Goal: Task Accomplishment & Management: Complete application form

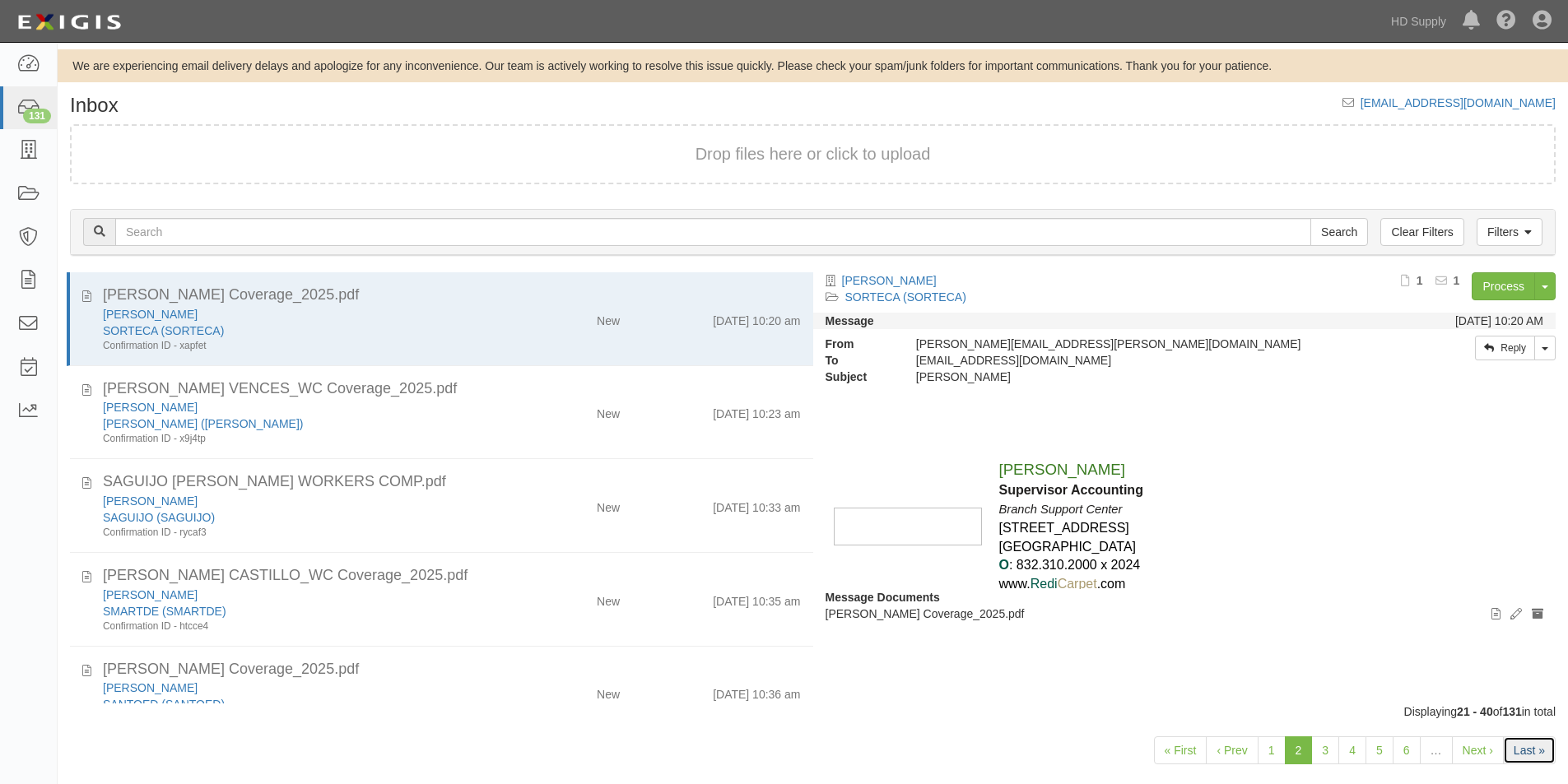
click at [1529, 753] on link "Last »" at bounding box center [1529, 750] width 53 height 28
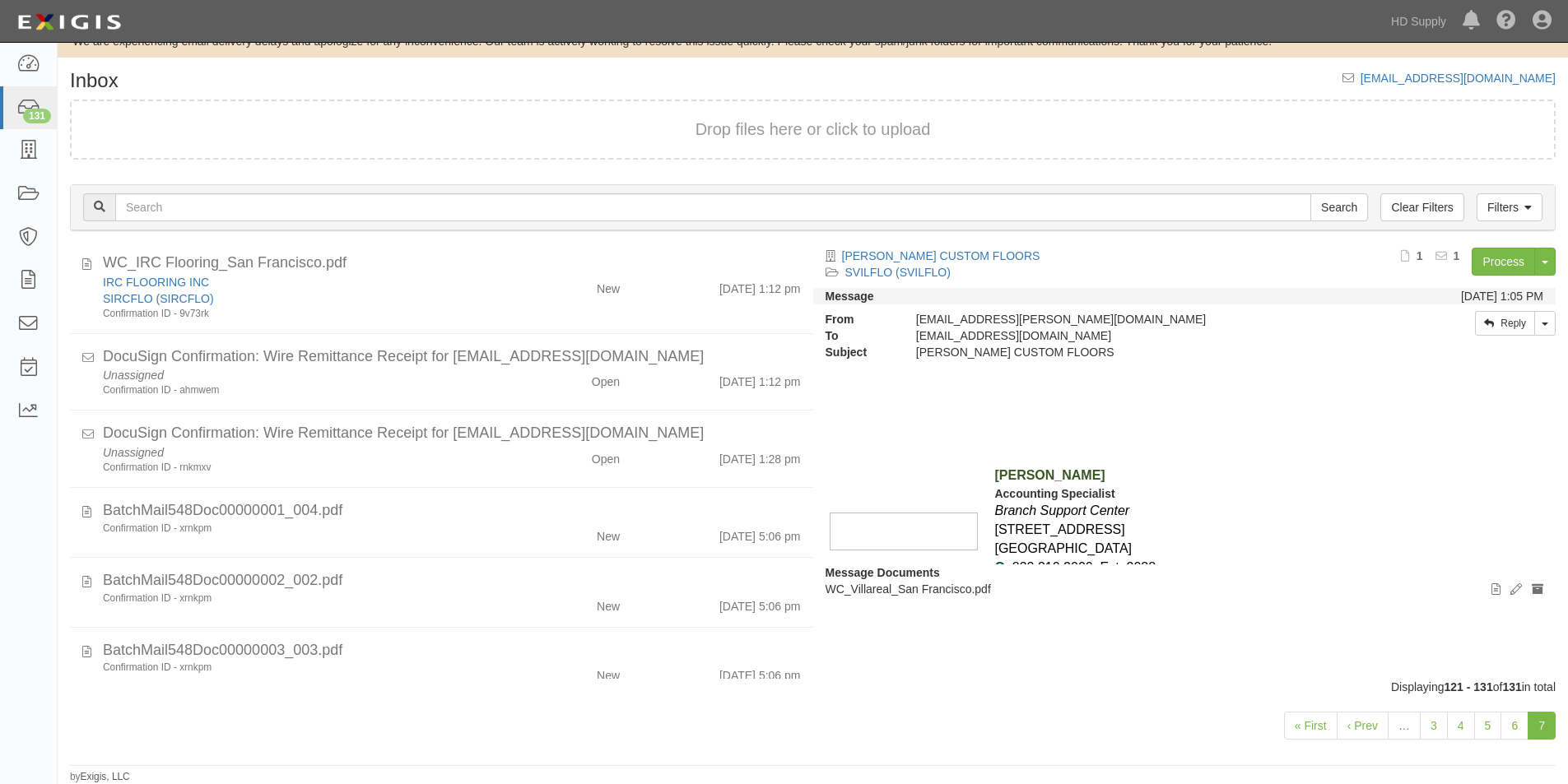
scroll to position [281, 0]
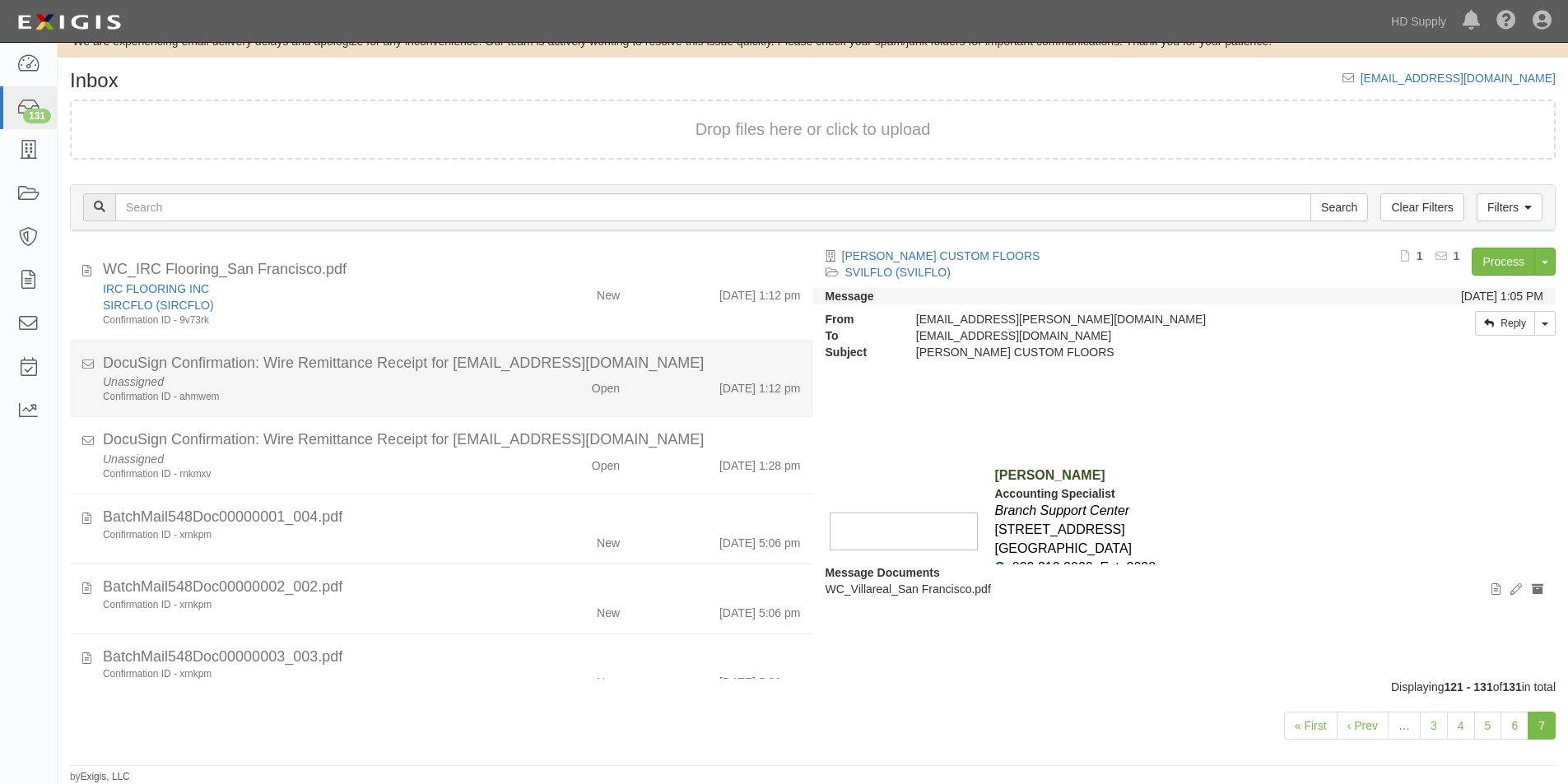
click at [373, 376] on div "Unassigned Confirmation ID - ahmwem" at bounding box center [301, 388] width 421 height 30
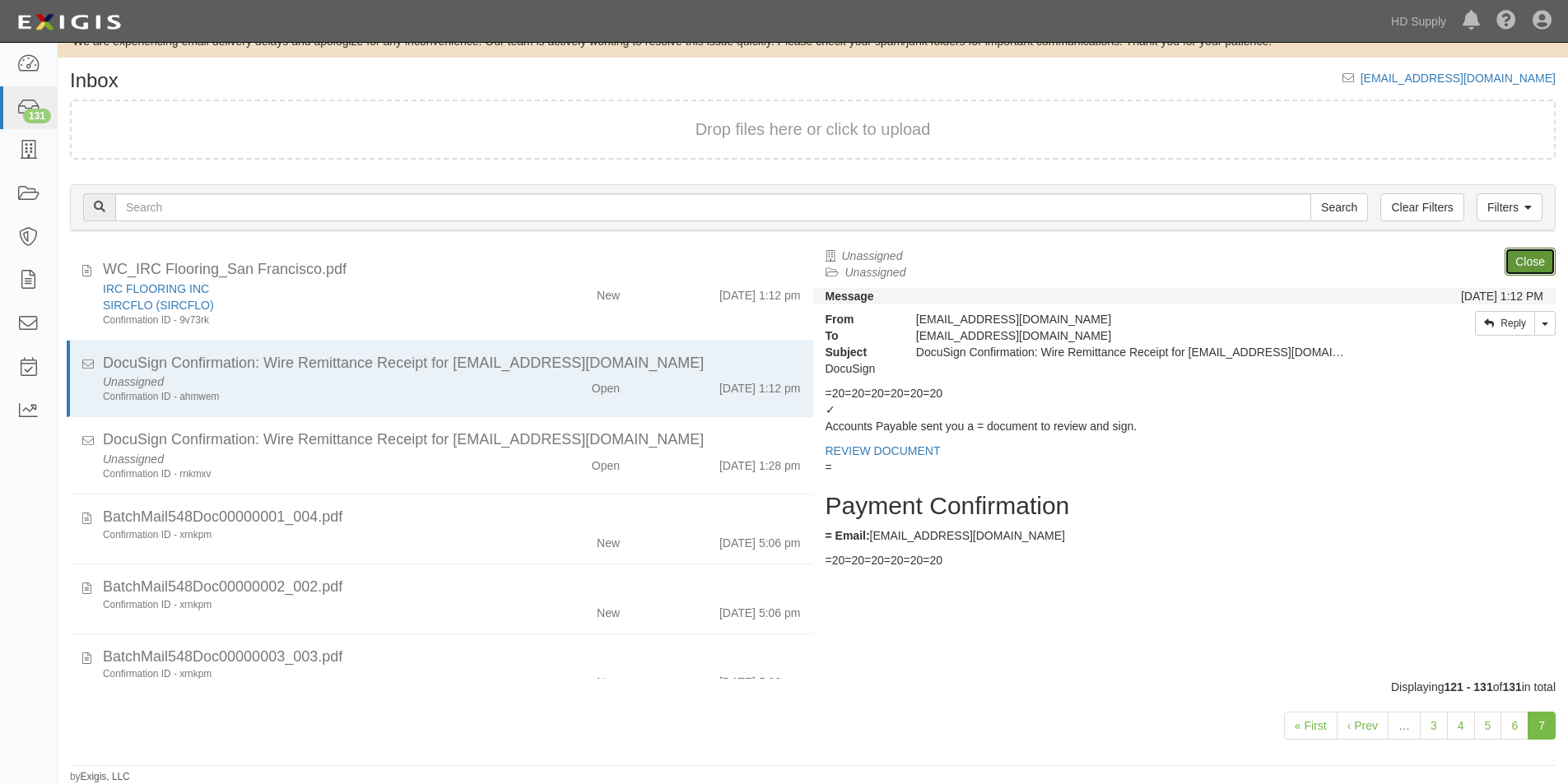
click at [1523, 263] on link "Close" at bounding box center [1530, 261] width 51 height 28
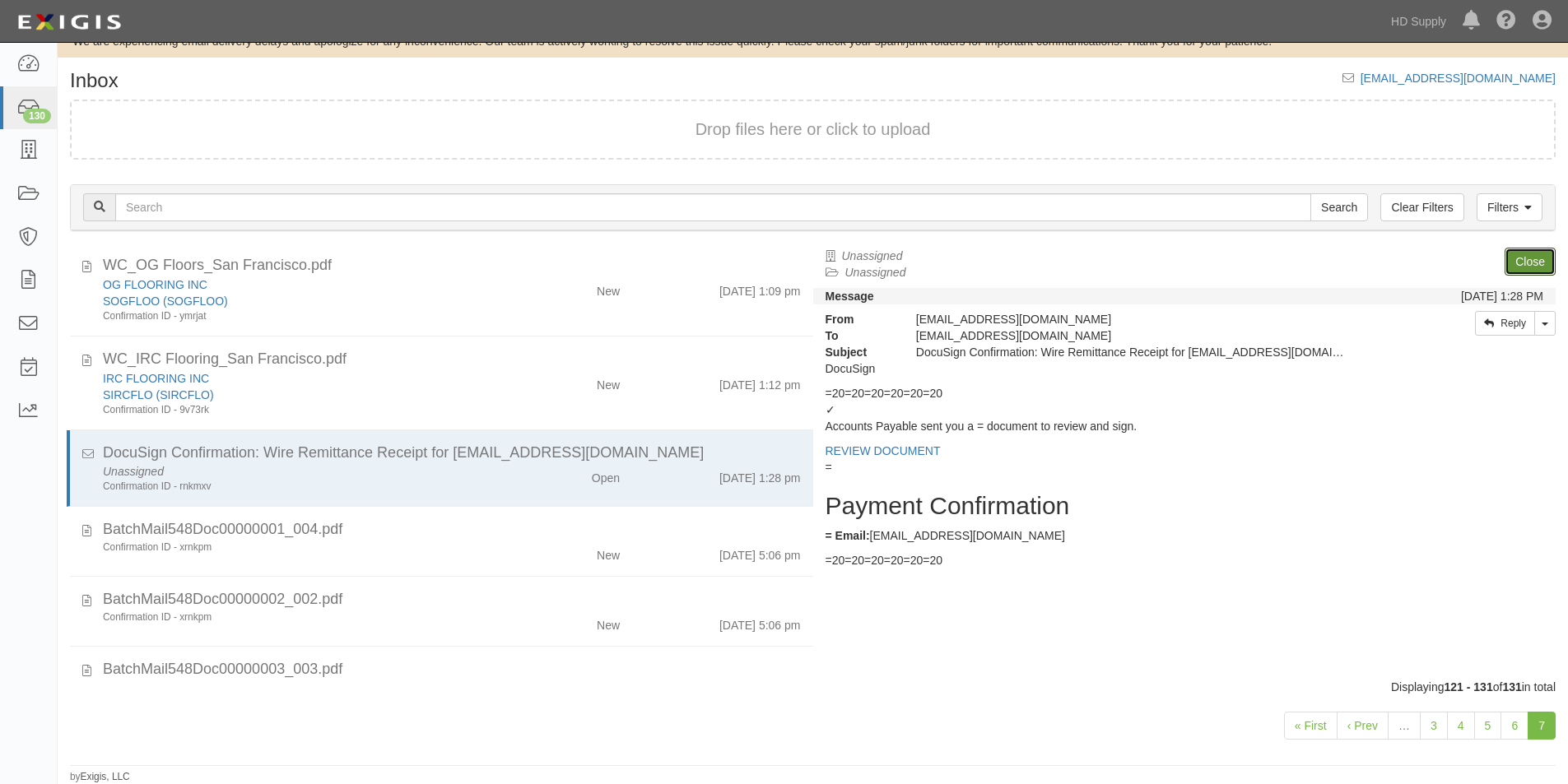
scroll to position [188, 0]
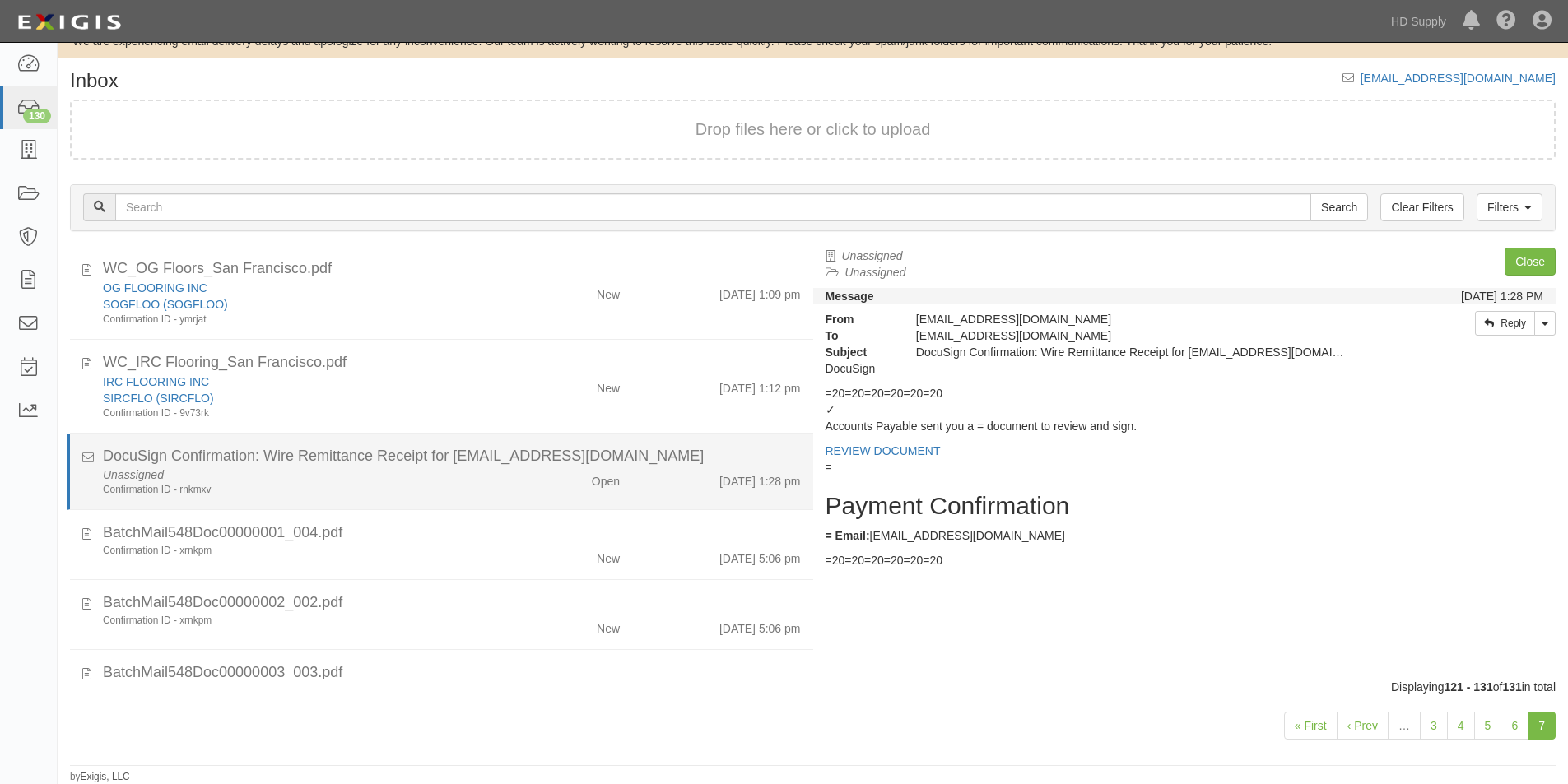
click at [484, 485] on div "Confirmation ID - rnkmxv" at bounding box center [301, 490] width 397 height 14
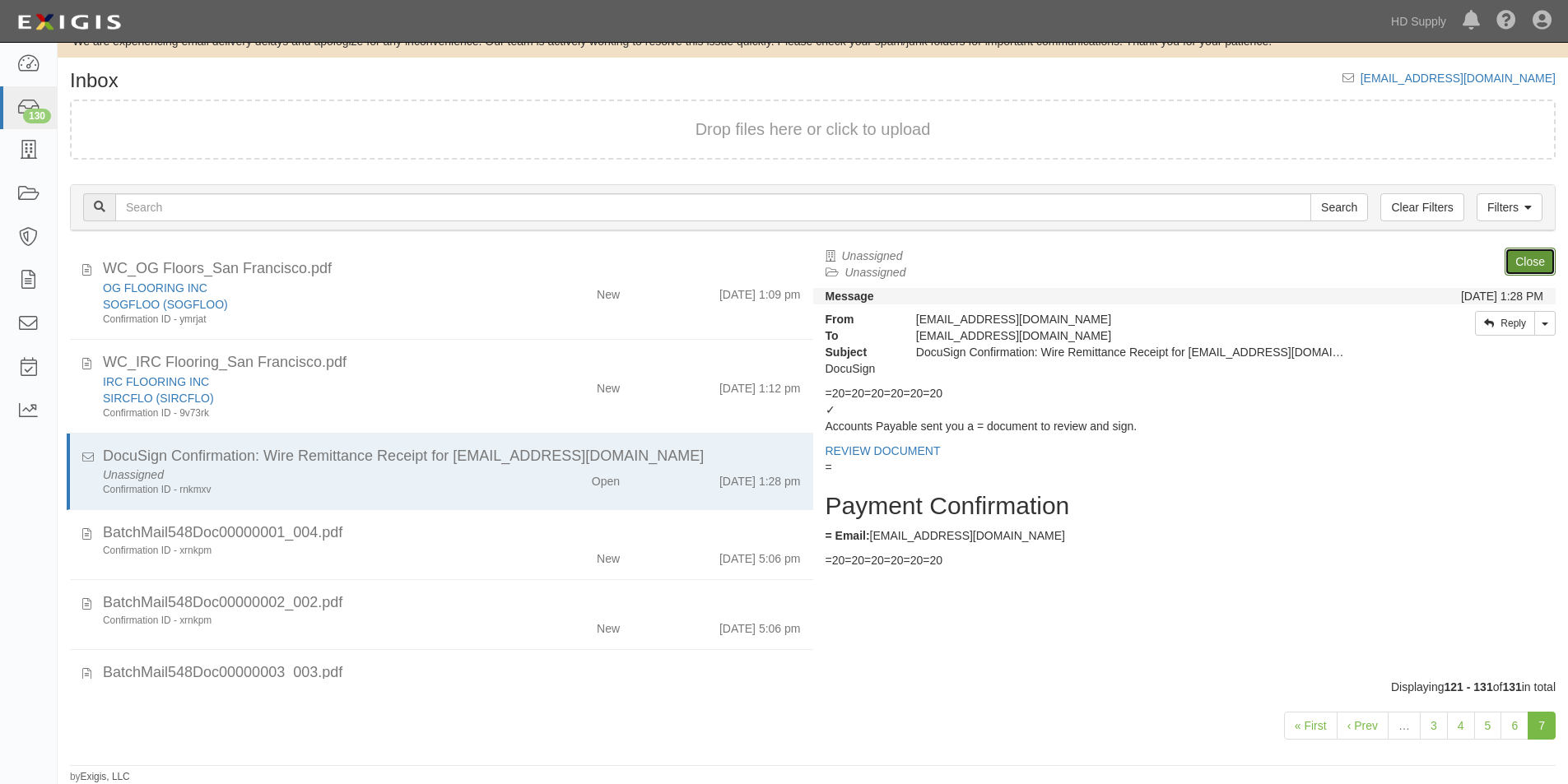
click at [1516, 265] on link "Close" at bounding box center [1530, 261] width 51 height 28
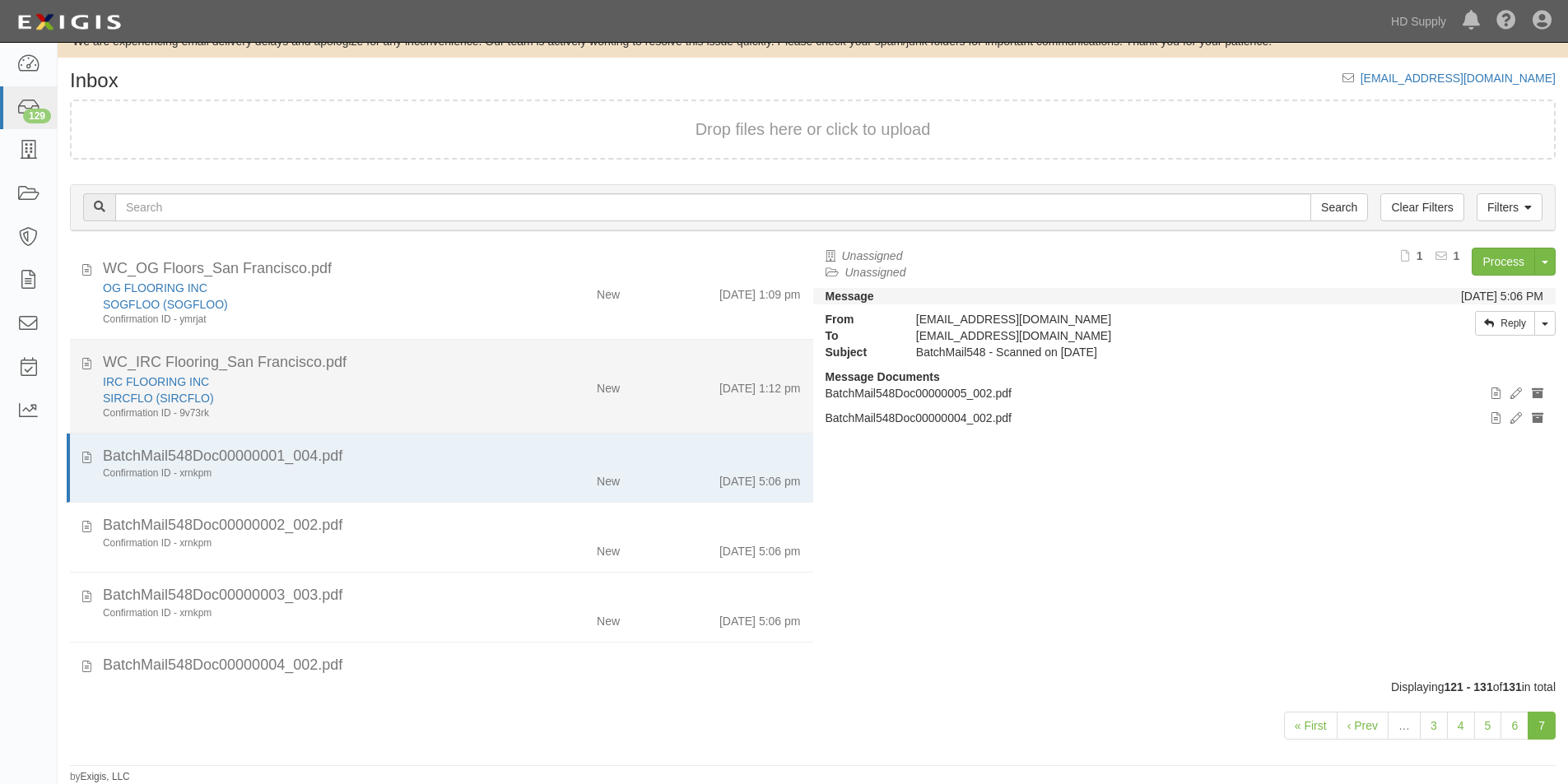
click at [432, 410] on div "Confirmation ID - 9v73rk" at bounding box center [301, 413] width 397 height 14
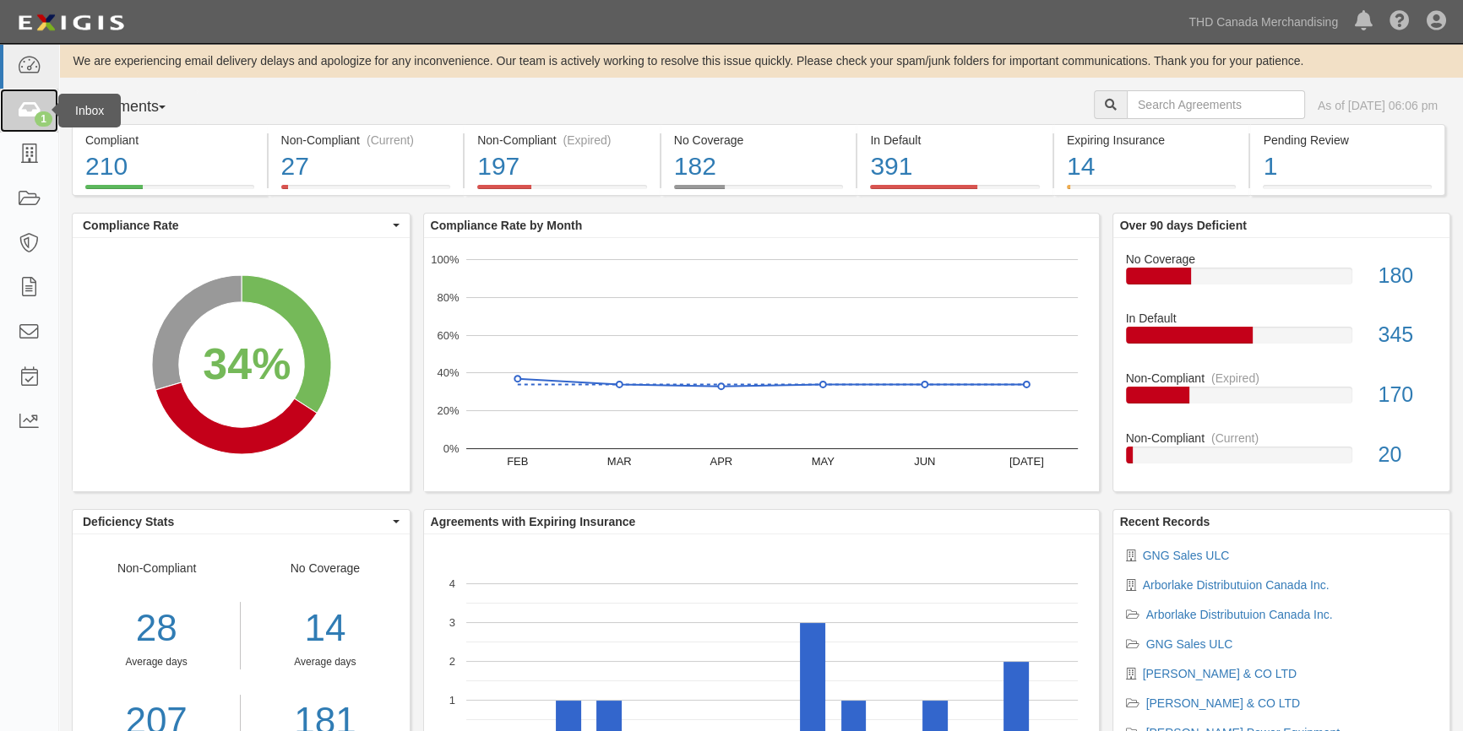
click at [36, 110] on icon at bounding box center [29, 110] width 24 height 19
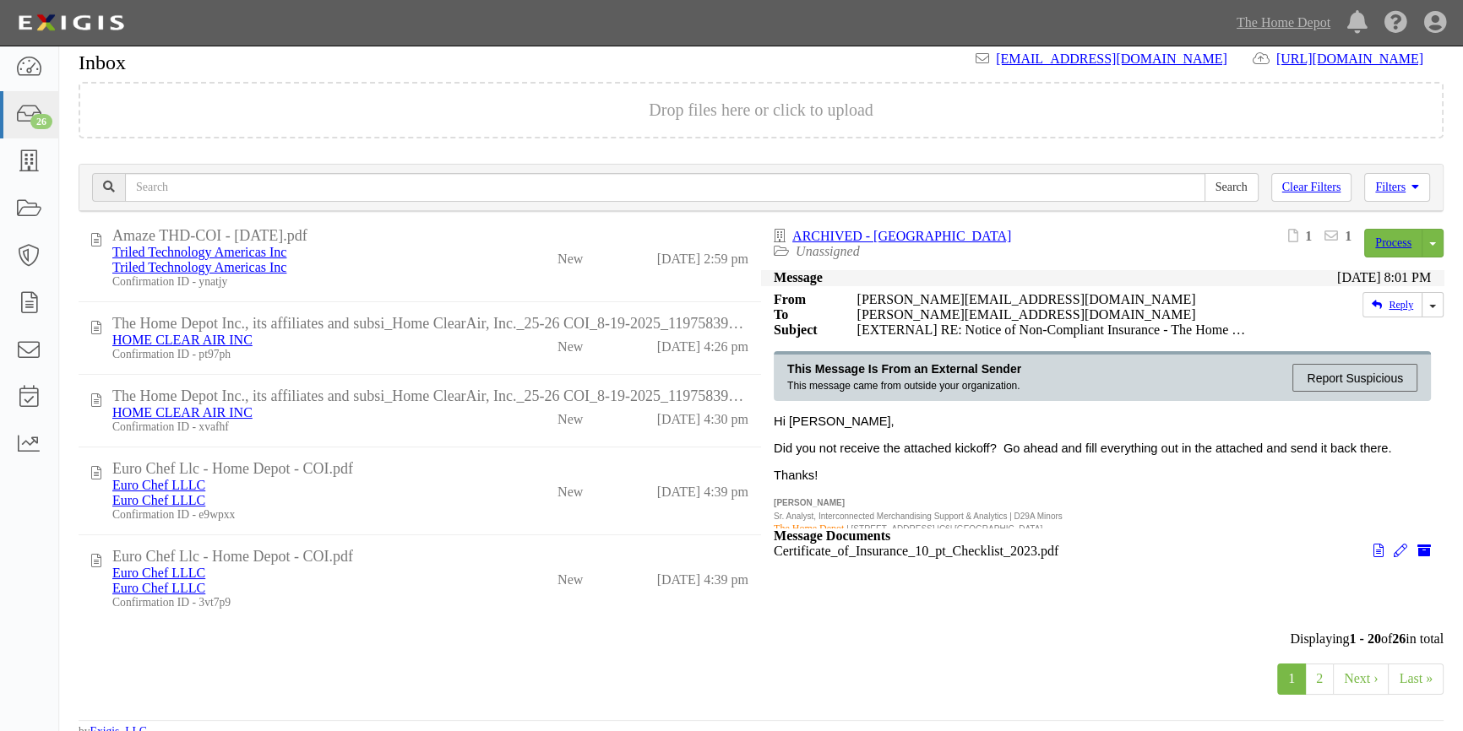
scroll to position [1160, 0]
click at [1319, 687] on link "2" at bounding box center [1319, 679] width 29 height 31
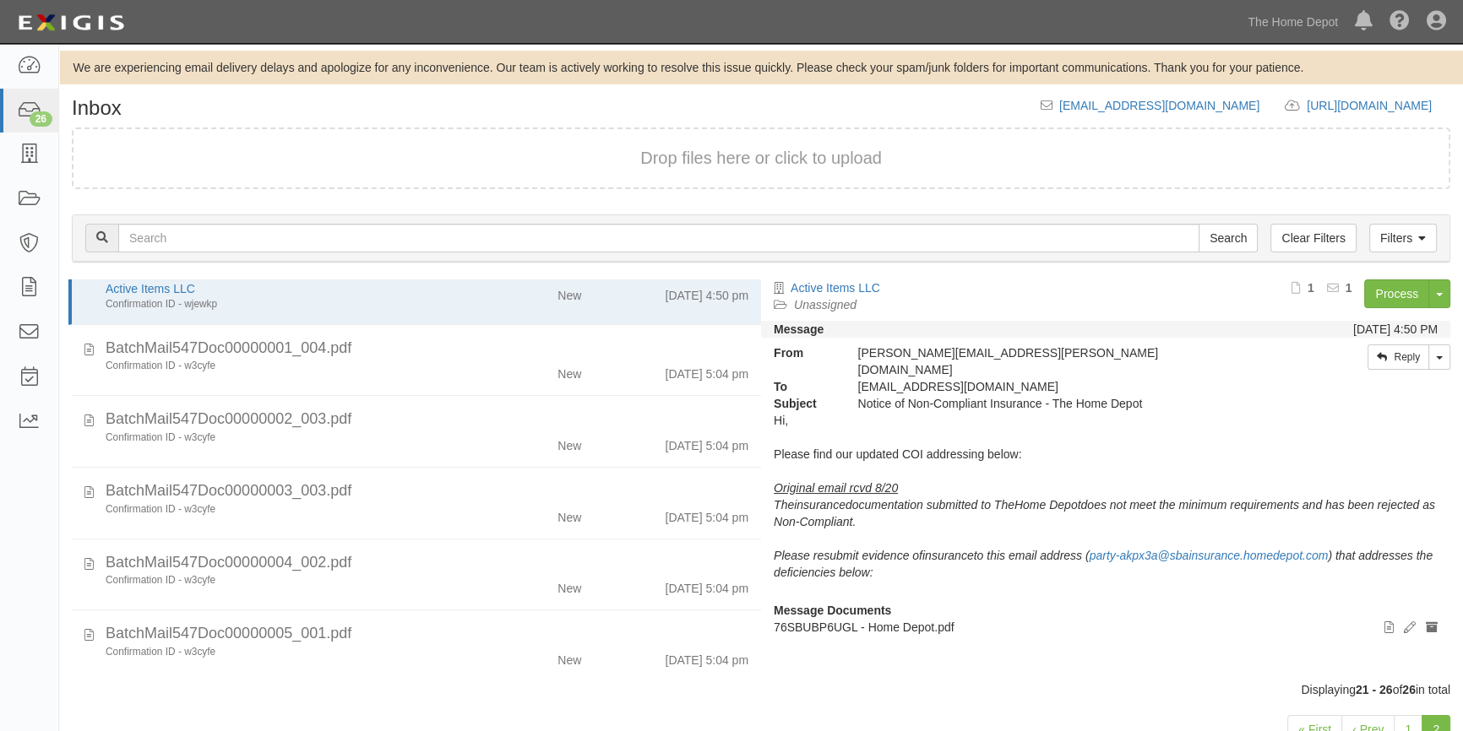
scroll to position [41, 0]
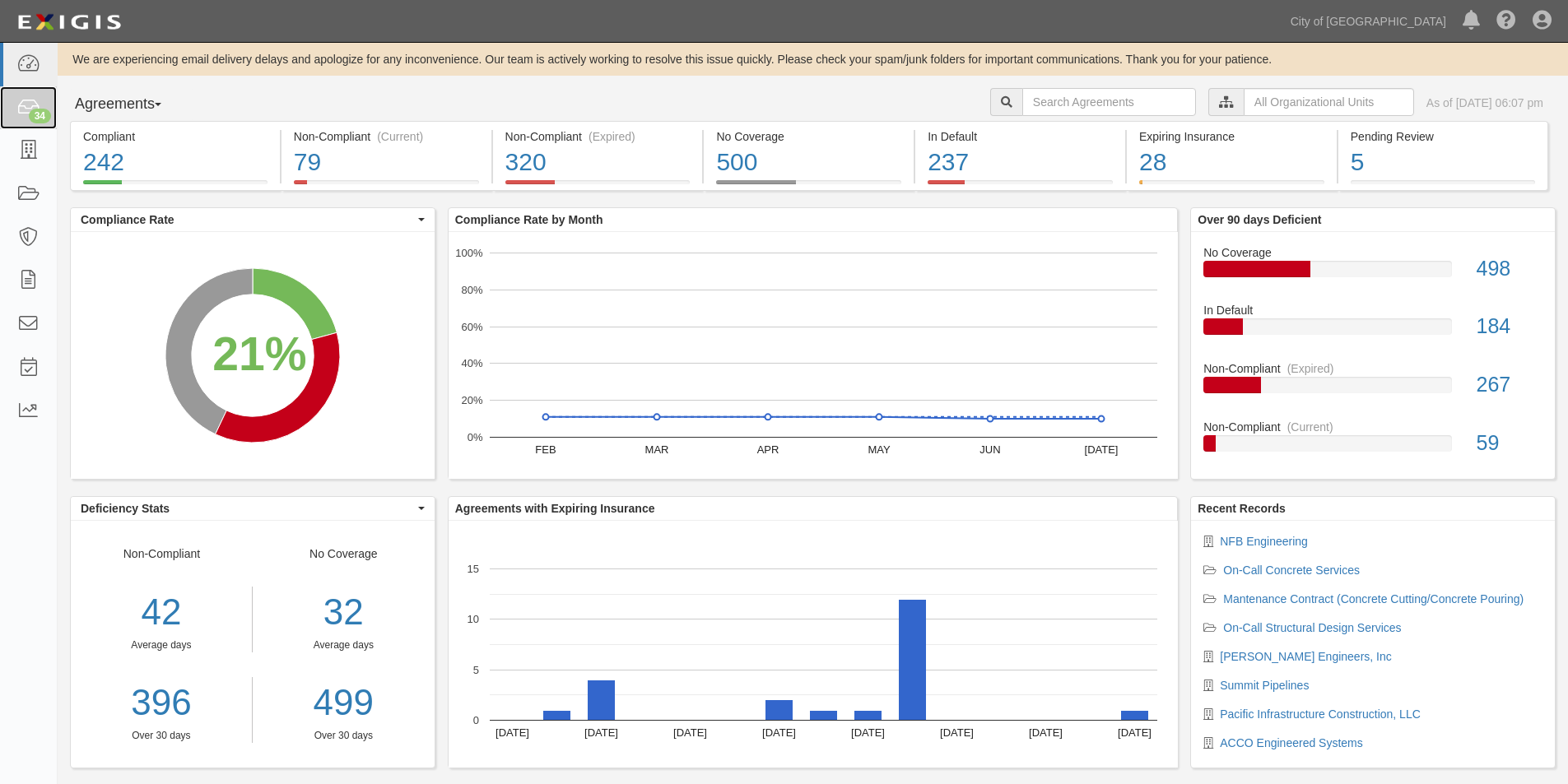
click at [36, 113] on div "34" at bounding box center [40, 115] width 22 height 15
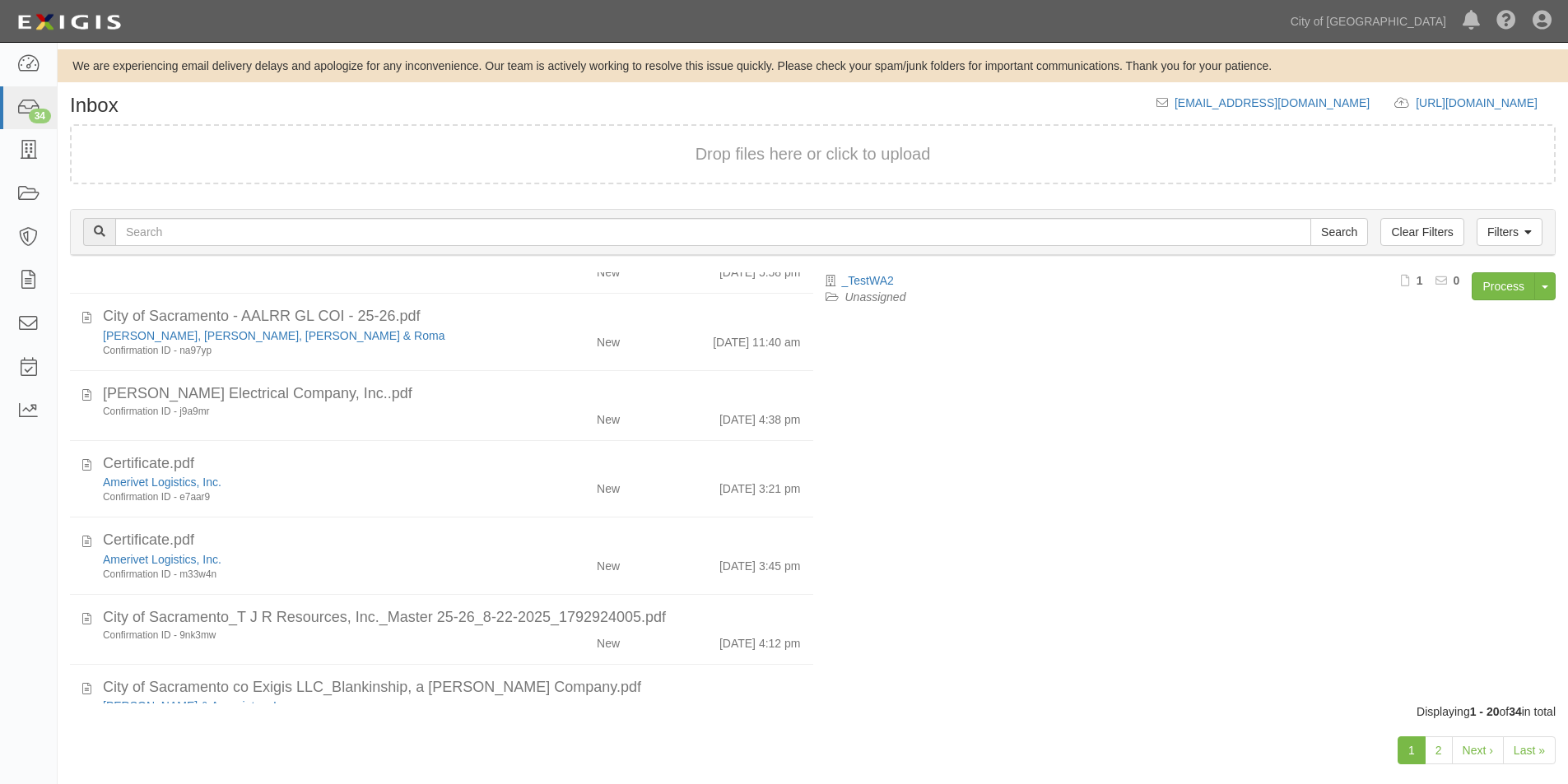
scroll to position [1051, 0]
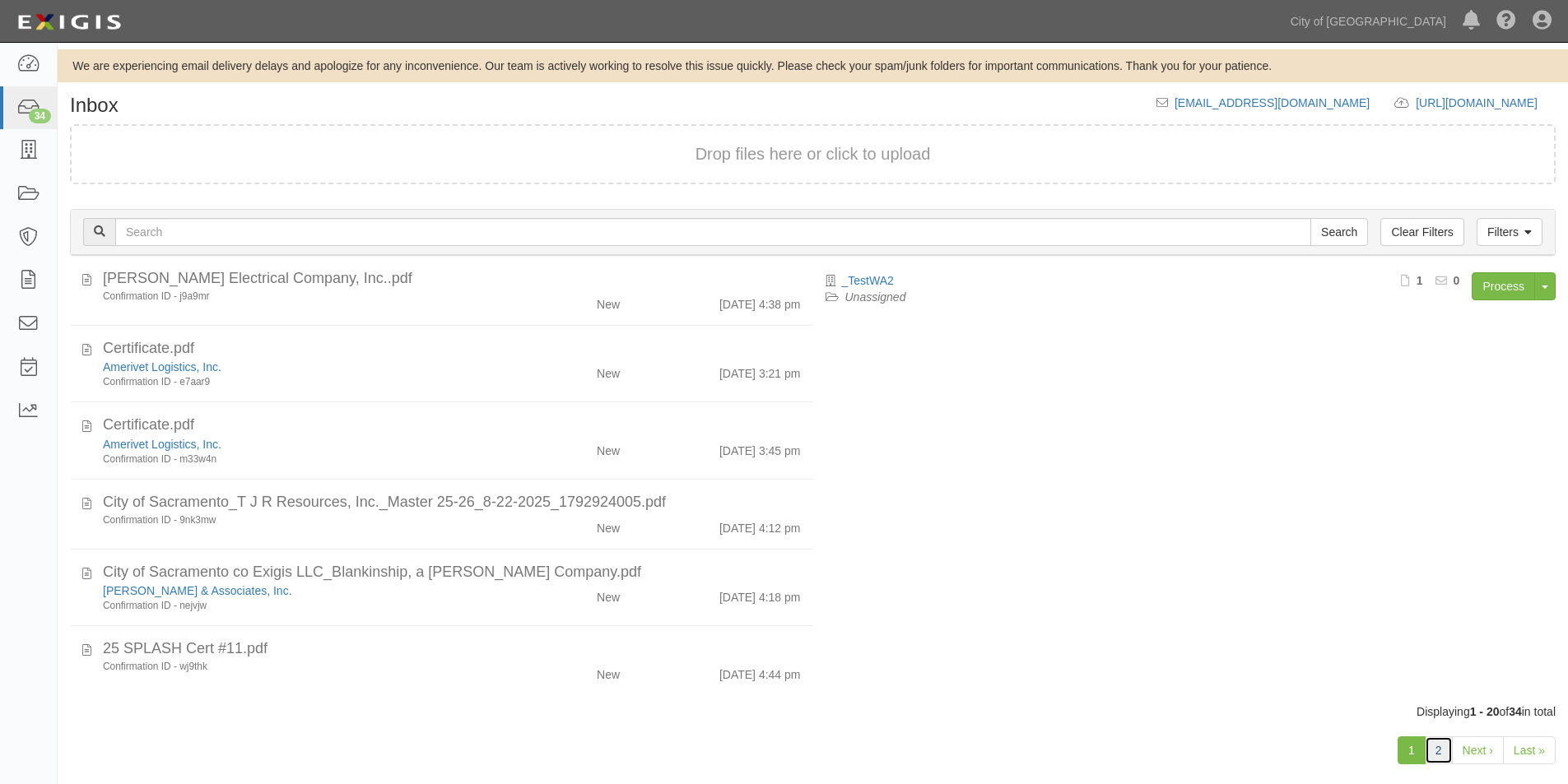
click at [1439, 749] on link "2" at bounding box center [1438, 750] width 28 height 28
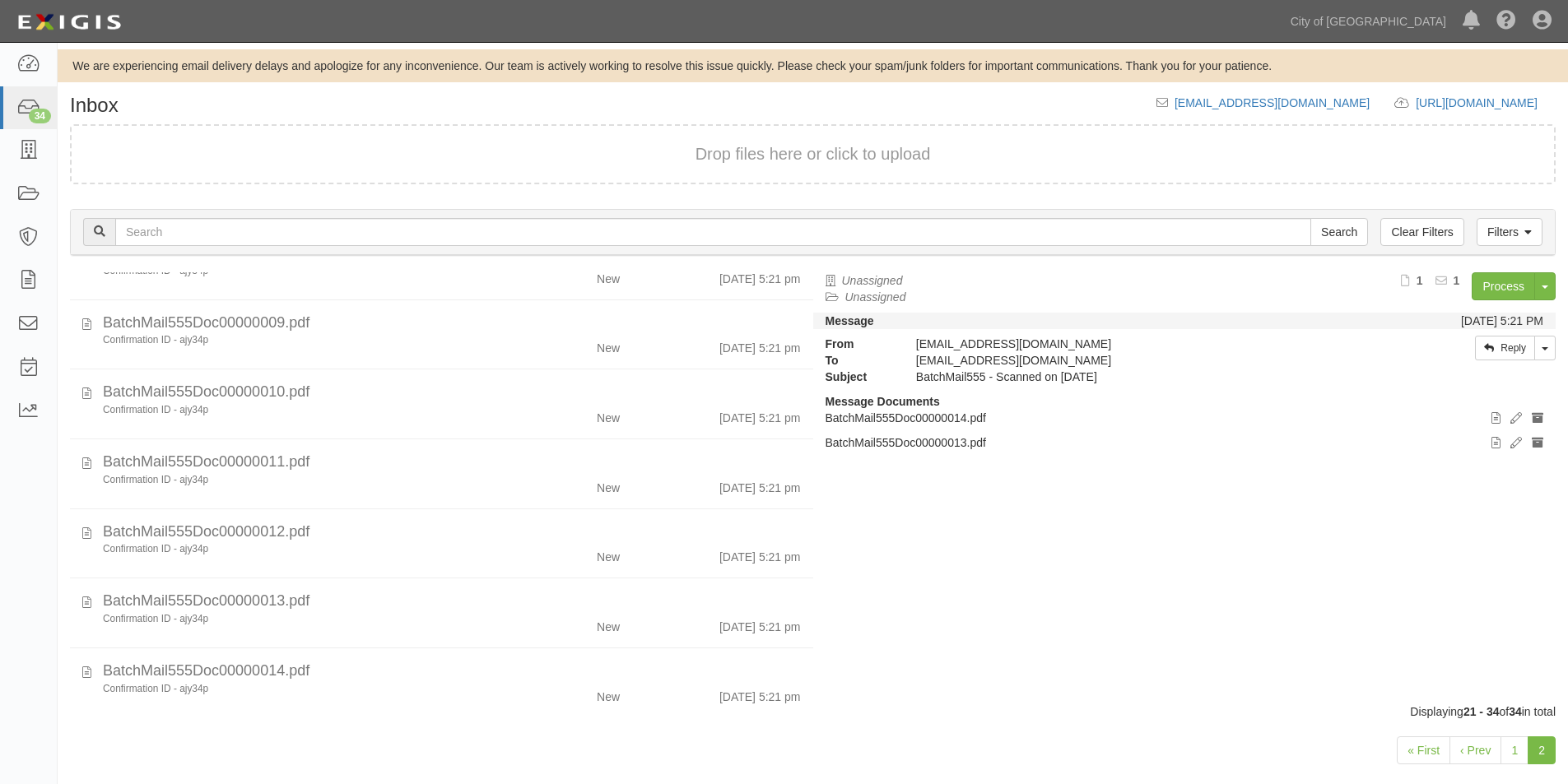
scroll to position [552, 0]
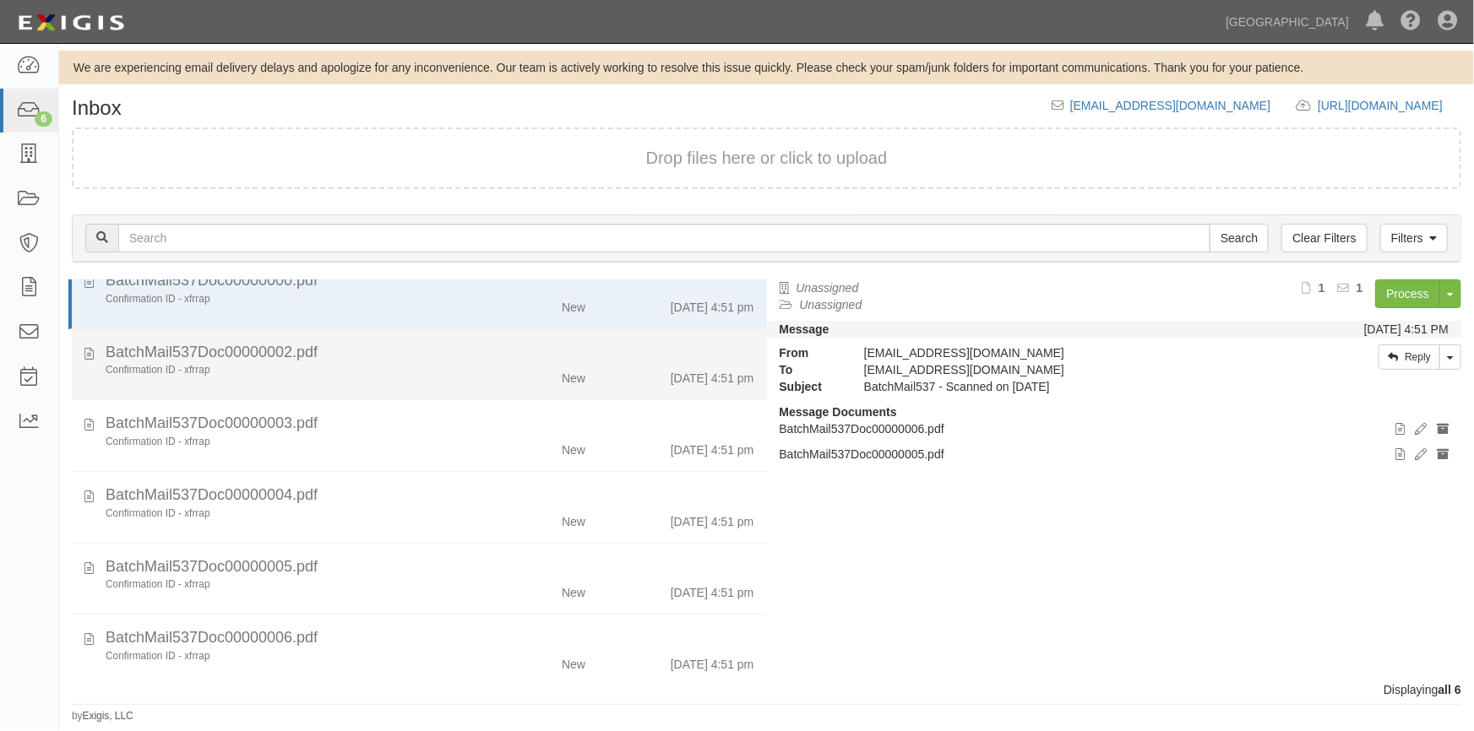
scroll to position [34, 0]
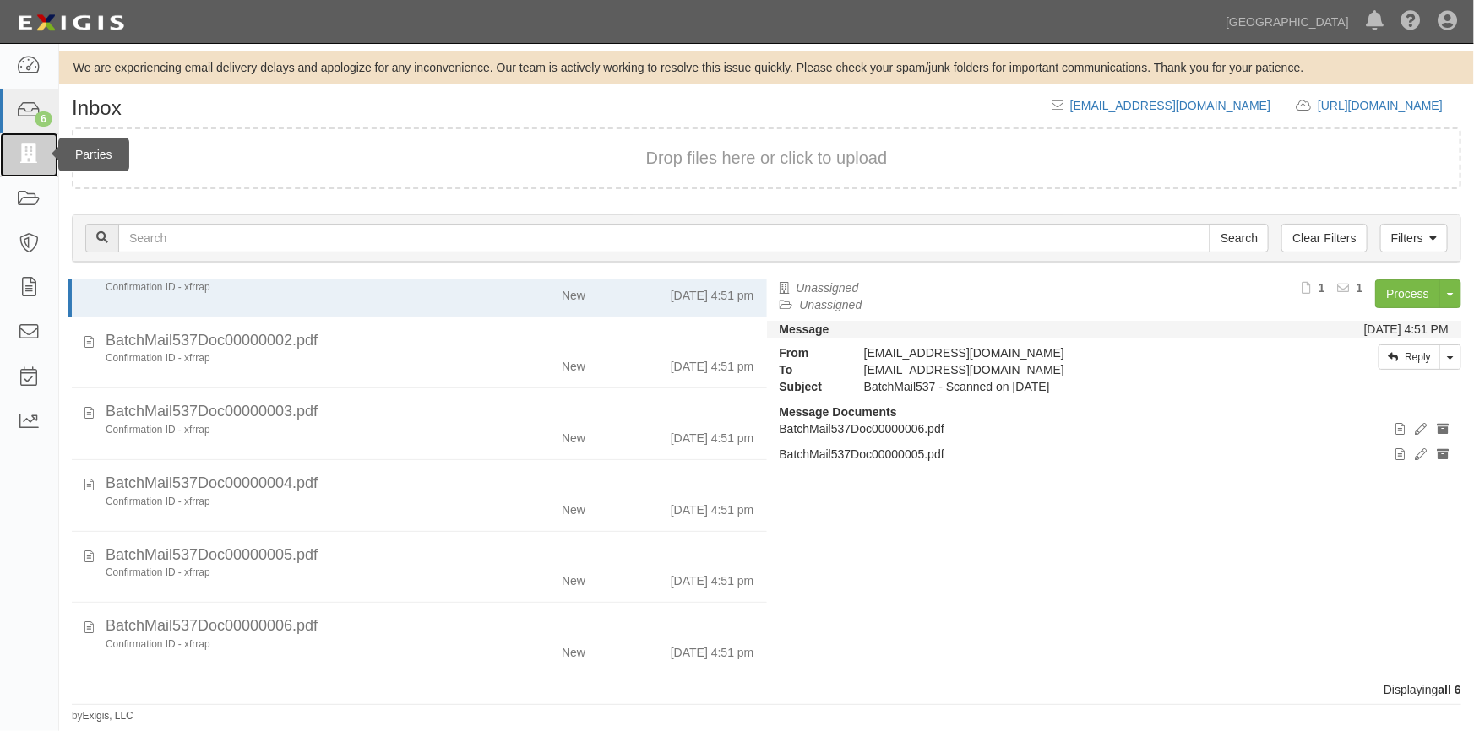
click at [24, 157] on icon at bounding box center [29, 154] width 24 height 19
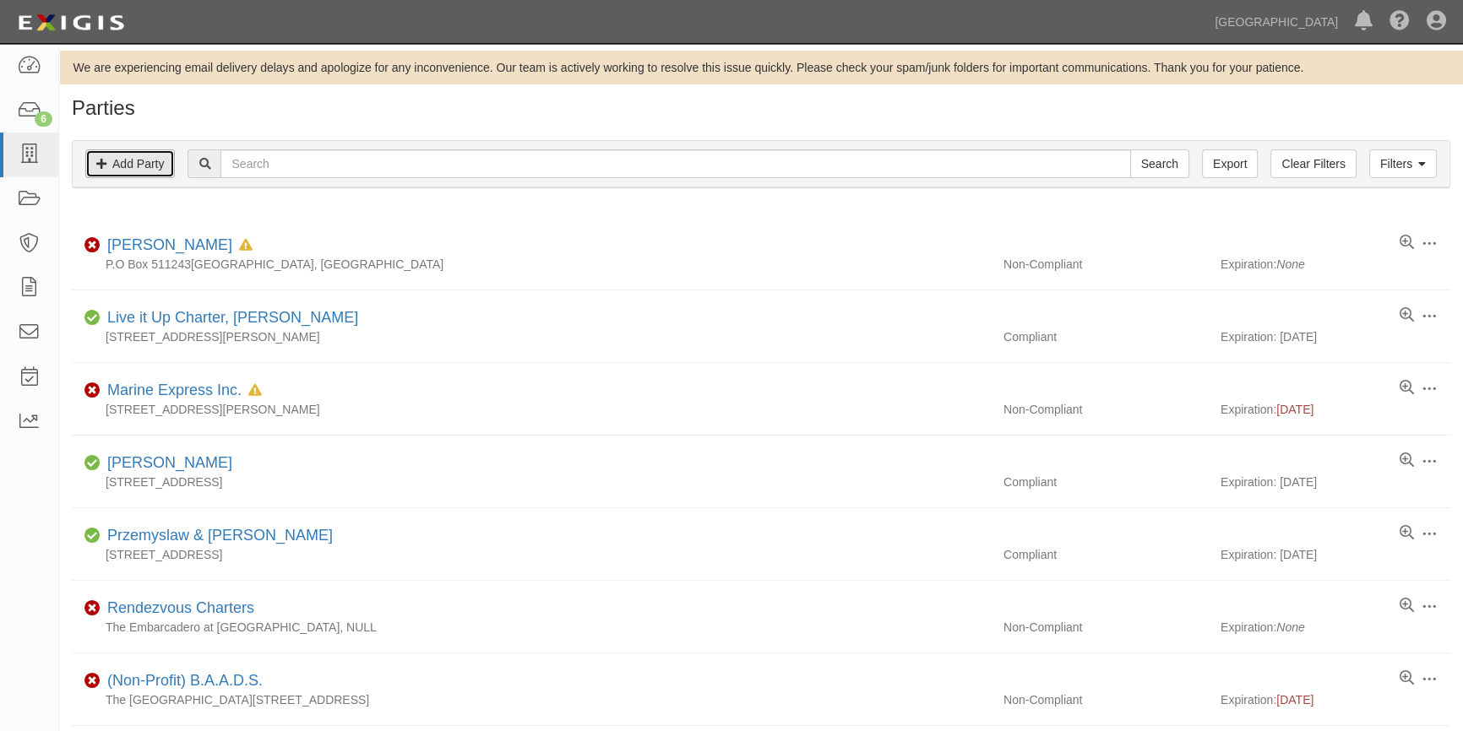
click at [128, 166] on link "Add Party" at bounding box center [130, 163] width 90 height 29
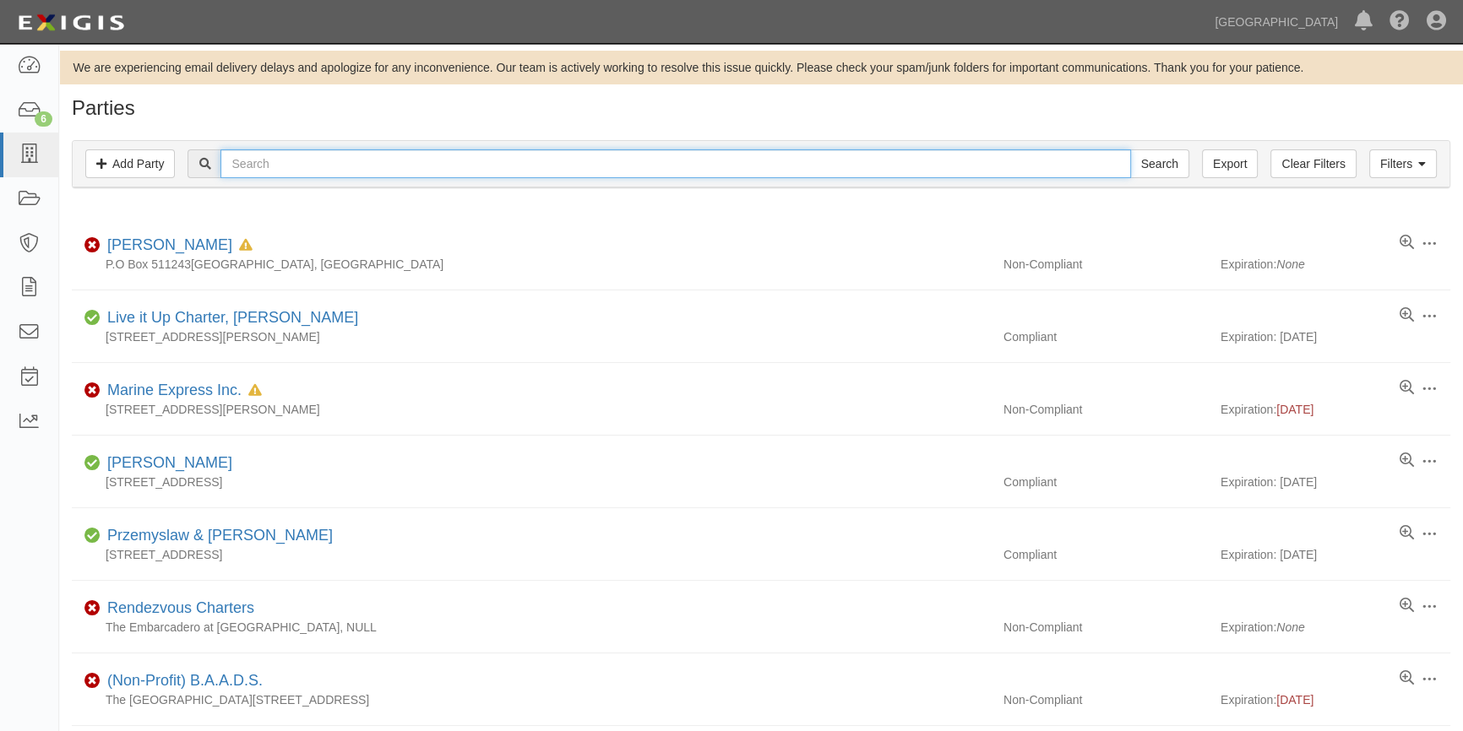
click at [253, 166] on input "text" at bounding box center [675, 163] width 910 height 29
type input "ROBERT RILEY"
click at [1130, 149] on input "Search" at bounding box center [1159, 163] width 59 height 29
drag, startPoint x: 342, startPoint y: 165, endPoint x: 204, endPoint y: 163, distance: 137.7
click at [204, 163] on div "ROBERT RILEY Search" at bounding box center [687, 163] width 1001 height 29
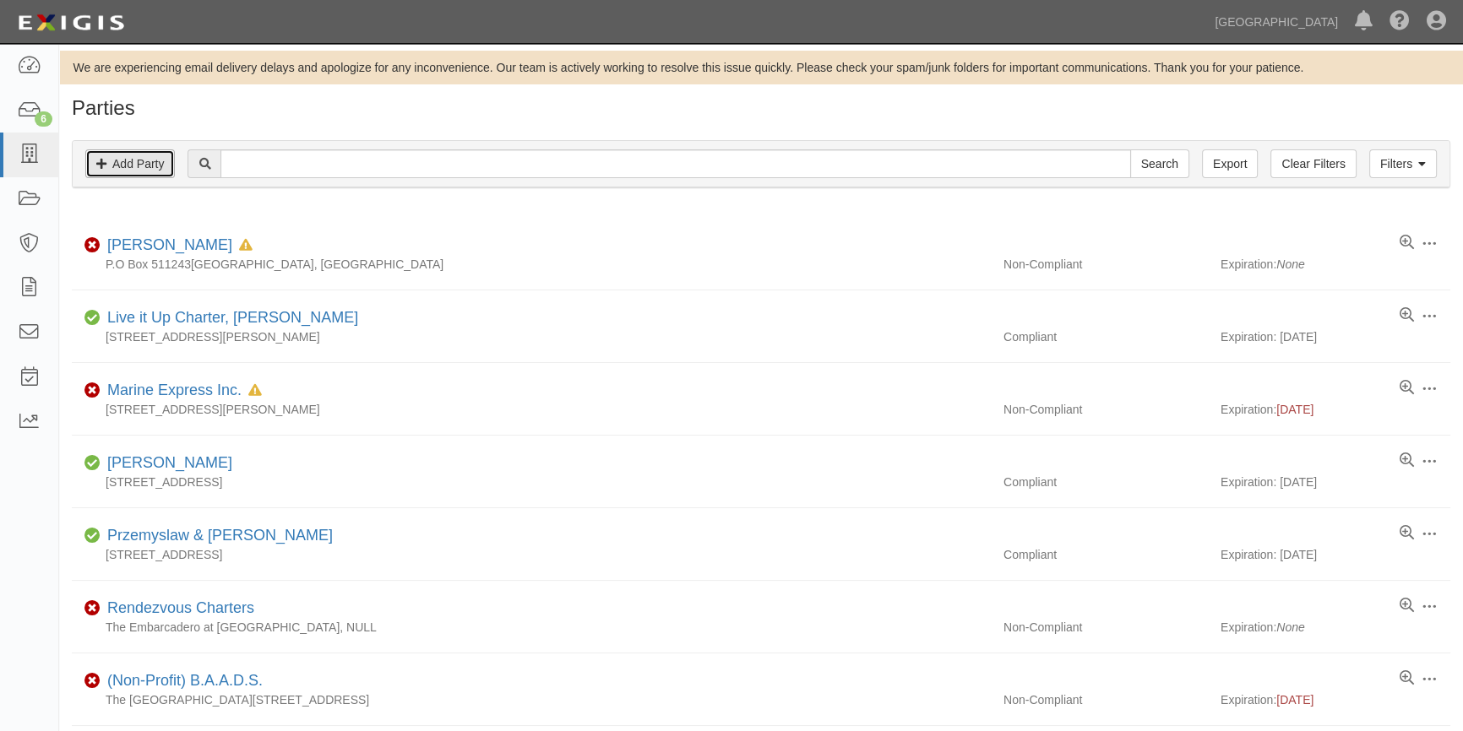
click at [142, 166] on link "Add Party" at bounding box center [130, 163] width 90 height 29
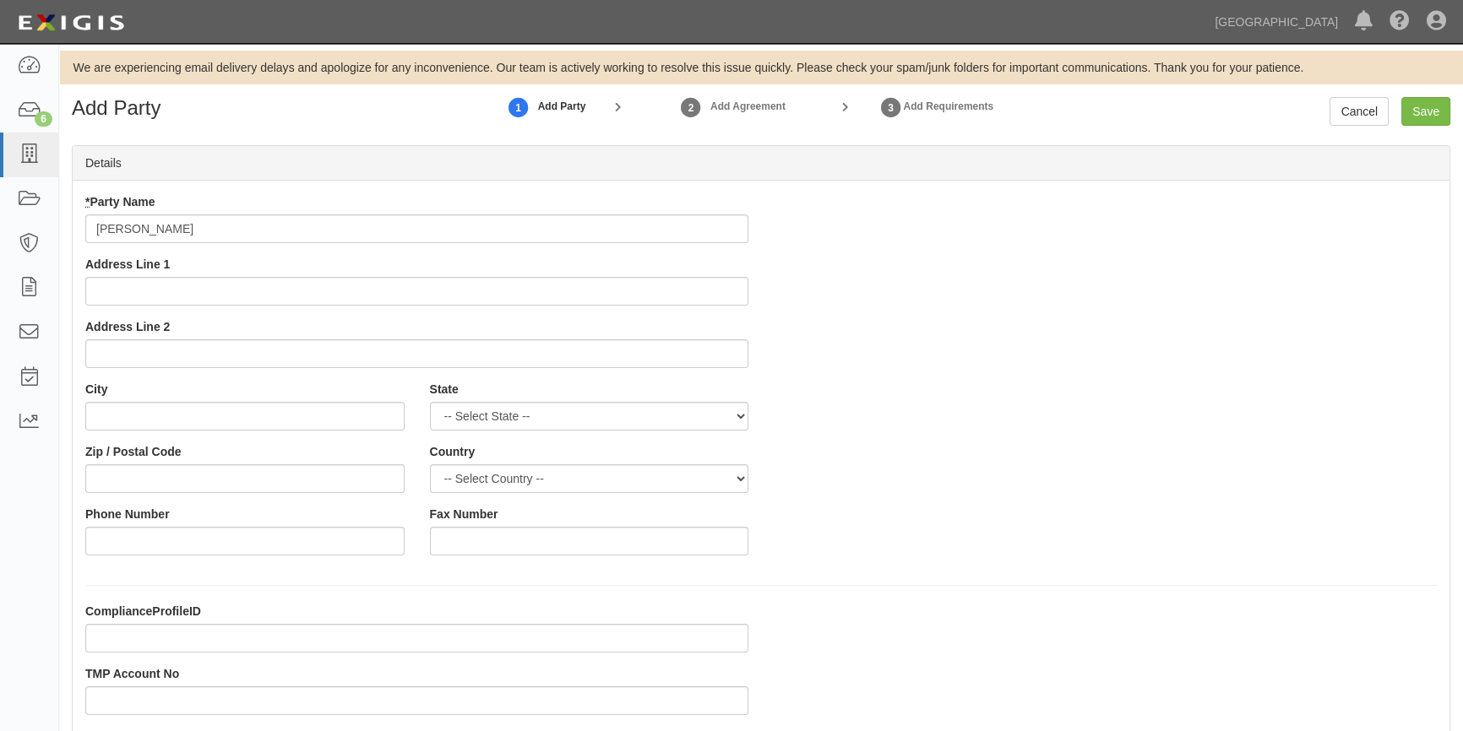
type input "[PERSON_NAME]"
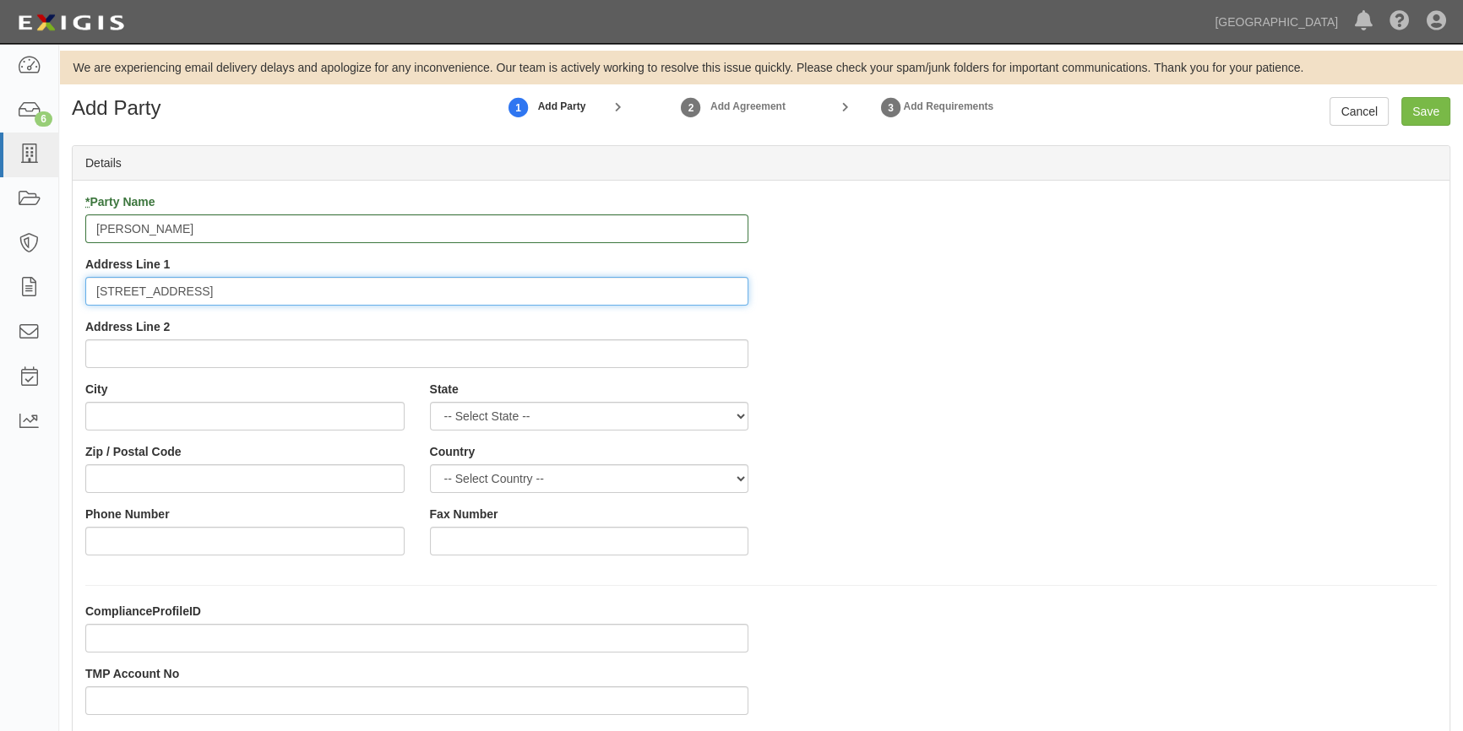
type input "235 Houston Way"
type input "Pismo Beach"
select select "CA"
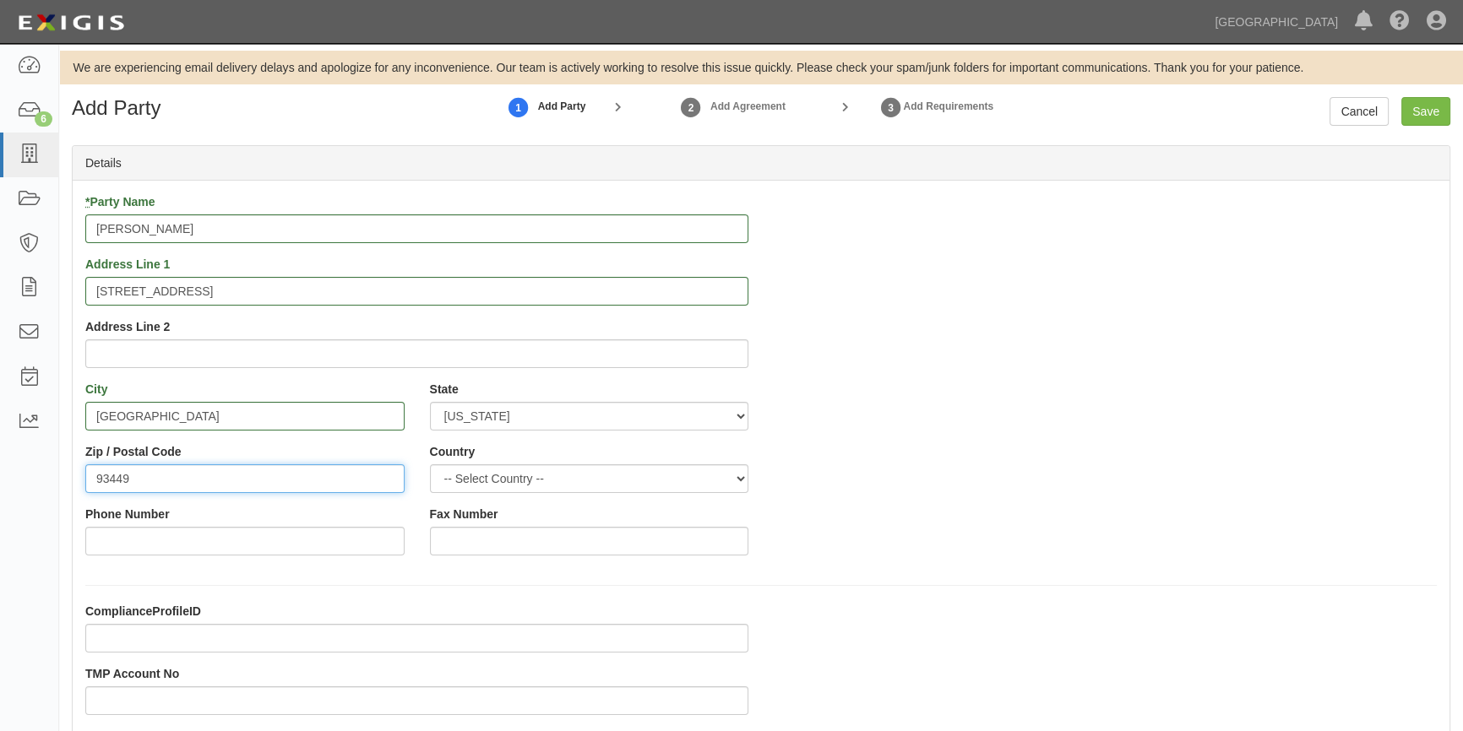
type input "93449"
select select "US"
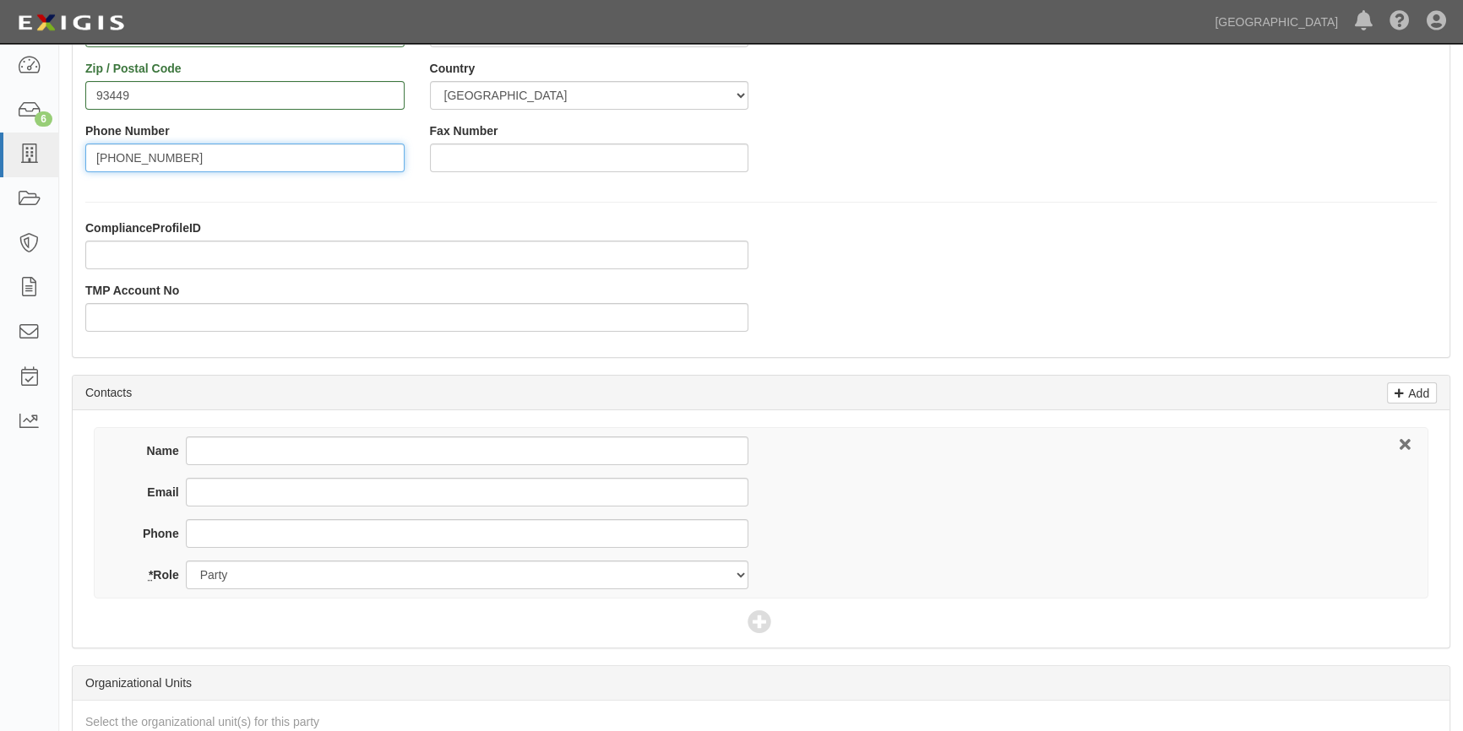
type input "559-905-2498"
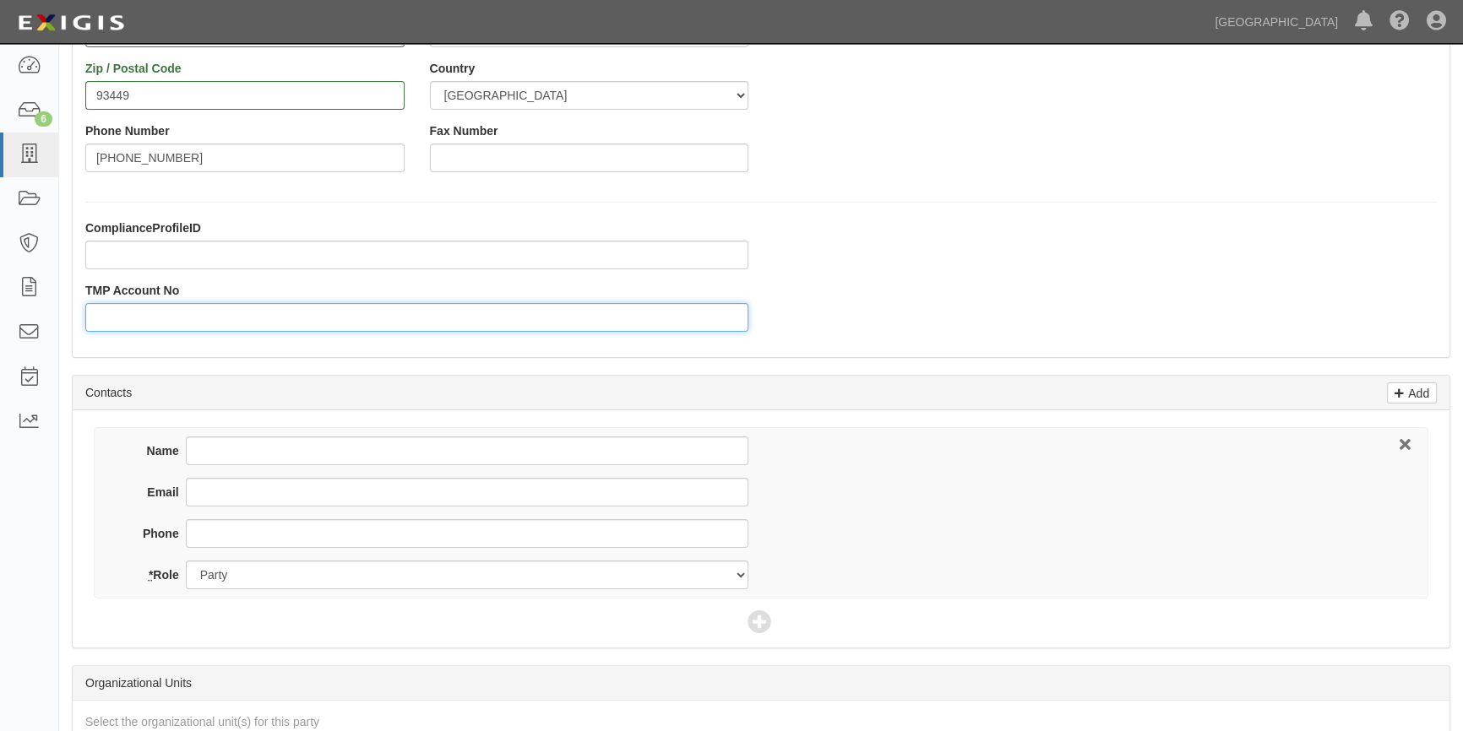
click at [121, 314] on input "TMP Account No" at bounding box center [416, 317] width 663 height 29
type input "11197"
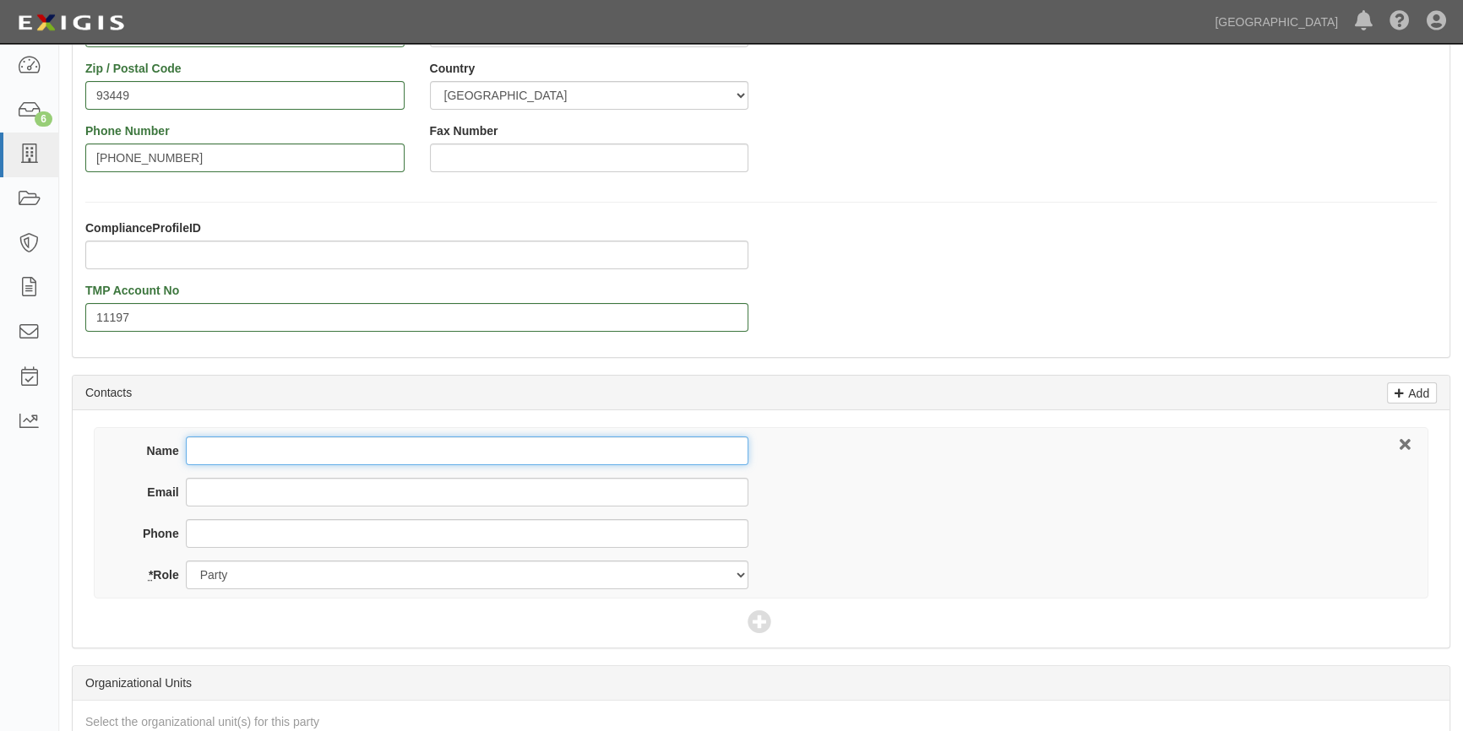
click at [223, 448] on input "Name" at bounding box center [467, 451] width 562 height 29
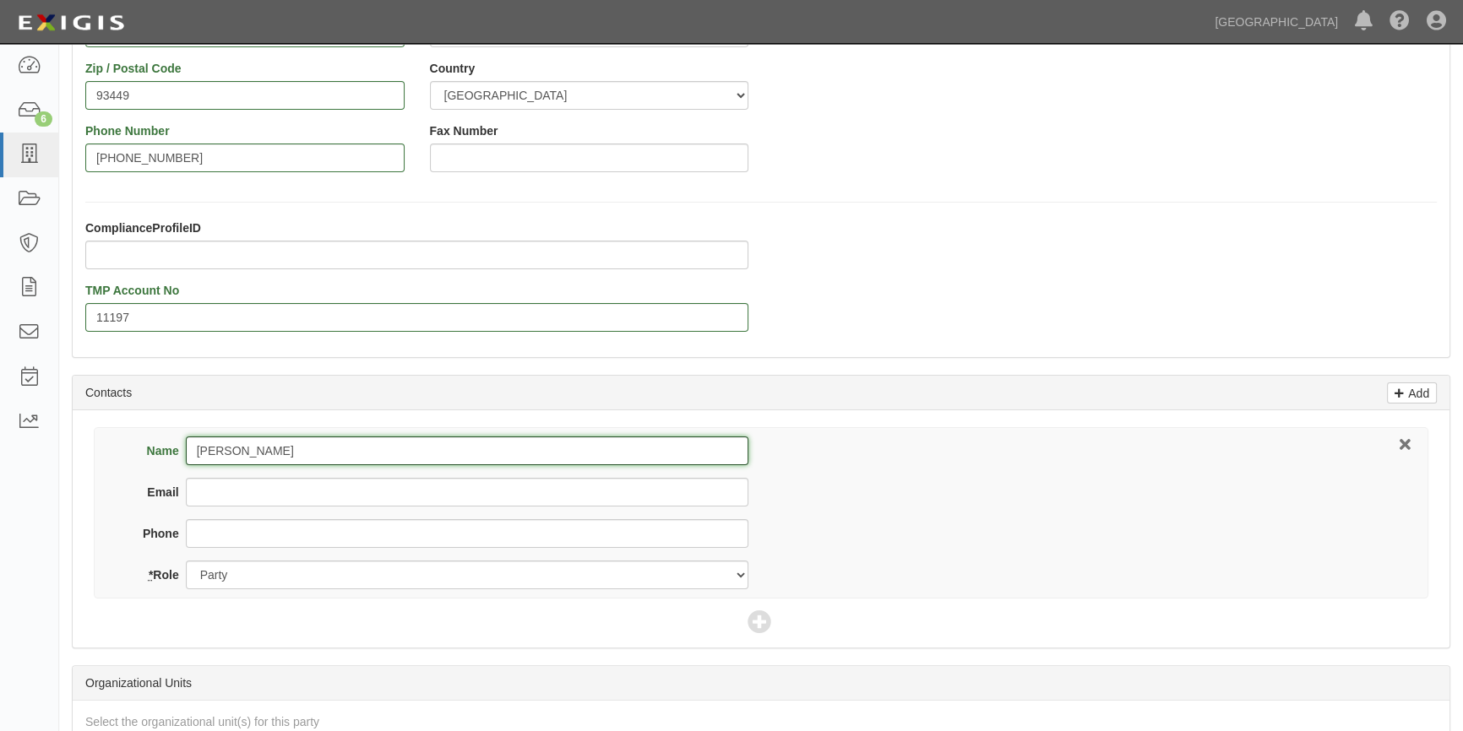
click at [255, 453] on input "Robert" at bounding box center [467, 451] width 562 height 29
type input "[PERSON_NAME]"
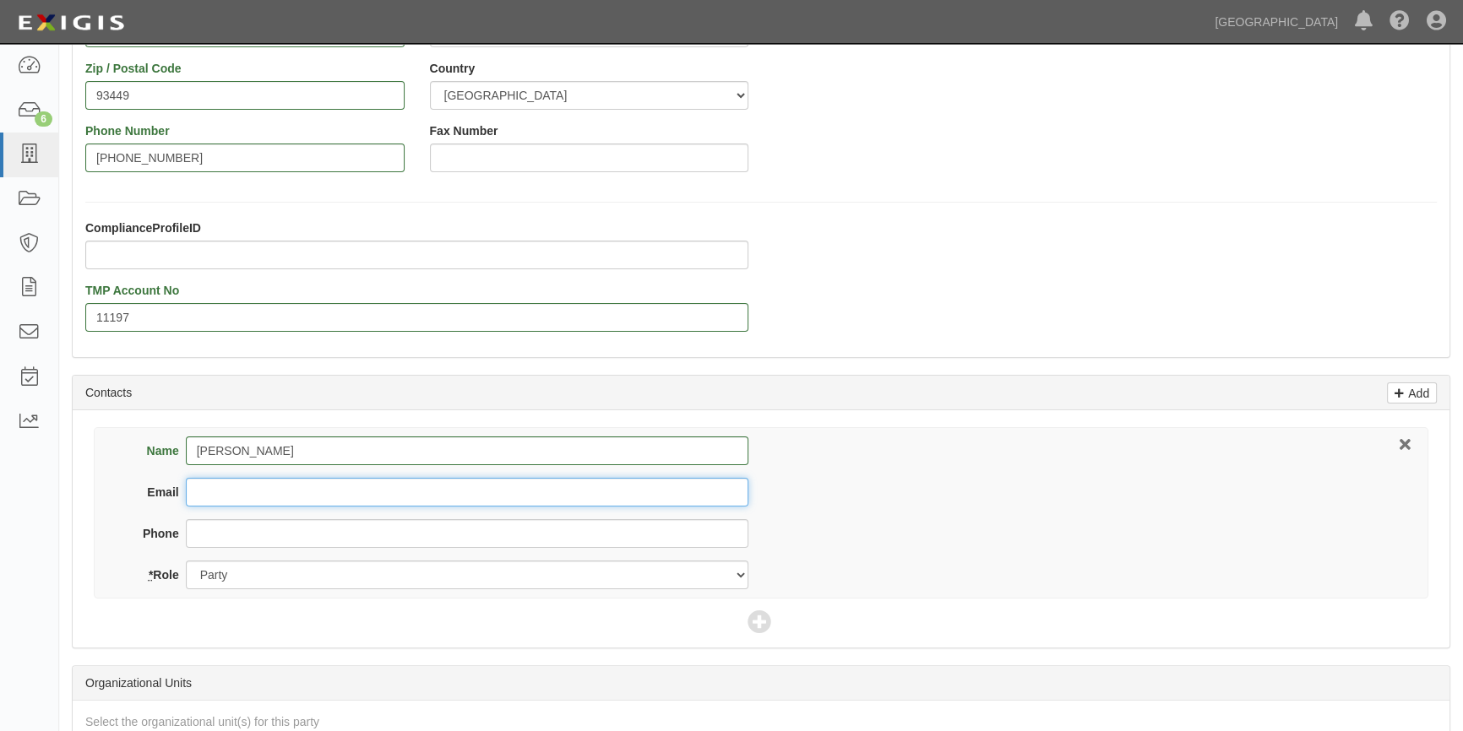
paste input "ROBERTWRILEY@GMAIL.COM"
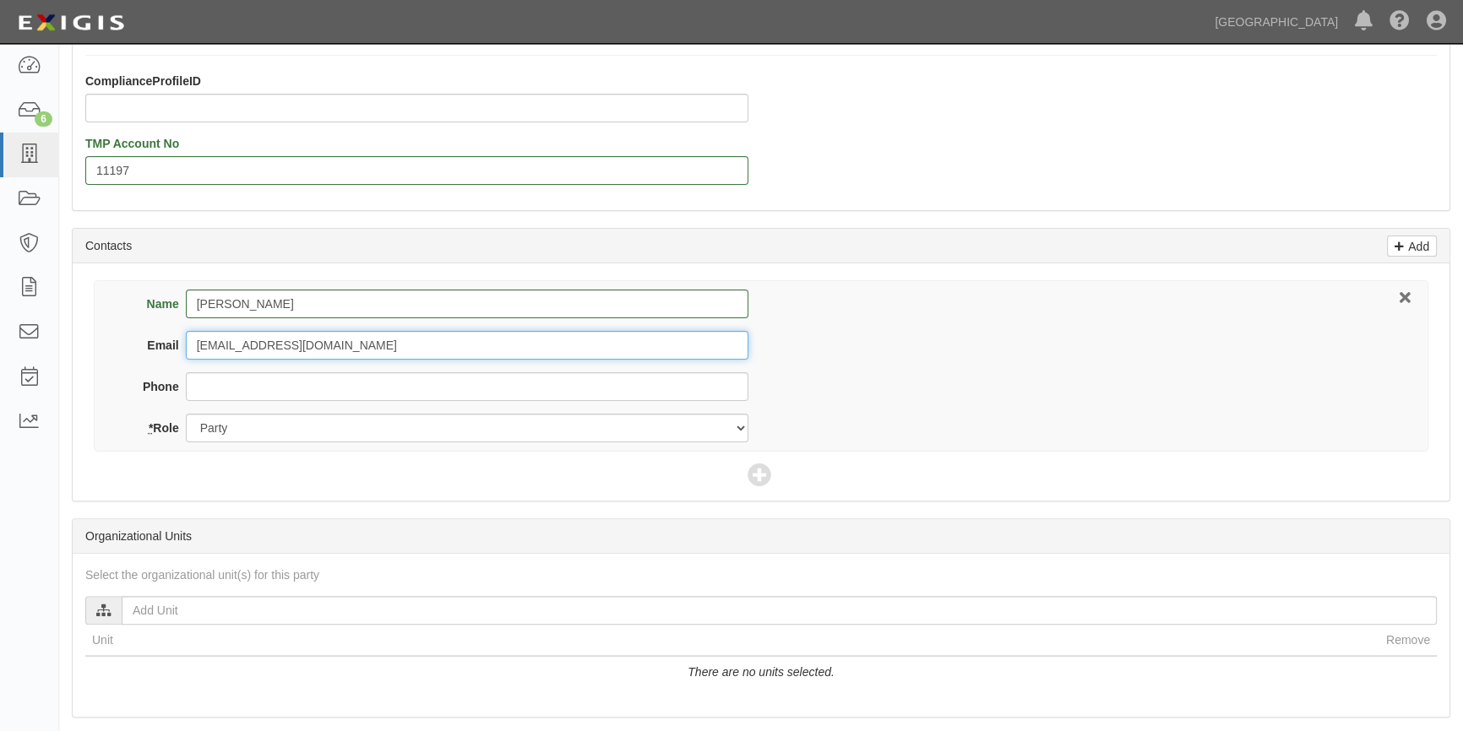
scroll to position [614, 0]
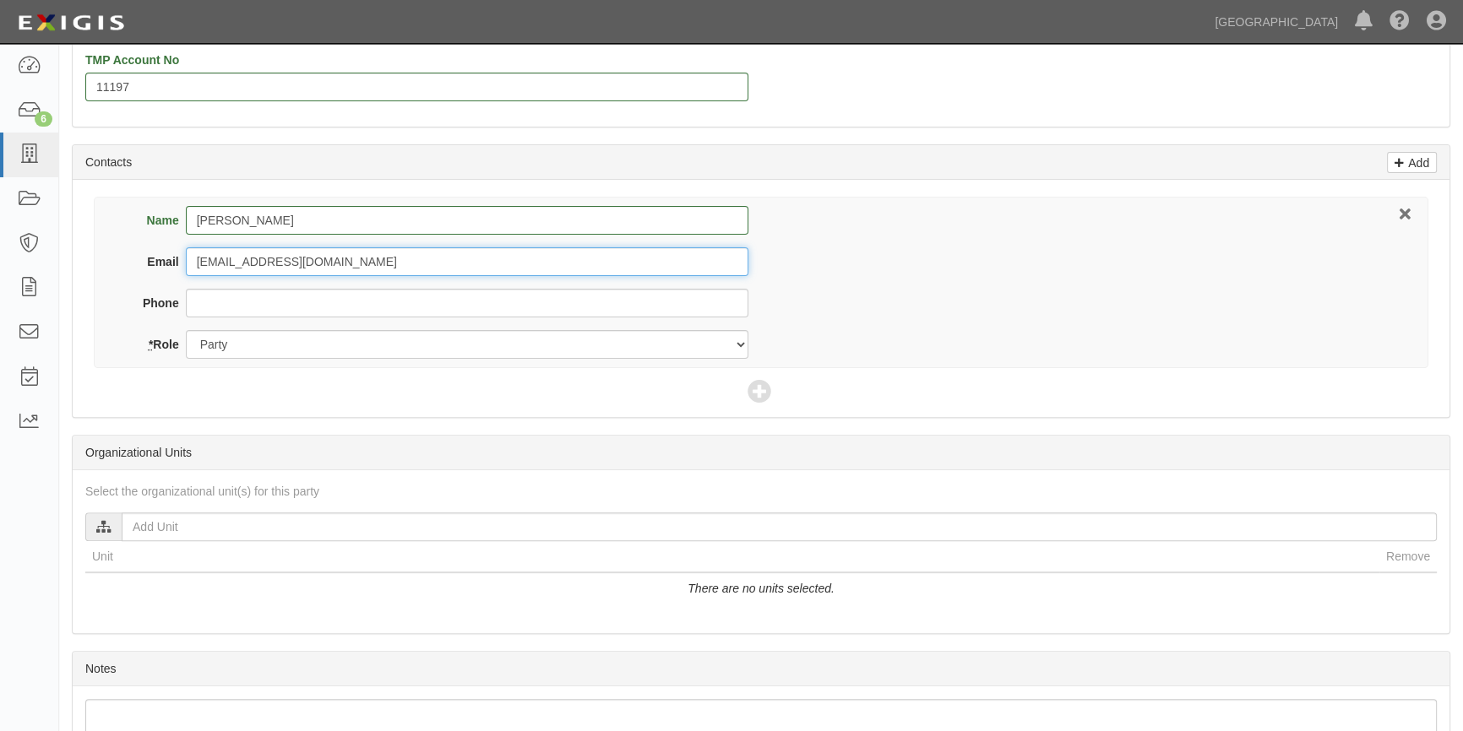
type input "ROBERTWRILEY@GMAIL.COM"
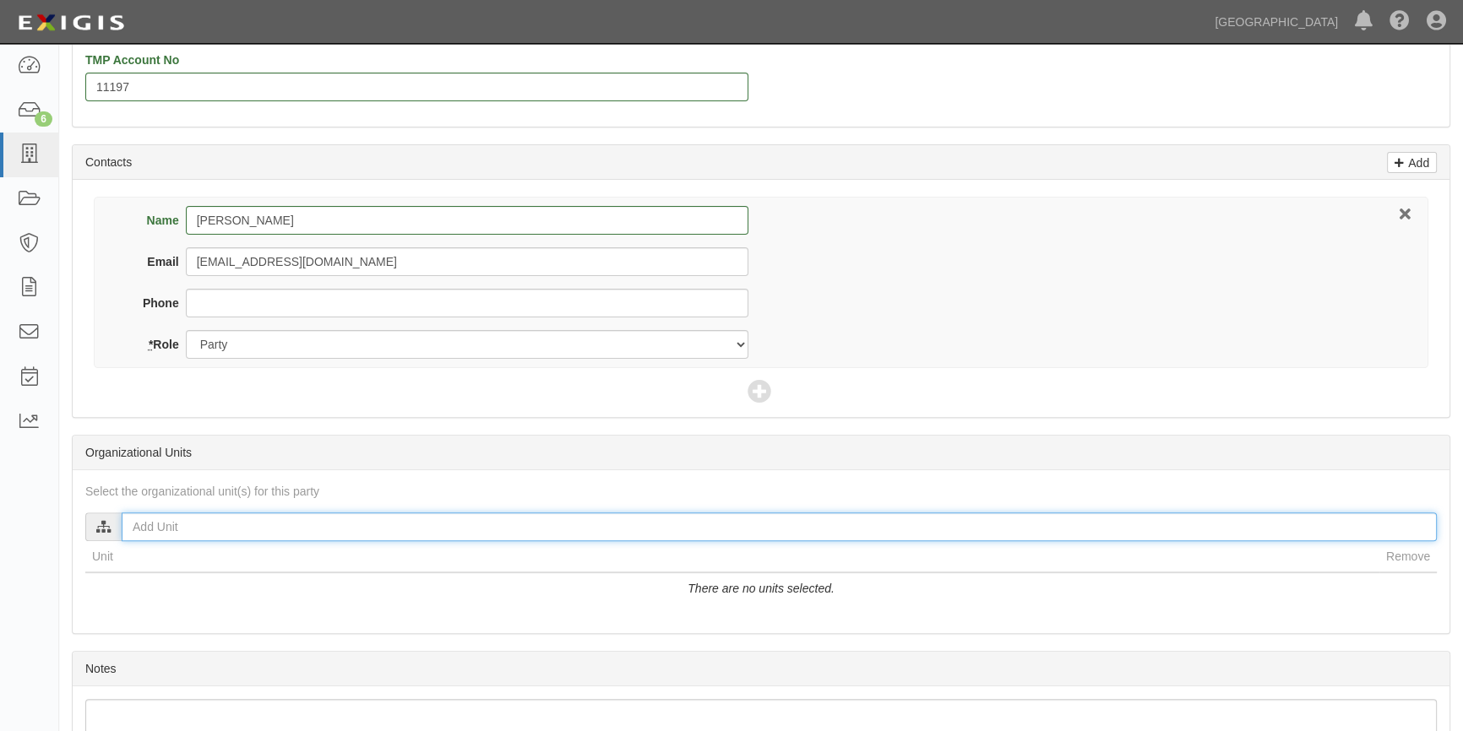
click at [142, 529] on input "text" at bounding box center [779, 527] width 1315 height 29
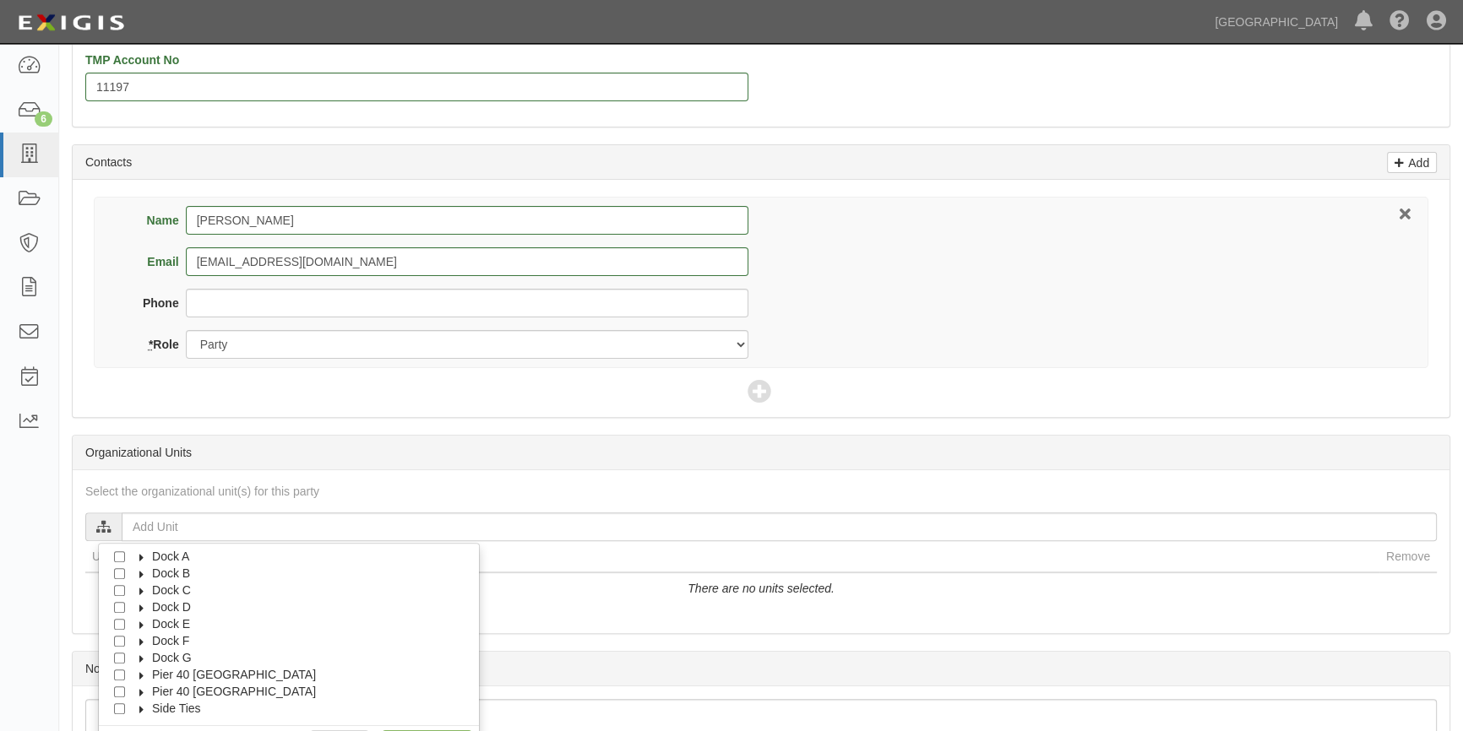
click at [126, 585] on li "Dock C" at bounding box center [289, 590] width 380 height 17
click at [117, 589] on input "Dock C" at bounding box center [119, 590] width 11 height 11
checkbox input "true"
click at [135, 573] on input "C073" at bounding box center [134, 575] width 11 height 11
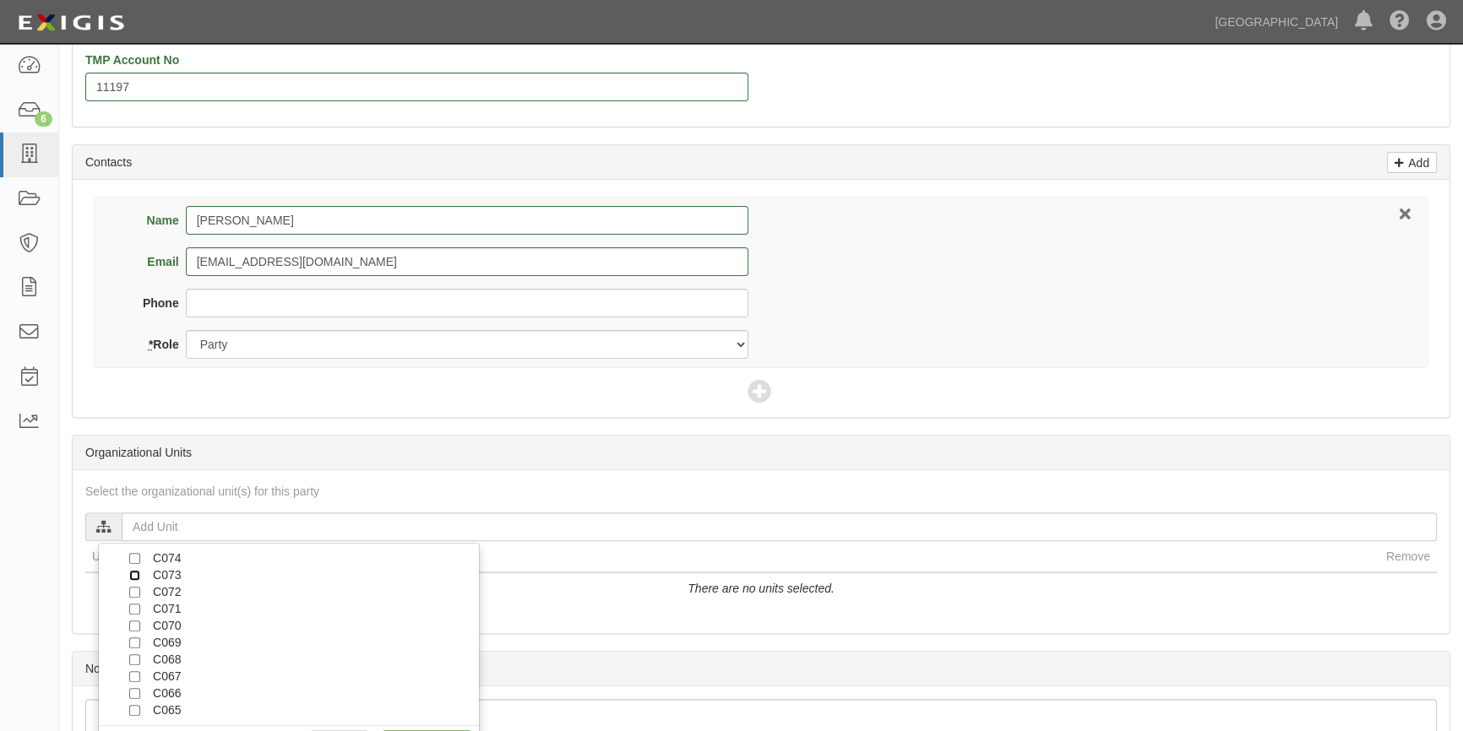
checkbox input "true"
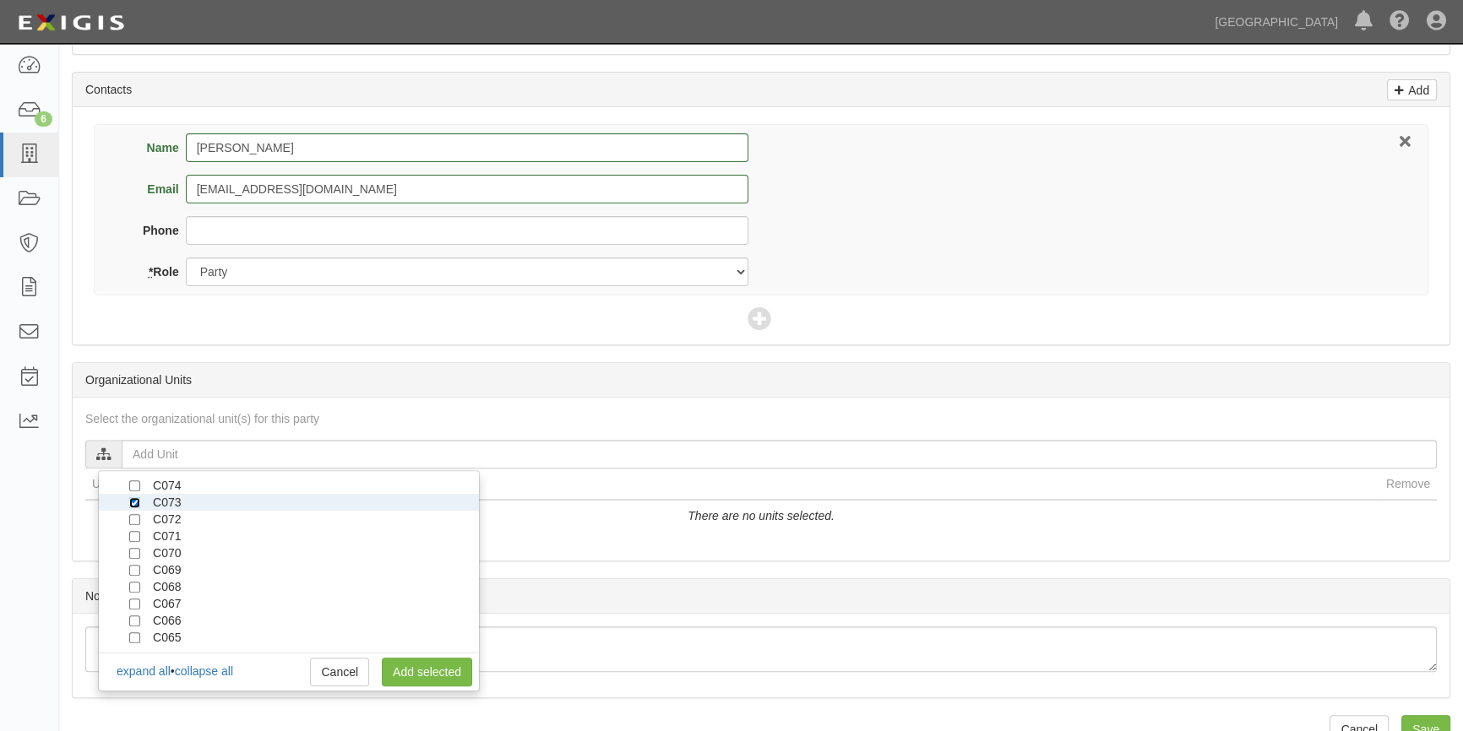
scroll to position [721, 0]
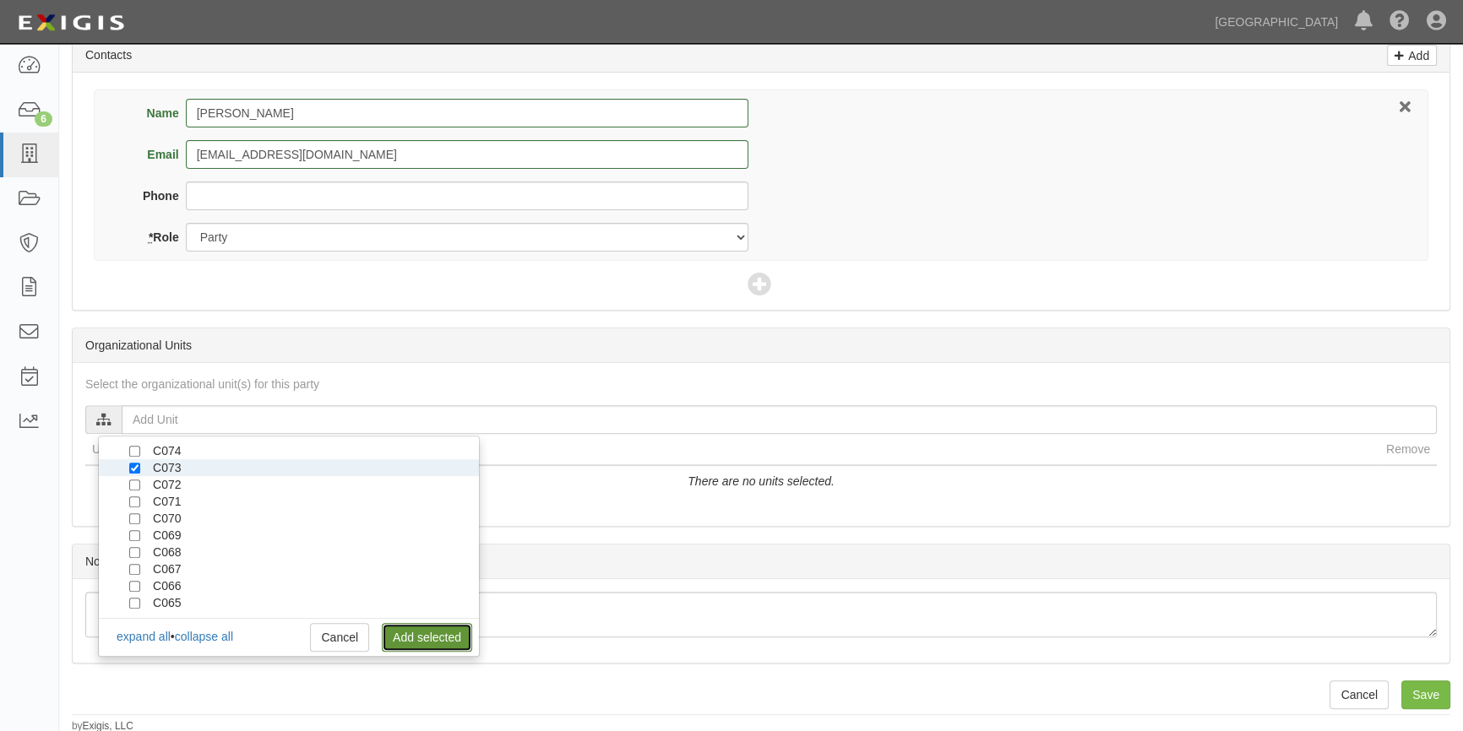
click at [413, 636] on link "Add selected" at bounding box center [427, 637] width 90 height 29
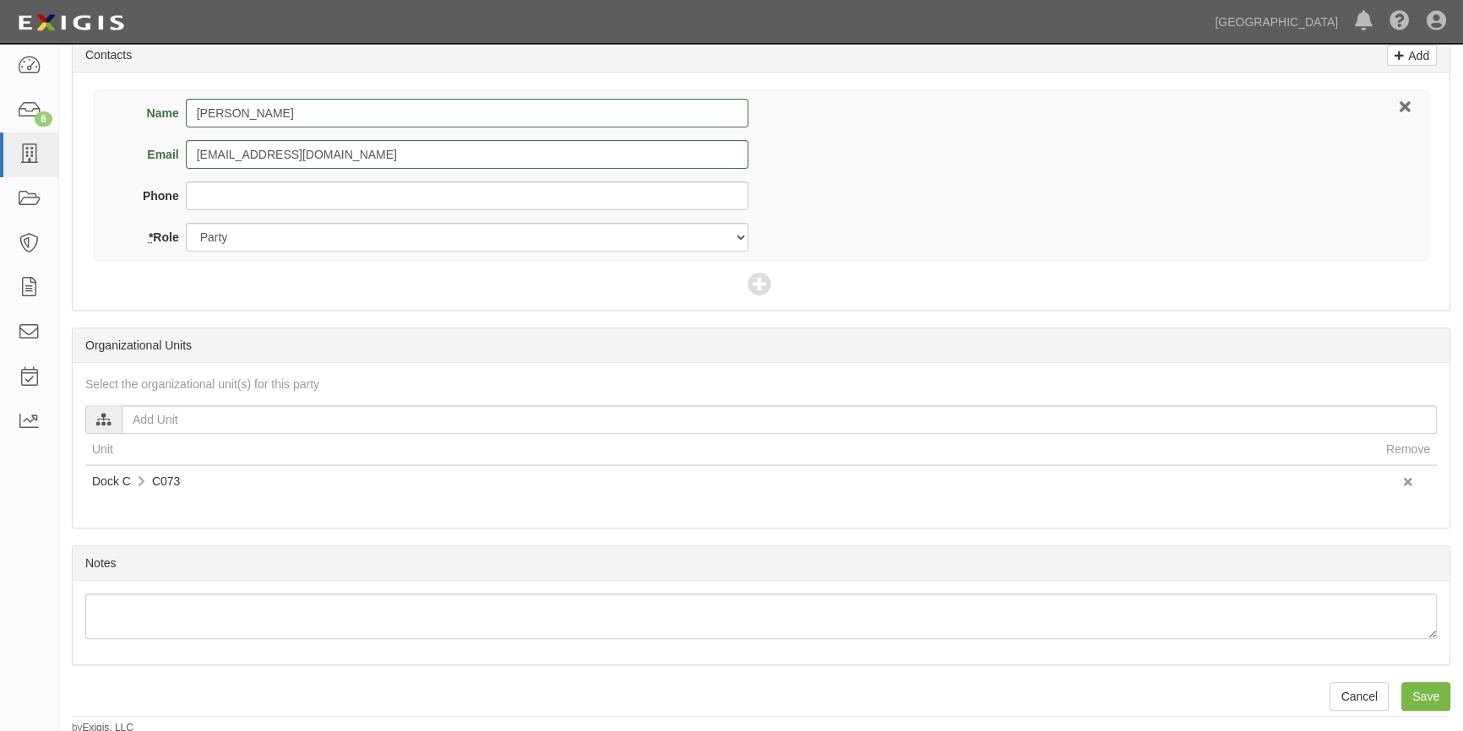
scroll to position [723, 0]
click at [1439, 697] on input "Save" at bounding box center [1425, 695] width 49 height 29
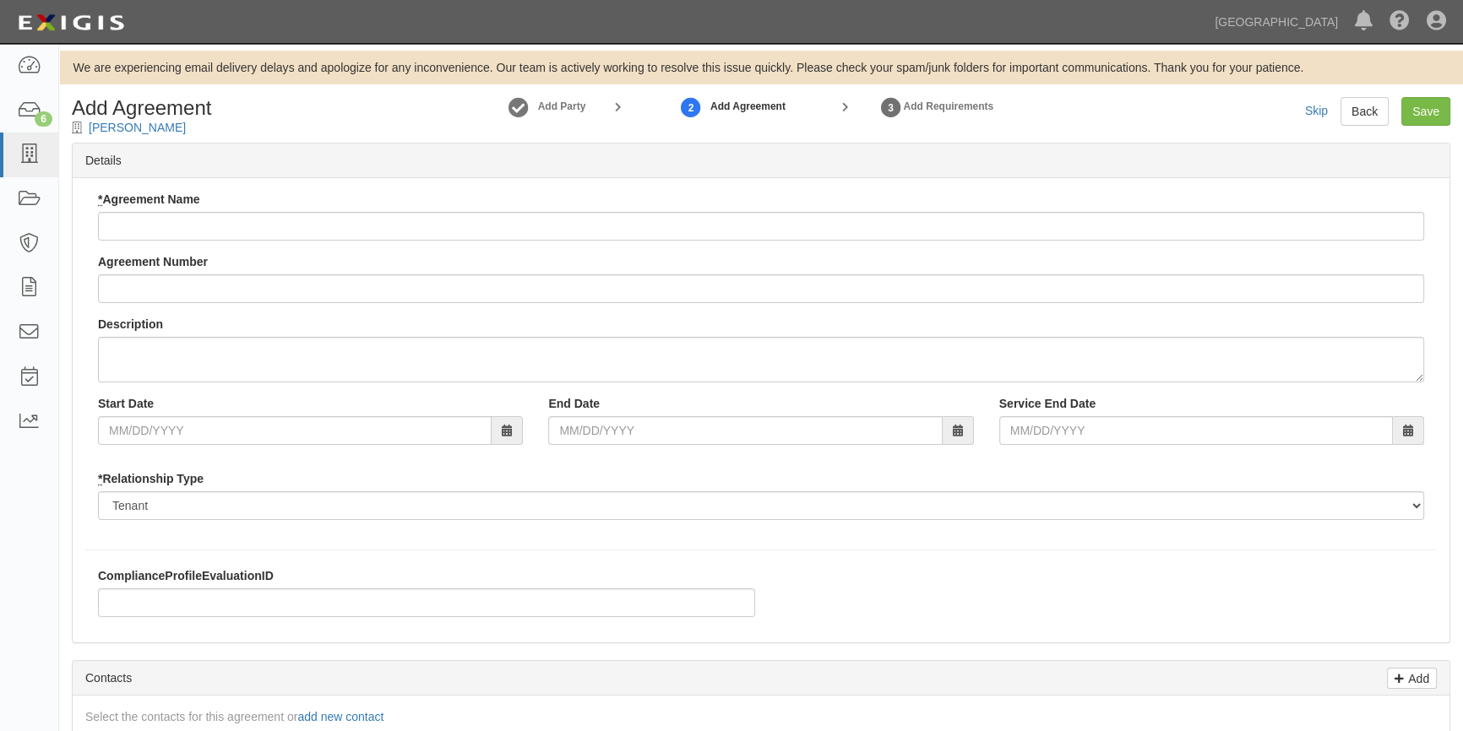
drag, startPoint x: 0, startPoint y: 0, endPoint x: 207, endPoint y: 225, distance: 306.0
click at [207, 225] on input "* Agreement Name" at bounding box center [761, 226] width 1326 height 29
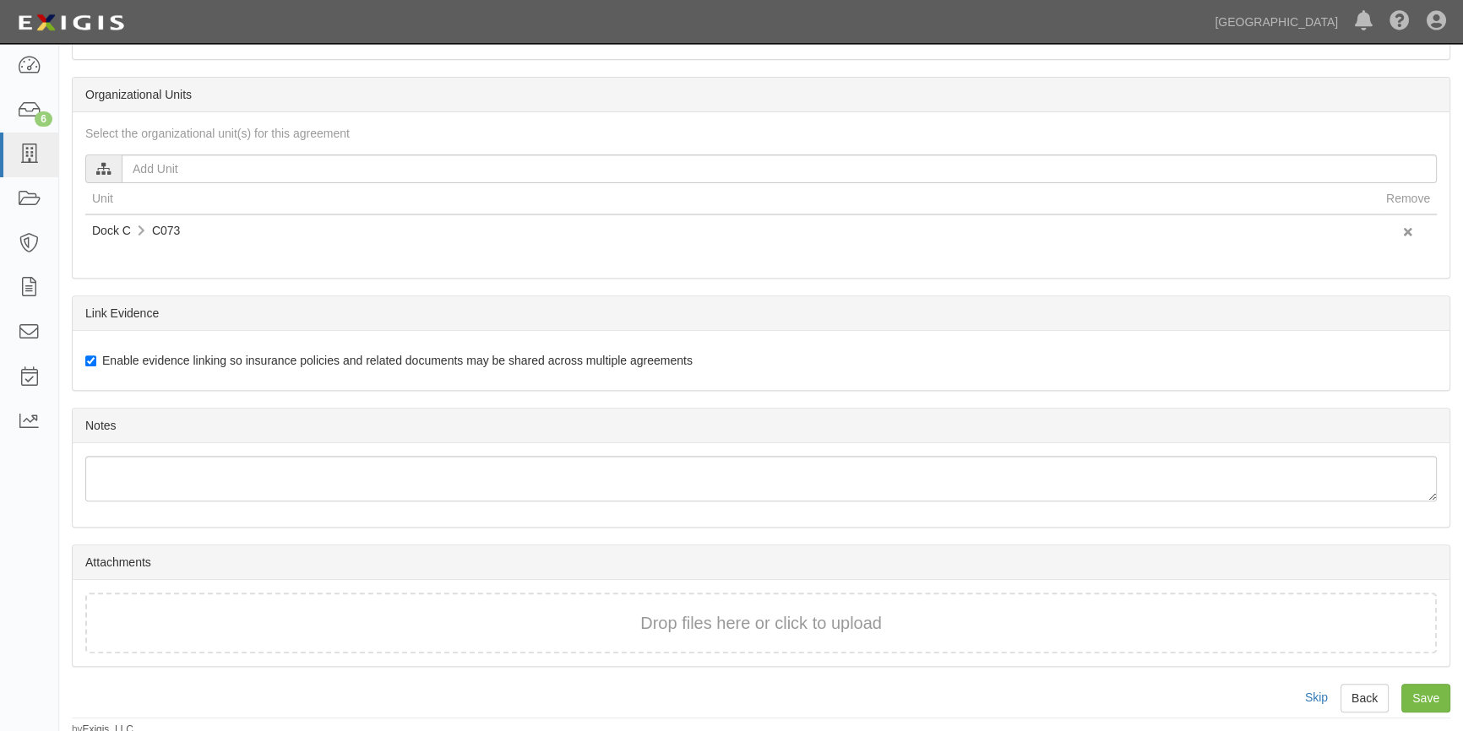
scroll to position [777, 0]
type input "Enchante"
click at [1422, 697] on input "Save" at bounding box center [1425, 696] width 49 height 29
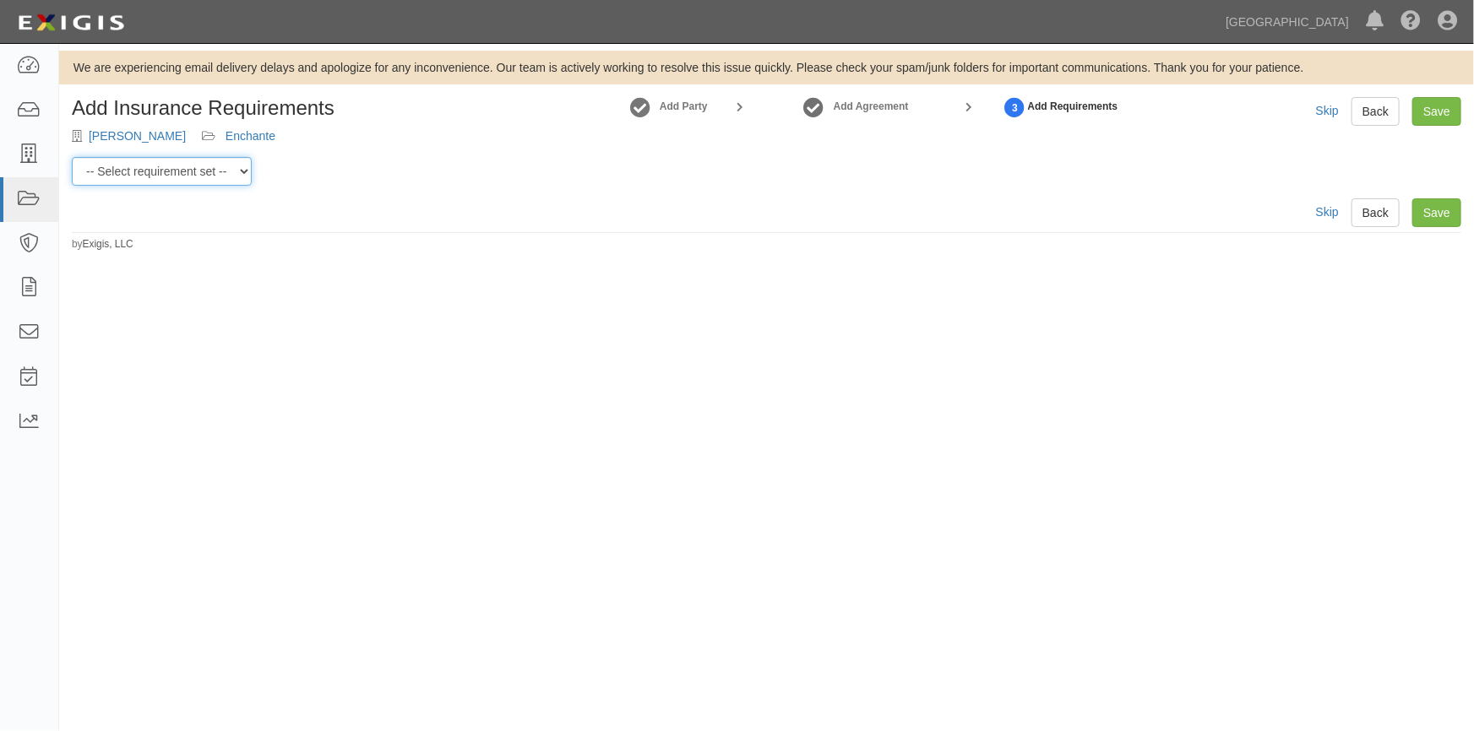
click at [242, 171] on select "-- Select requirement set -- Berth Holder Charter (24 or less) Charter (more th…" at bounding box center [162, 171] width 180 height 29
select select "53964"
click at [72, 157] on select "-- Select requirement set -- Berth Holder Charter (24 or less) Charter (more th…" at bounding box center [162, 171] width 180 height 29
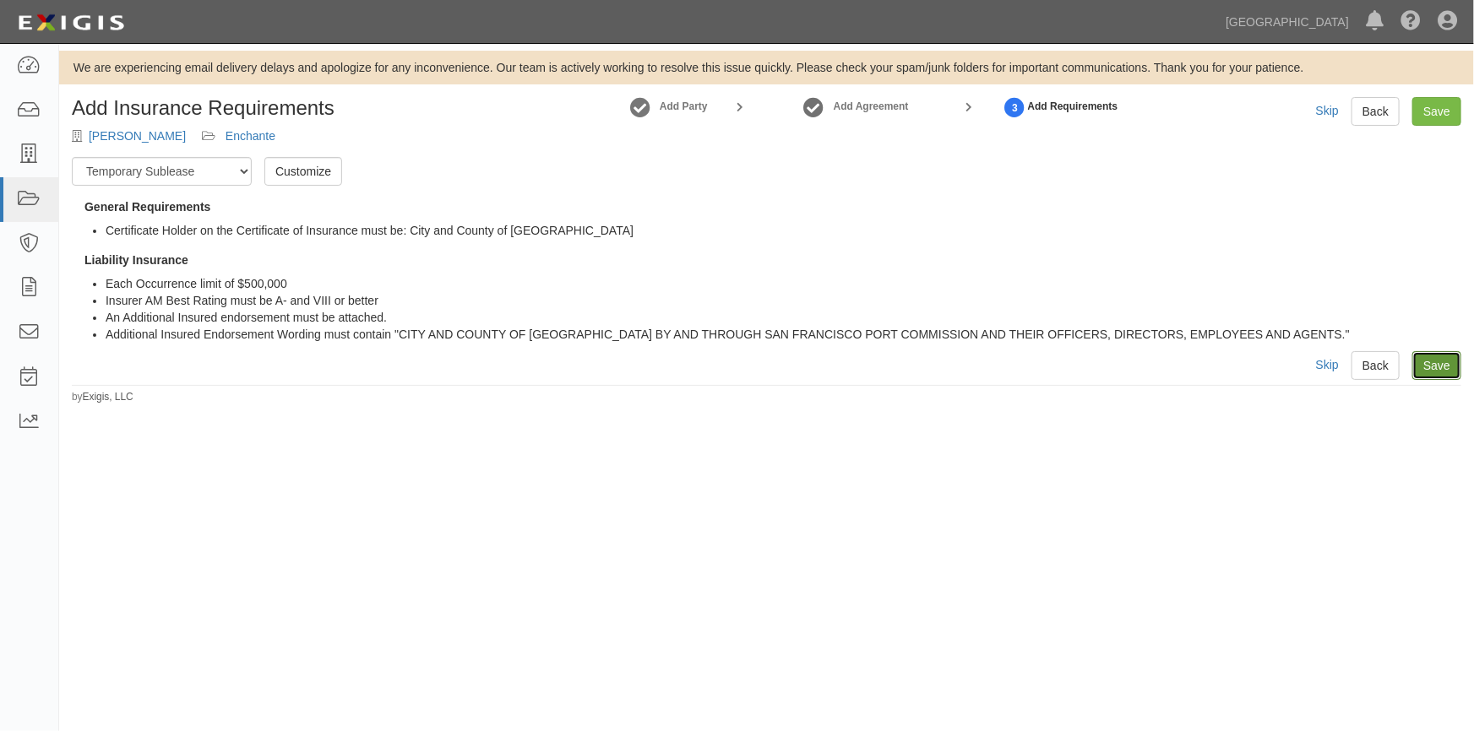
click at [1431, 367] on link "Save" at bounding box center [1436, 365] width 49 height 29
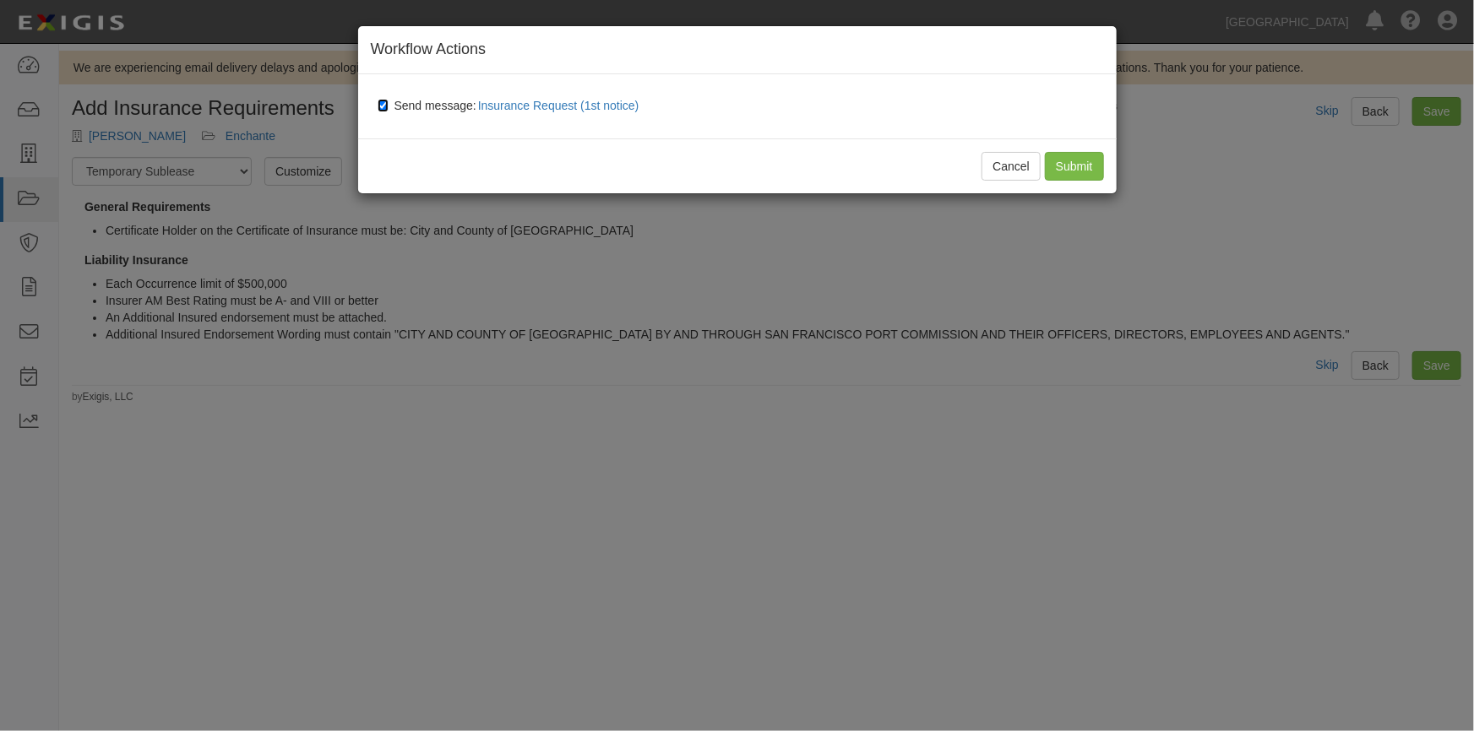
click at [384, 105] on input "Send message: Insurance Request (1st notice)" at bounding box center [383, 106] width 11 height 14
checkbox input "false"
click at [1071, 171] on input "Submit" at bounding box center [1074, 166] width 59 height 29
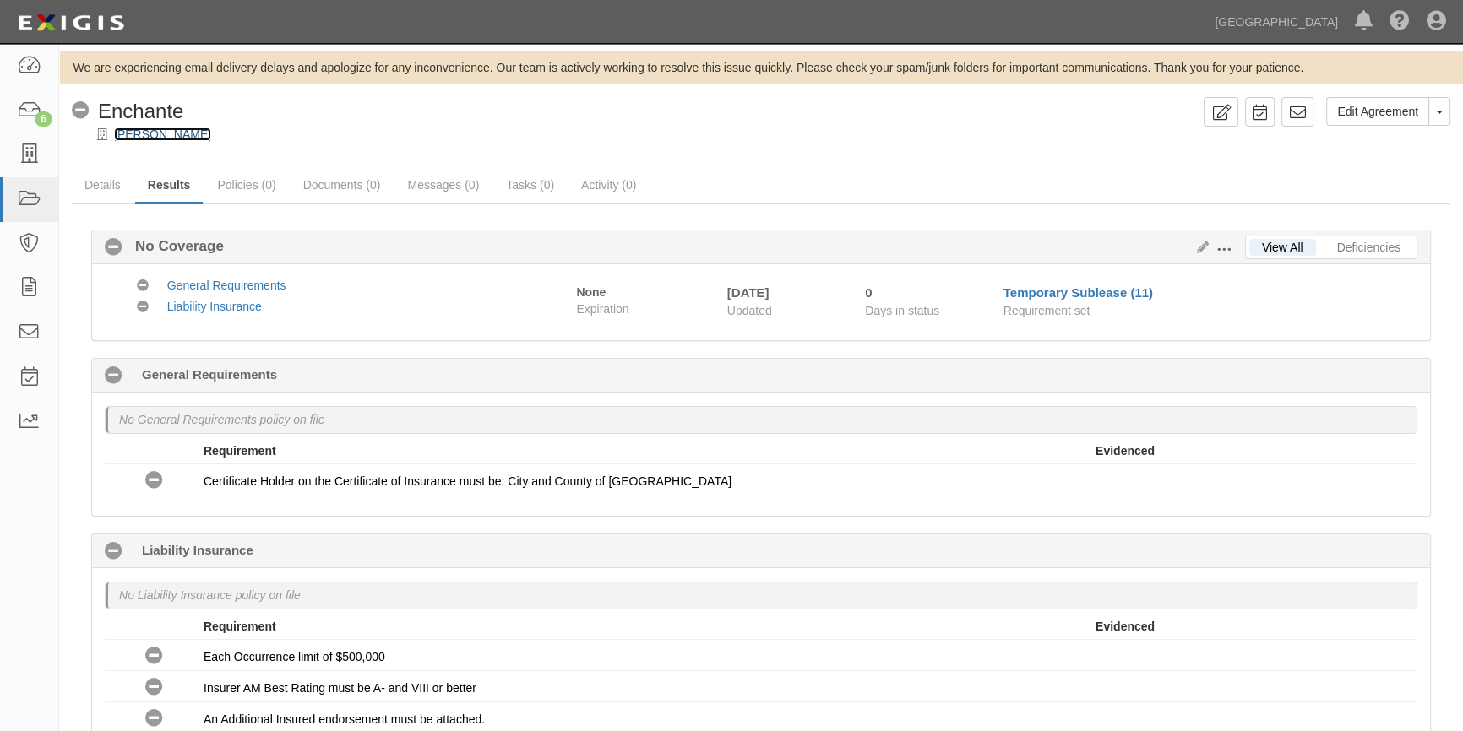
click at [149, 128] on link "[PERSON_NAME]" at bounding box center [162, 135] width 97 height 14
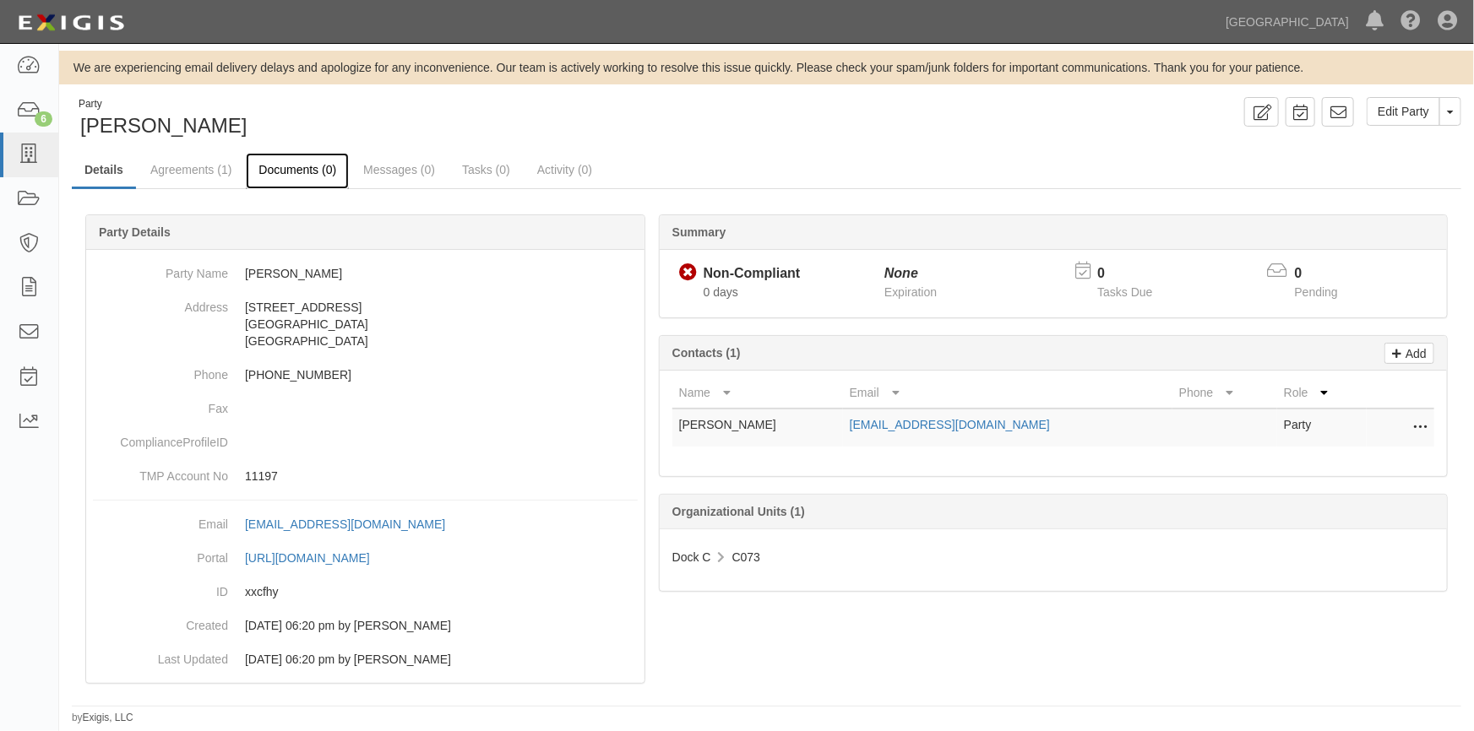
click at [287, 172] on link "Documents (0)" at bounding box center [297, 171] width 103 height 36
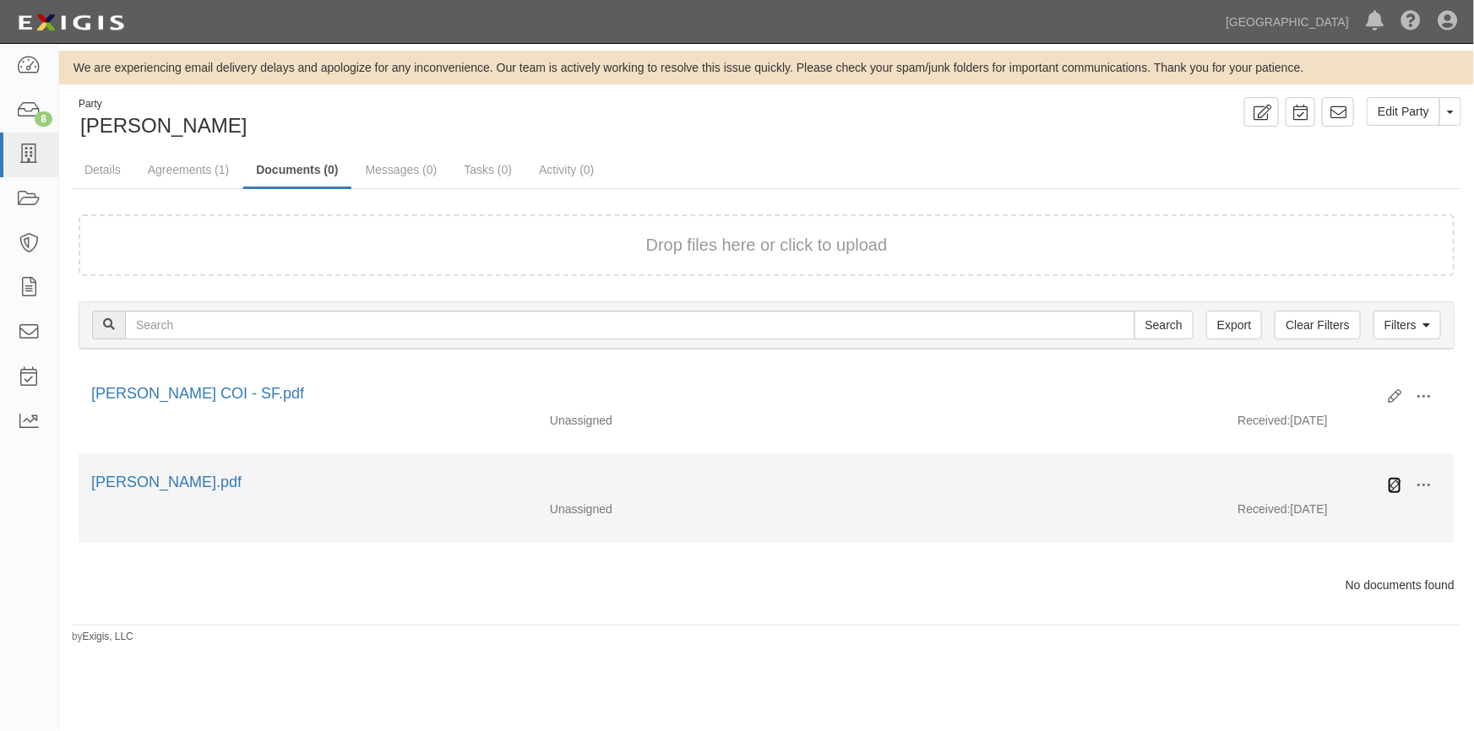
click at [1388, 486] on icon at bounding box center [1395, 486] width 14 height 14
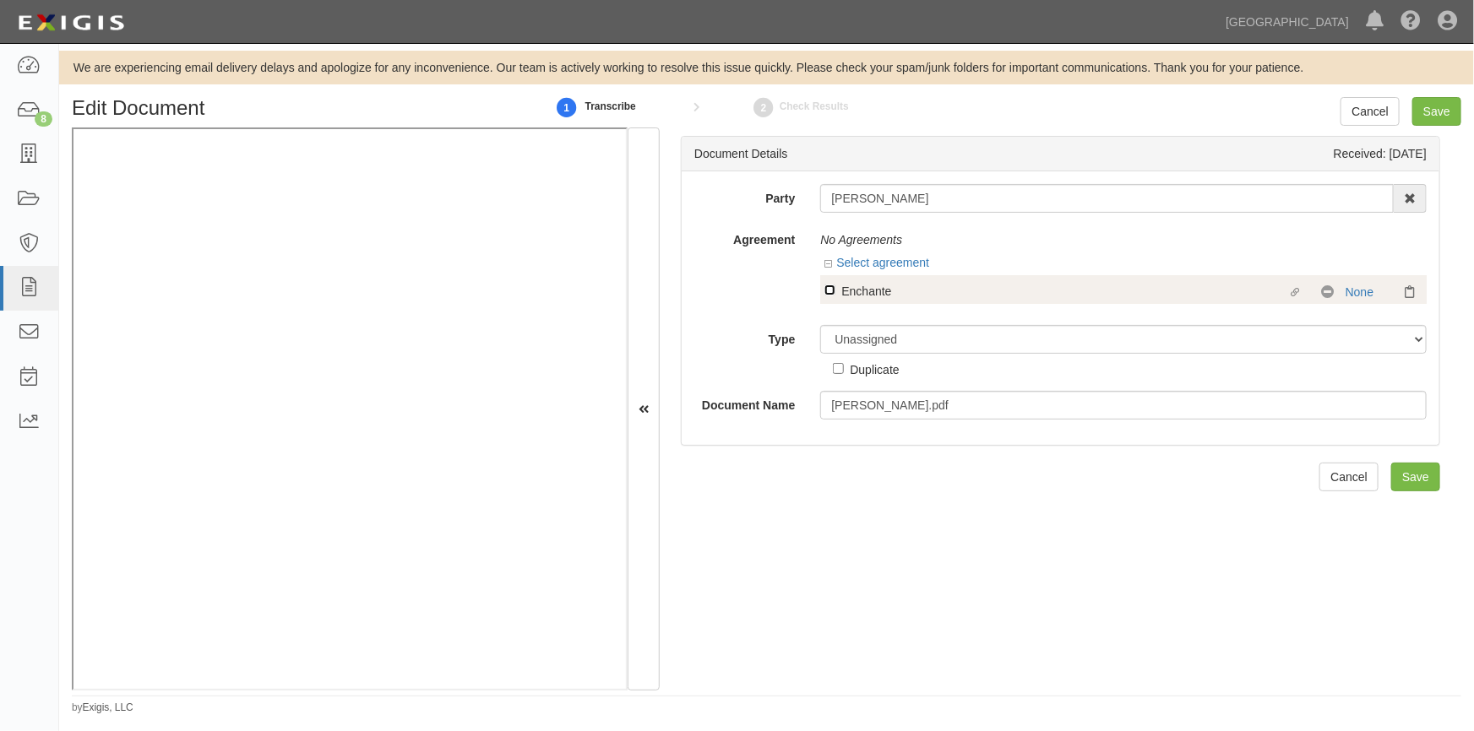
click at [827, 289] on input "Linked agreement Enchante Linked agreement" at bounding box center [829, 290] width 11 height 11
checkbox input "true"
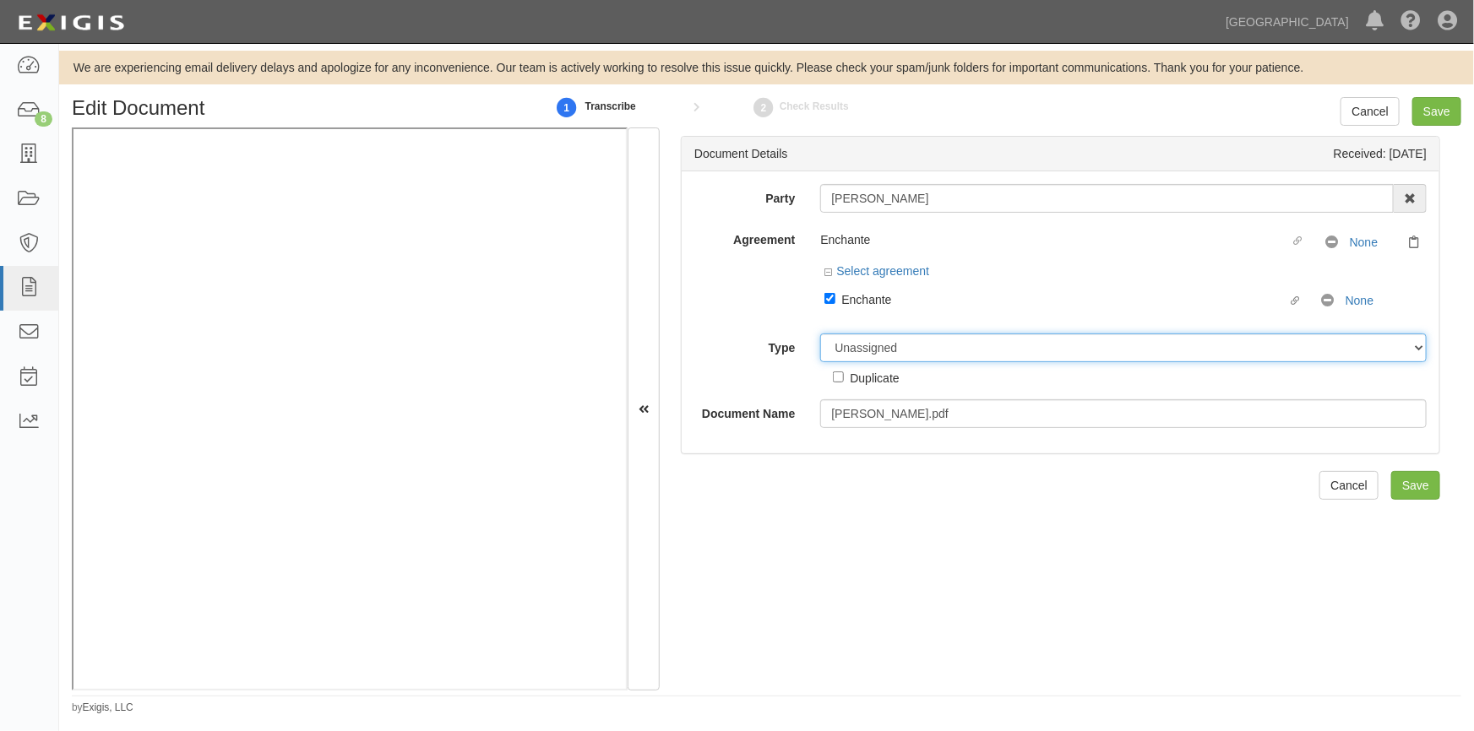
click at [855, 350] on select "Unassigned Binder Cancellation Notice Certificate Contract Endorsement Insuranc…" at bounding box center [1123, 348] width 606 height 29
select select "OtherDetail"
click at [820, 334] on select "Unassigned Binder Cancellation Notice Certificate Contract Endorsement Insuranc…" at bounding box center [1123, 348] width 606 height 29
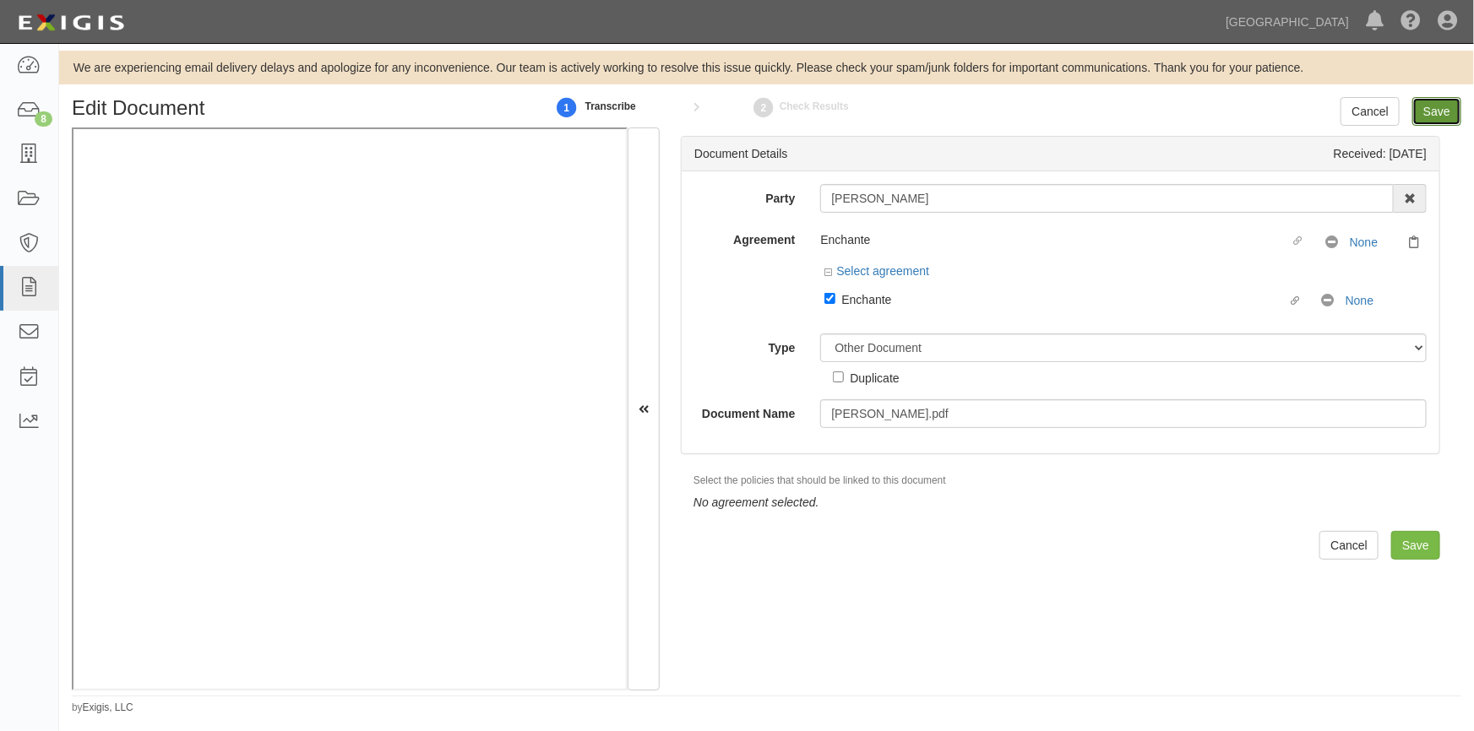
click at [1428, 111] on input "Save" at bounding box center [1436, 111] width 49 height 29
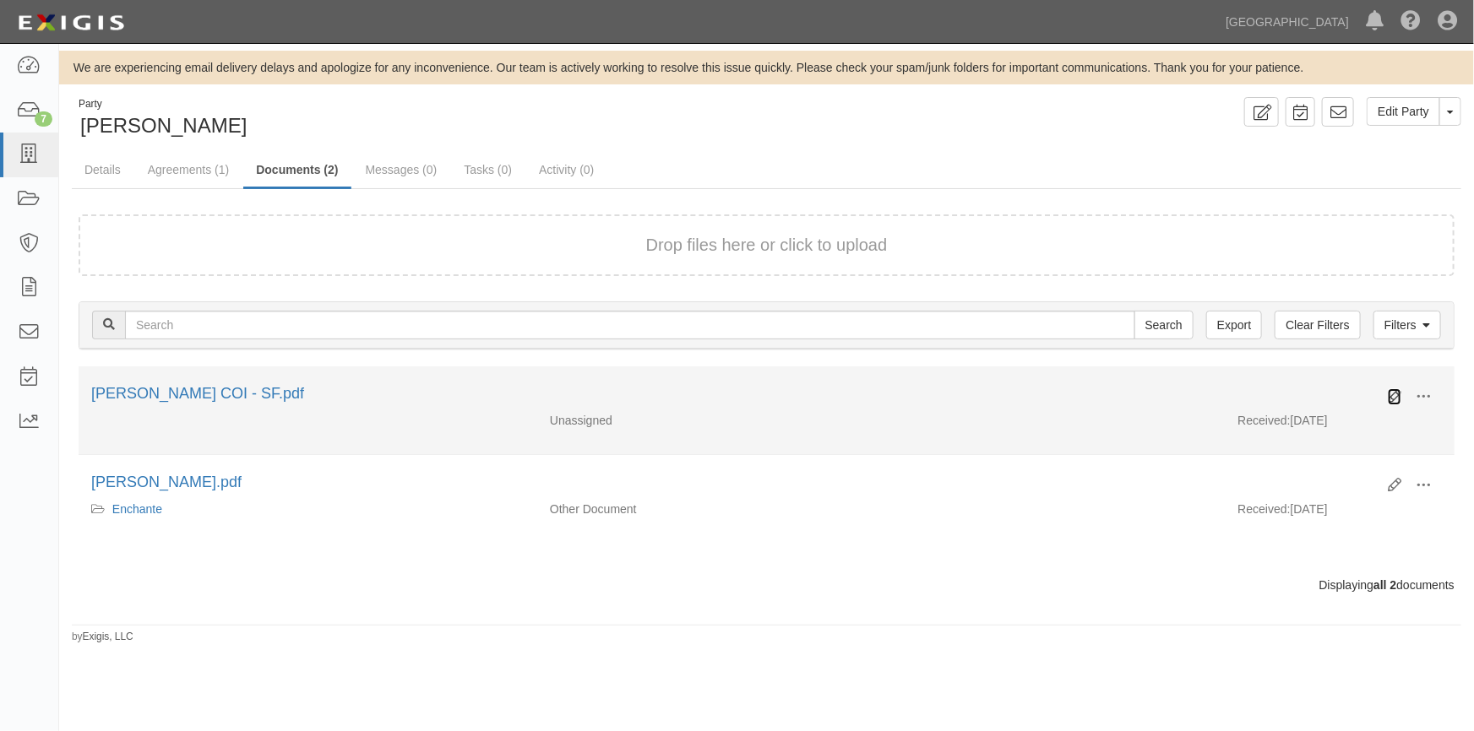
click at [1399, 396] on icon at bounding box center [1395, 397] width 14 height 14
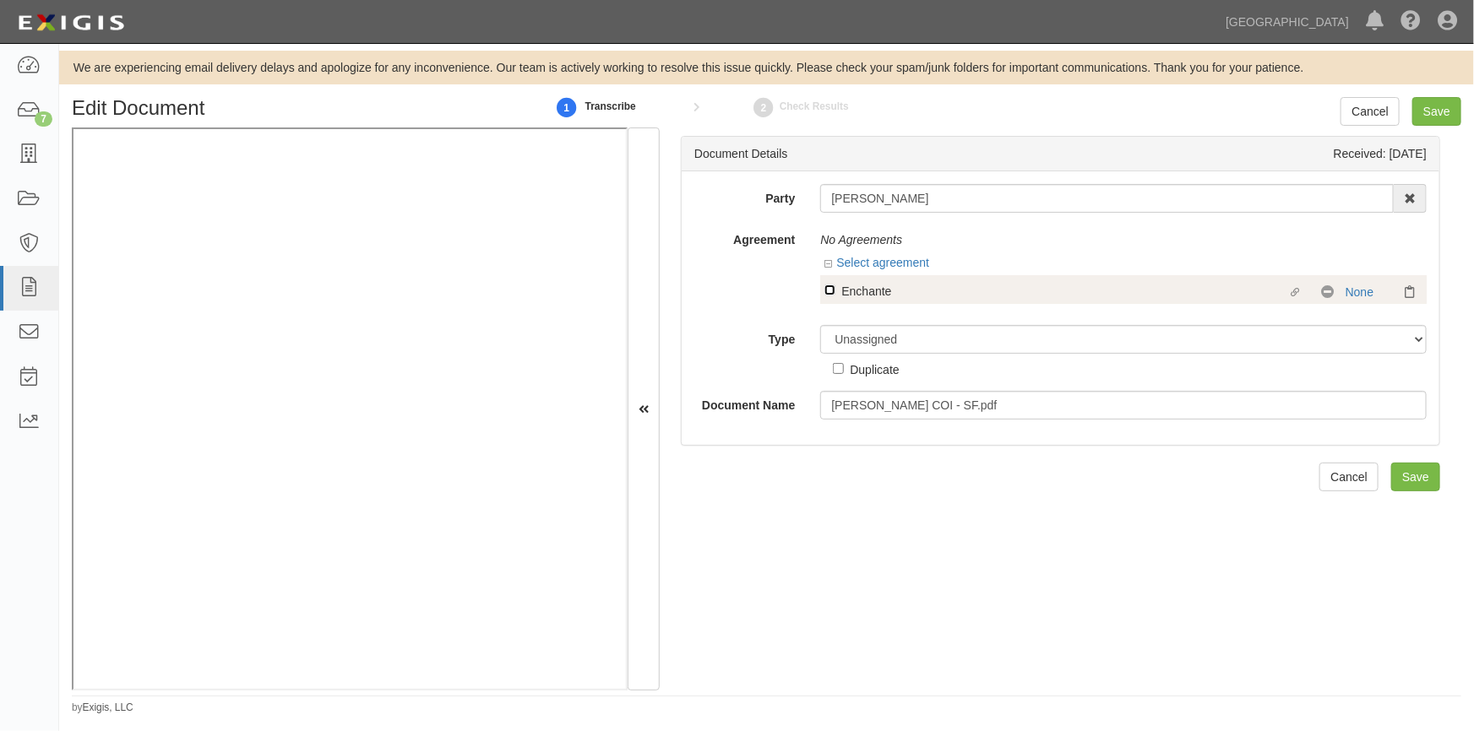
click at [828, 290] on input "Linked agreement Enchante Linked agreement" at bounding box center [829, 290] width 11 height 11
checkbox input "true"
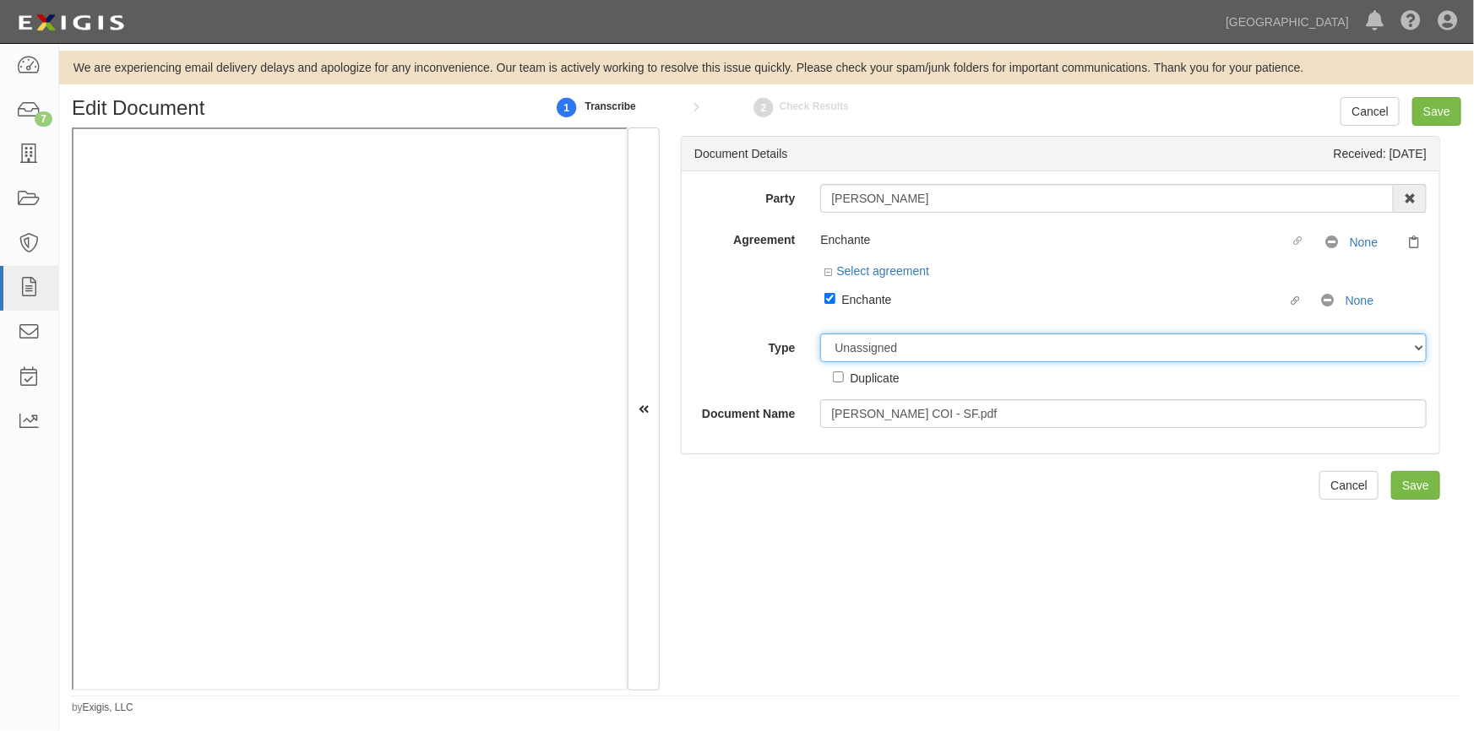
click at [890, 347] on select "Unassigned Binder Cancellation Notice Certificate Contract Endorsement Insuranc…" at bounding box center [1123, 348] width 606 height 29
select select "CertificateDetail"
click at [820, 334] on select "Unassigned Binder Cancellation Notice Certificate Contract Endorsement Insuranc…" at bounding box center [1123, 348] width 606 height 29
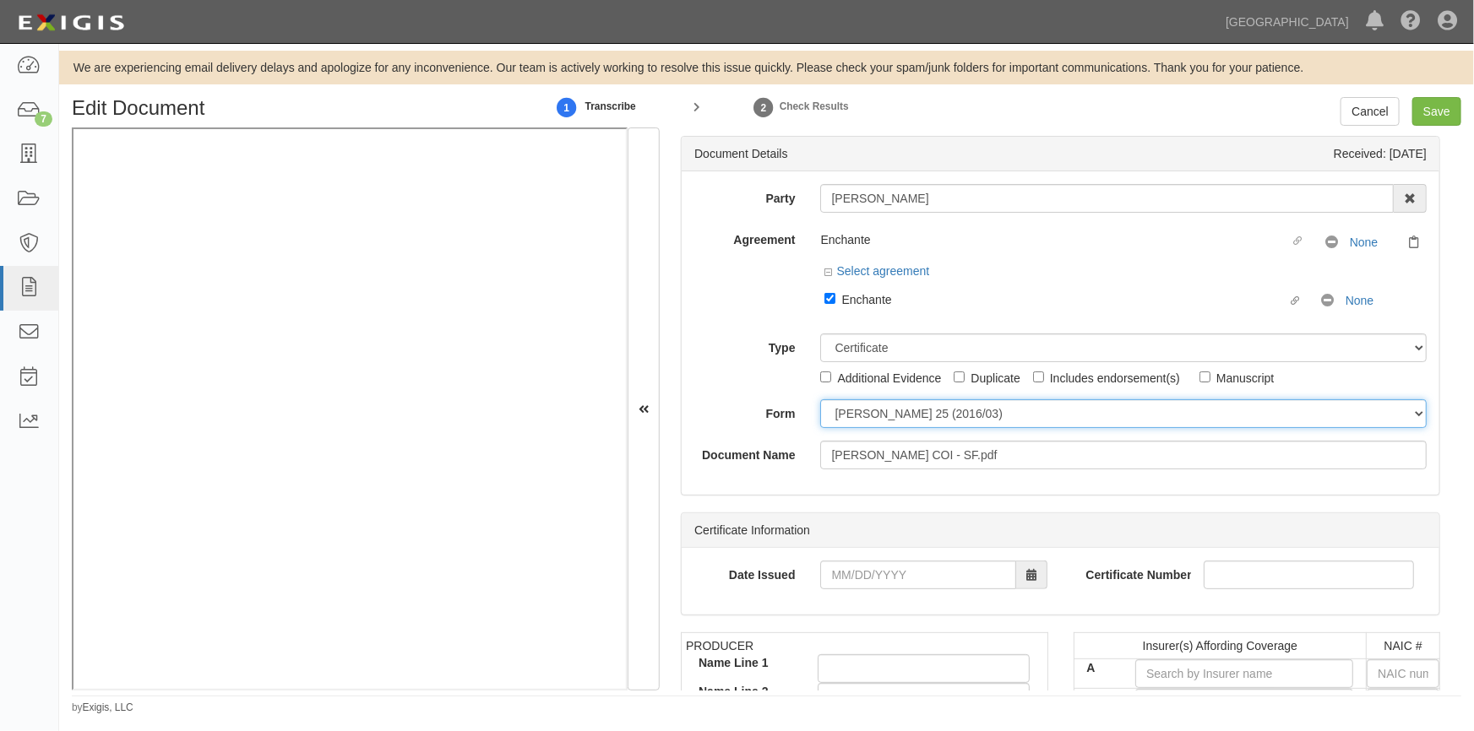
click at [861, 423] on select "[PERSON_NAME] 25 (2016/03) [PERSON_NAME] 101 [PERSON_NAME] 855 NY (2014/05) Gen…" at bounding box center [1123, 413] width 606 height 29
select select "GeneralFormDetail"
click at [820, 400] on select "[PERSON_NAME] 25 (2016/03) [PERSON_NAME] 101 [PERSON_NAME] 855 NY (2014/05) Gen…" at bounding box center [1123, 413] width 606 height 29
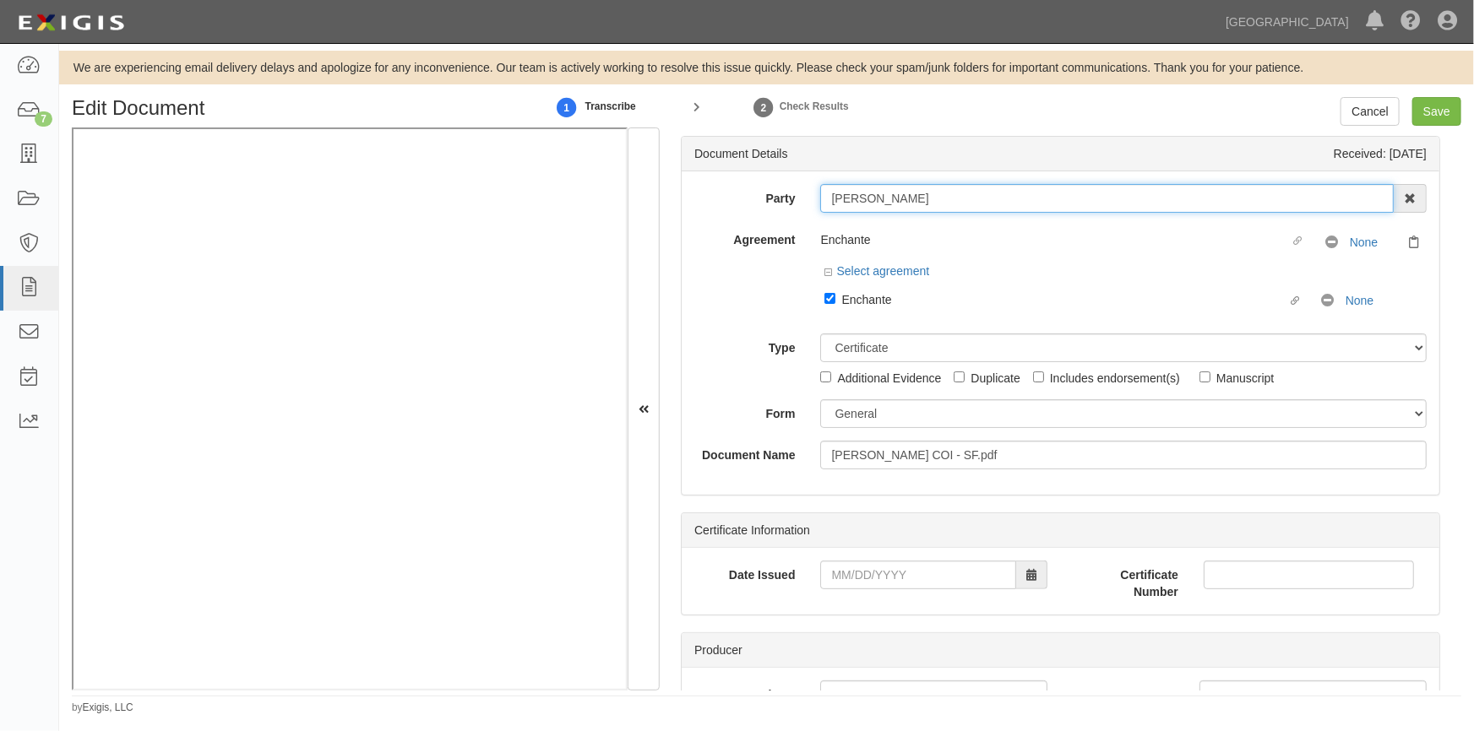
drag, startPoint x: 902, startPoint y: 203, endPoint x: 812, endPoint y: 207, distance: 90.5
click at [812, 207] on div "[PERSON_NAME] AAA Hull Diving, [PERSON_NAME] [PERSON_NAME] [PERSON_NAME] [PERSO…" at bounding box center [1123, 198] width 632 height 29
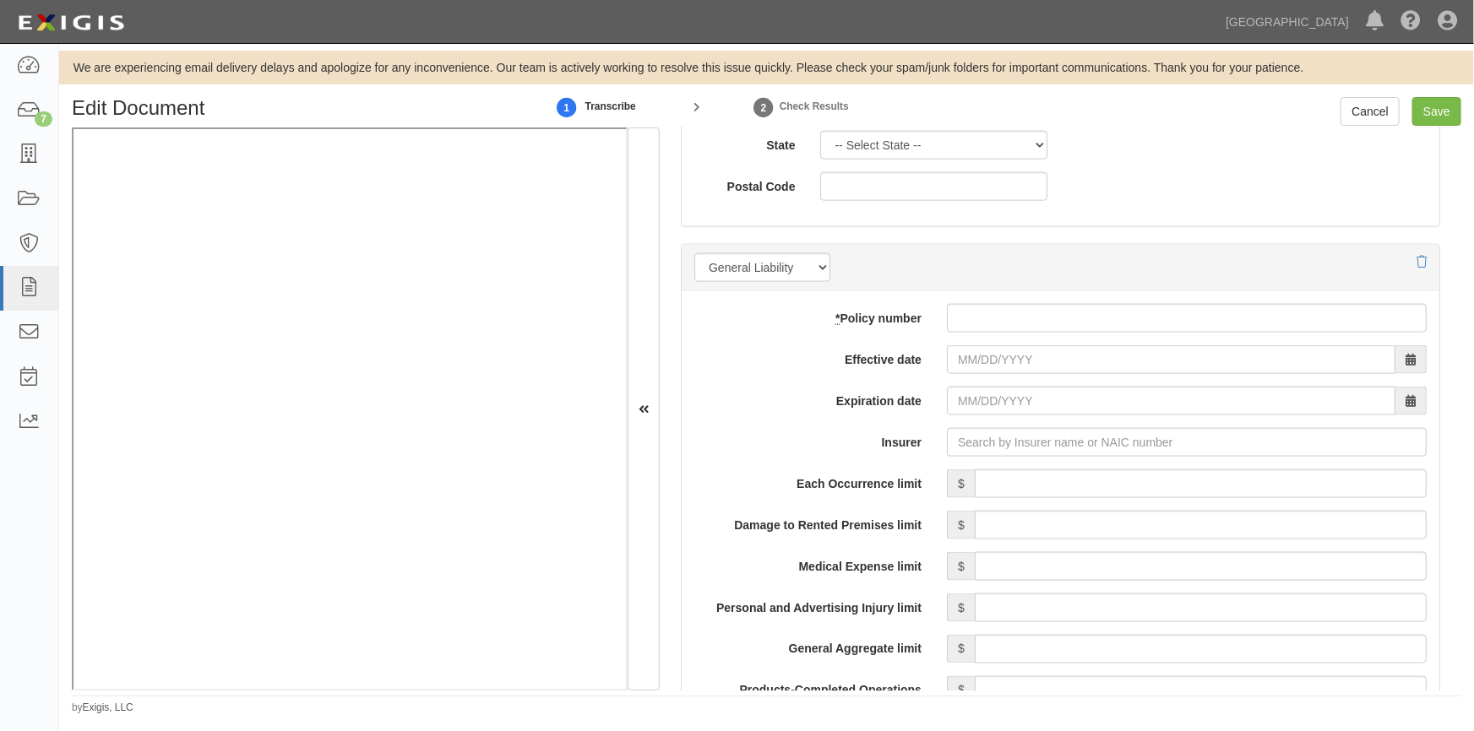
scroll to position [1240, 0]
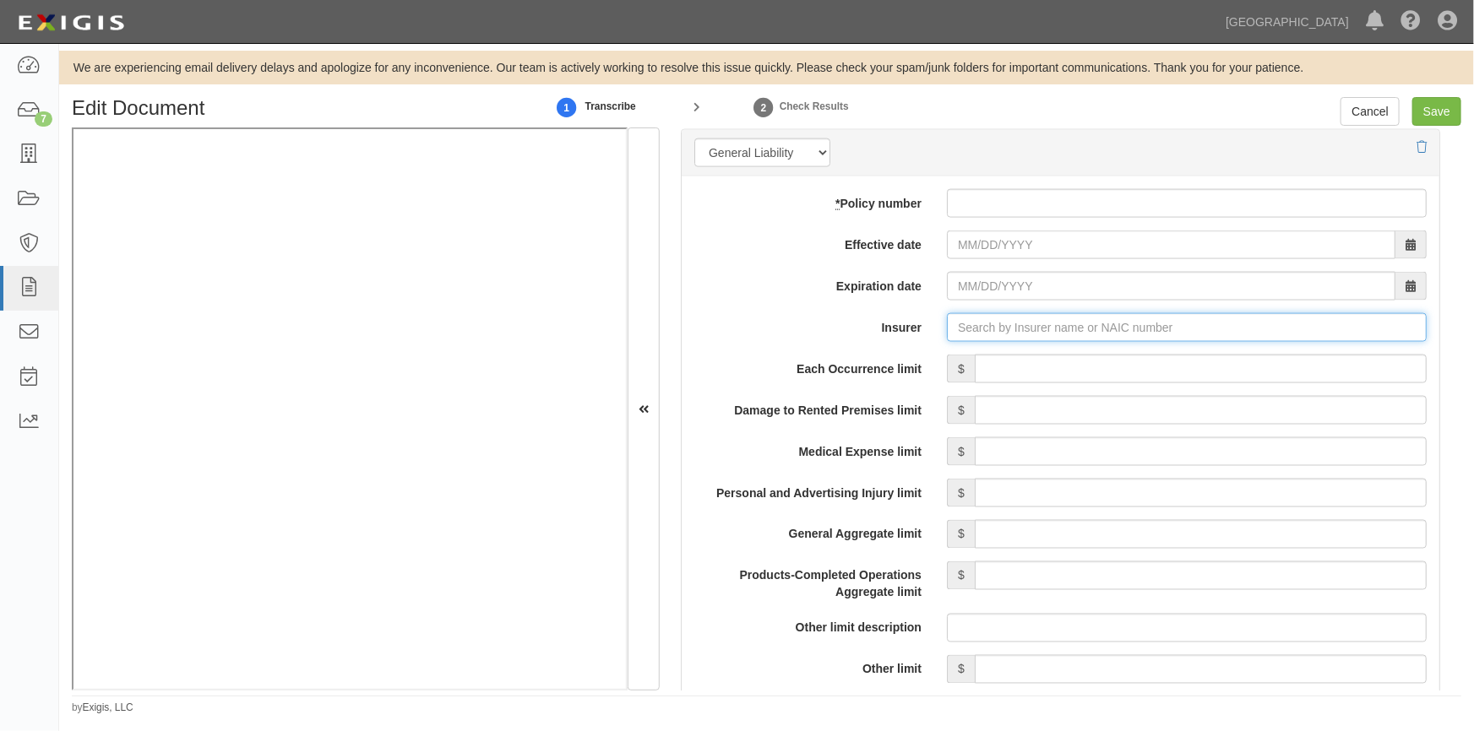
click at [969, 330] on input "Insurer" at bounding box center [1187, 327] width 480 height 29
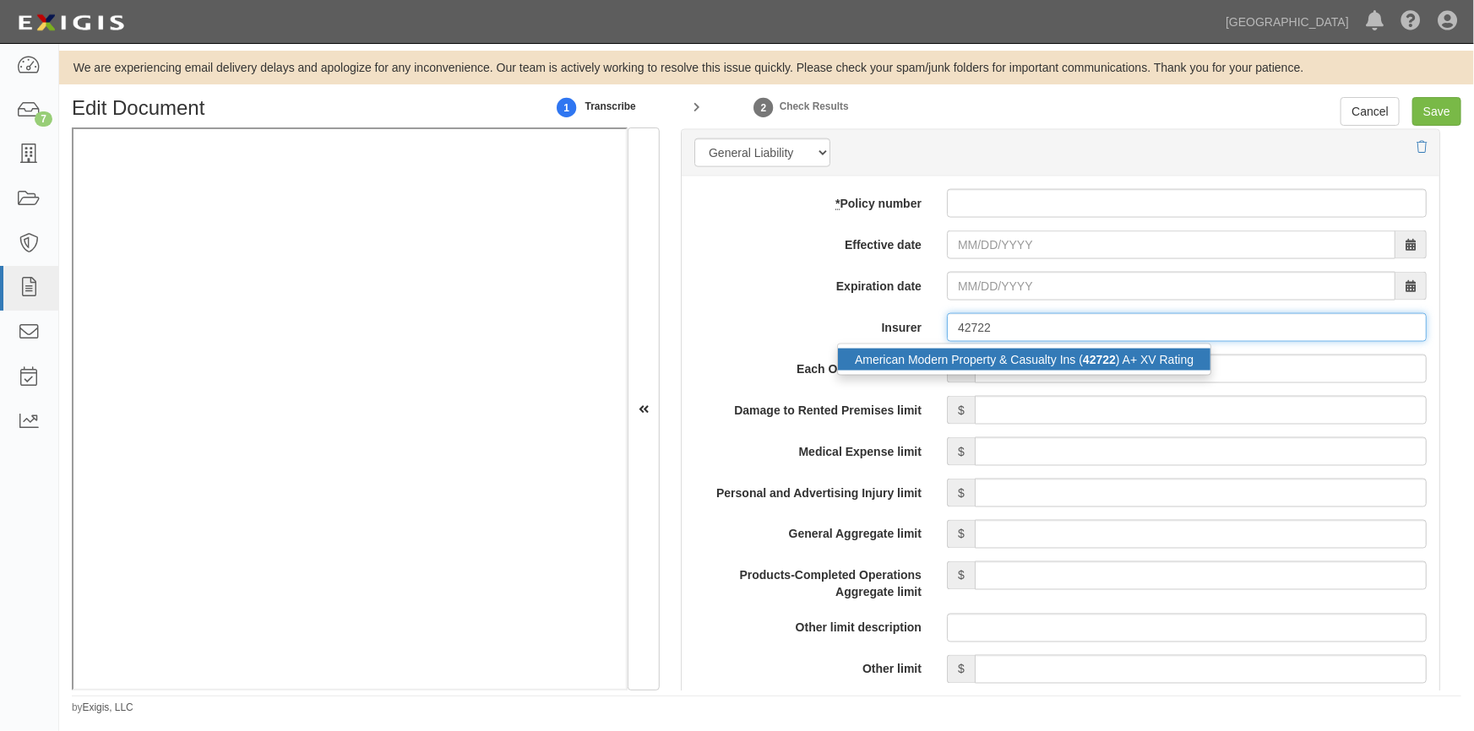
click at [929, 365] on div "American Modern Property & Casualty Ins ( 42722 ) A+ XV Rating" at bounding box center [1024, 360] width 372 height 22
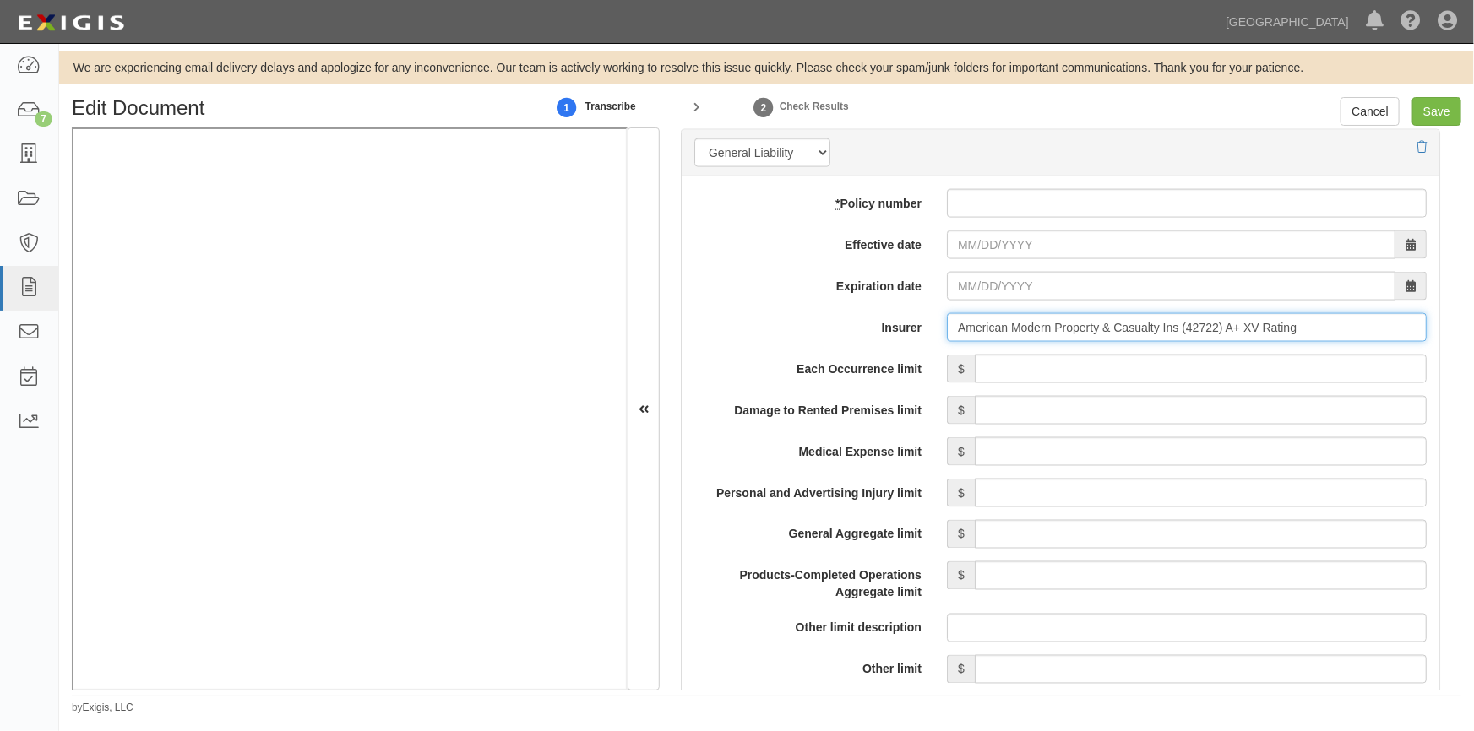
type input "American Modern Property & Casualty Ins (42722) A+ XV Rating"
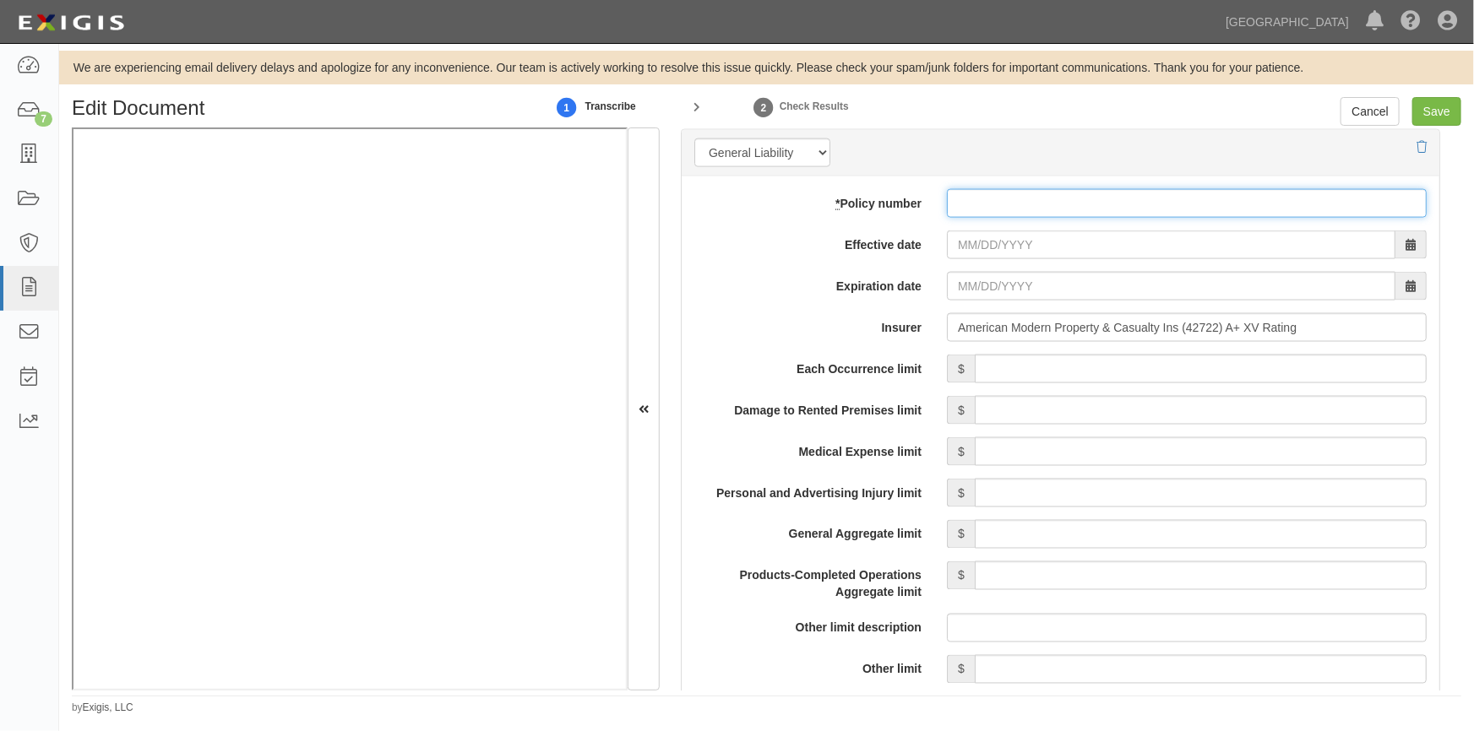
click at [975, 189] on input "* Policy number" at bounding box center [1187, 203] width 480 height 29
type input "071103924809"
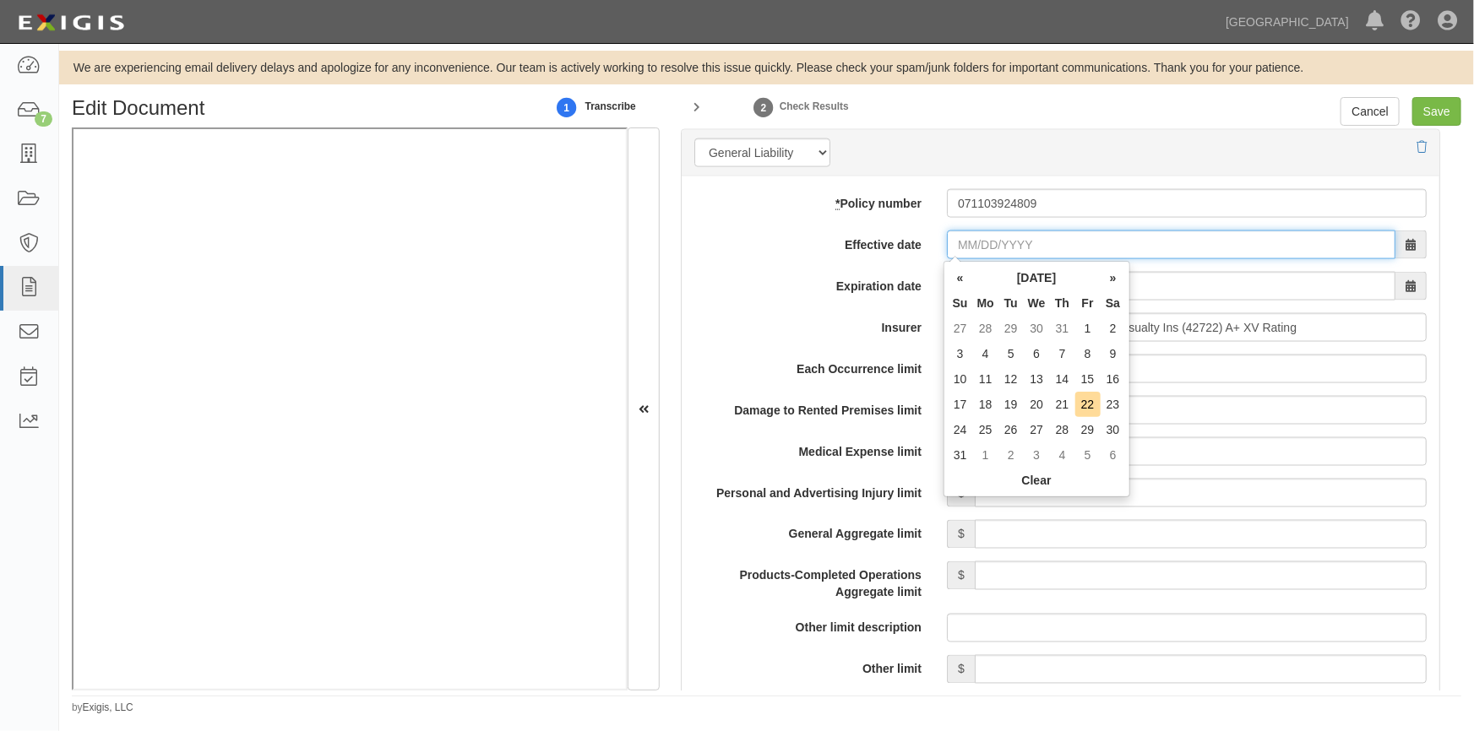
click at [997, 244] on input "Effective date" at bounding box center [1171, 245] width 448 height 29
type input "10/26/2024"
type input "[DATE]"
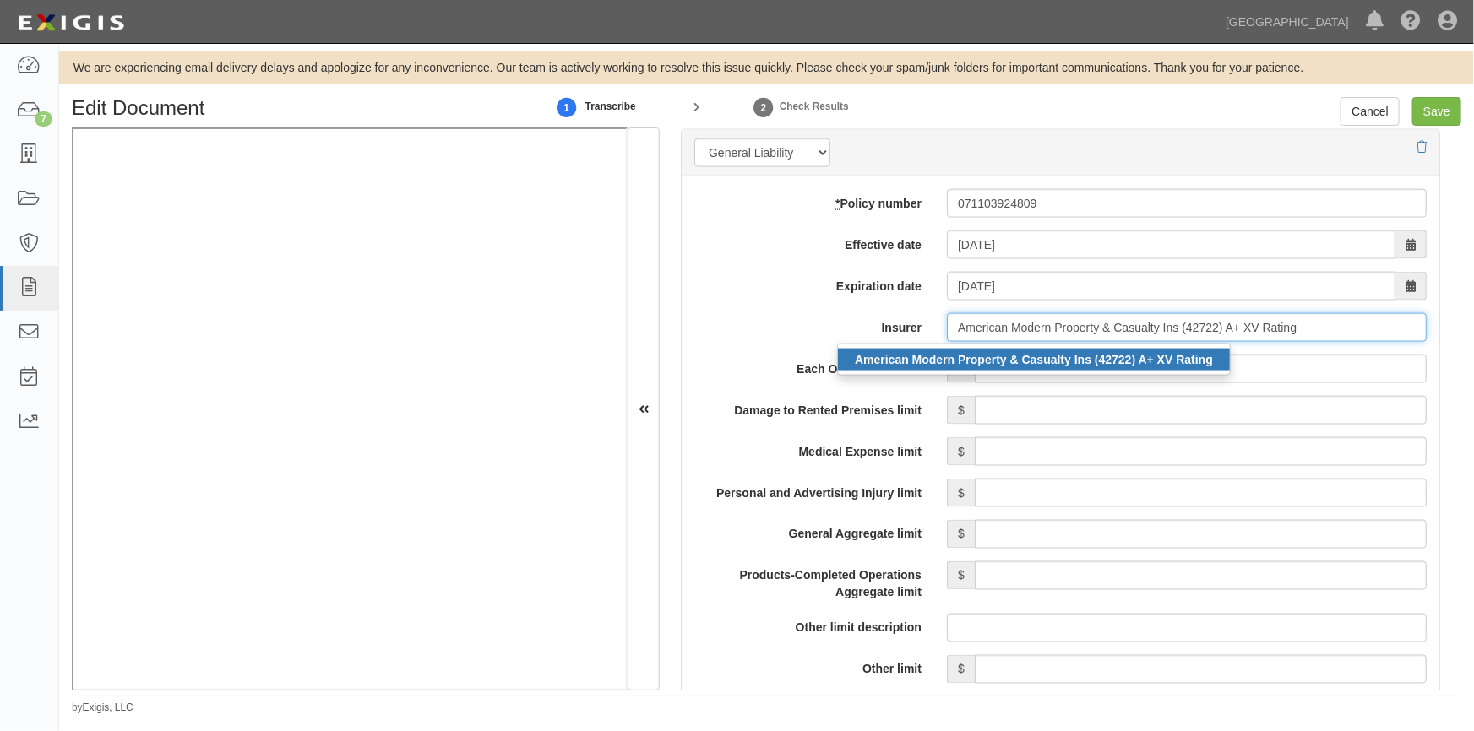
click at [1010, 368] on div "American Modern Property & Casualty Ins (42722) A+ XV Rating" at bounding box center [1034, 360] width 392 height 22
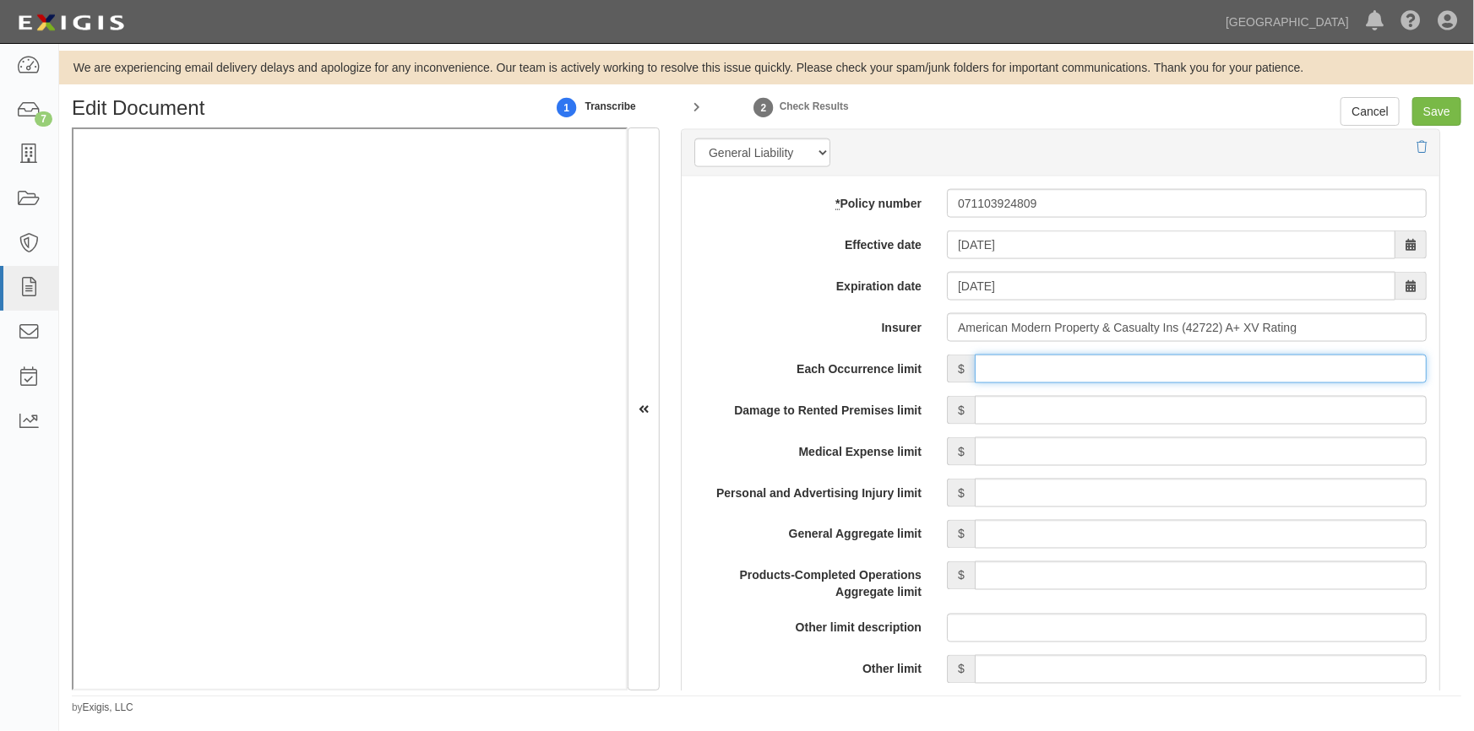
click at [1010, 368] on input "Each Occurrence limit" at bounding box center [1201, 369] width 452 height 29
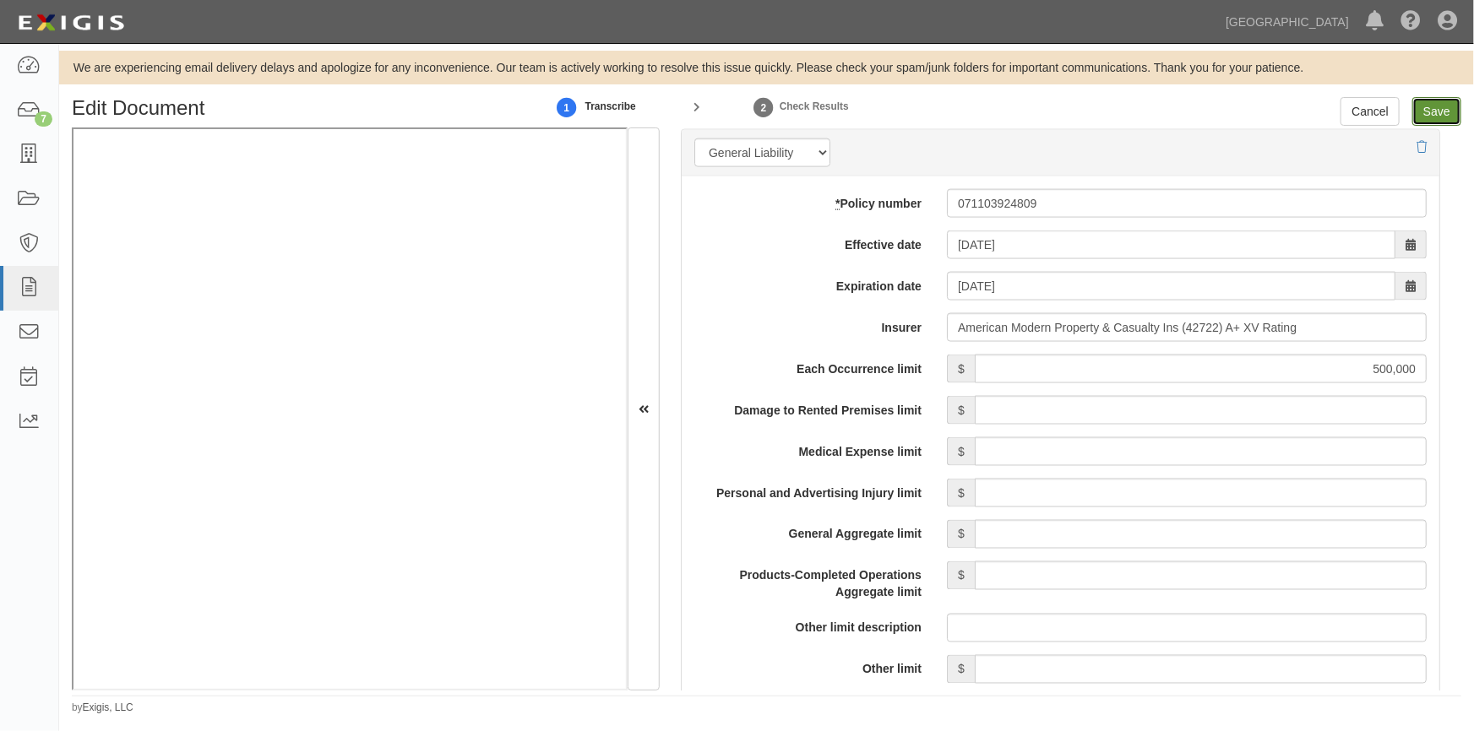
click at [1439, 107] on input "Save" at bounding box center [1436, 111] width 49 height 29
type input "500000"
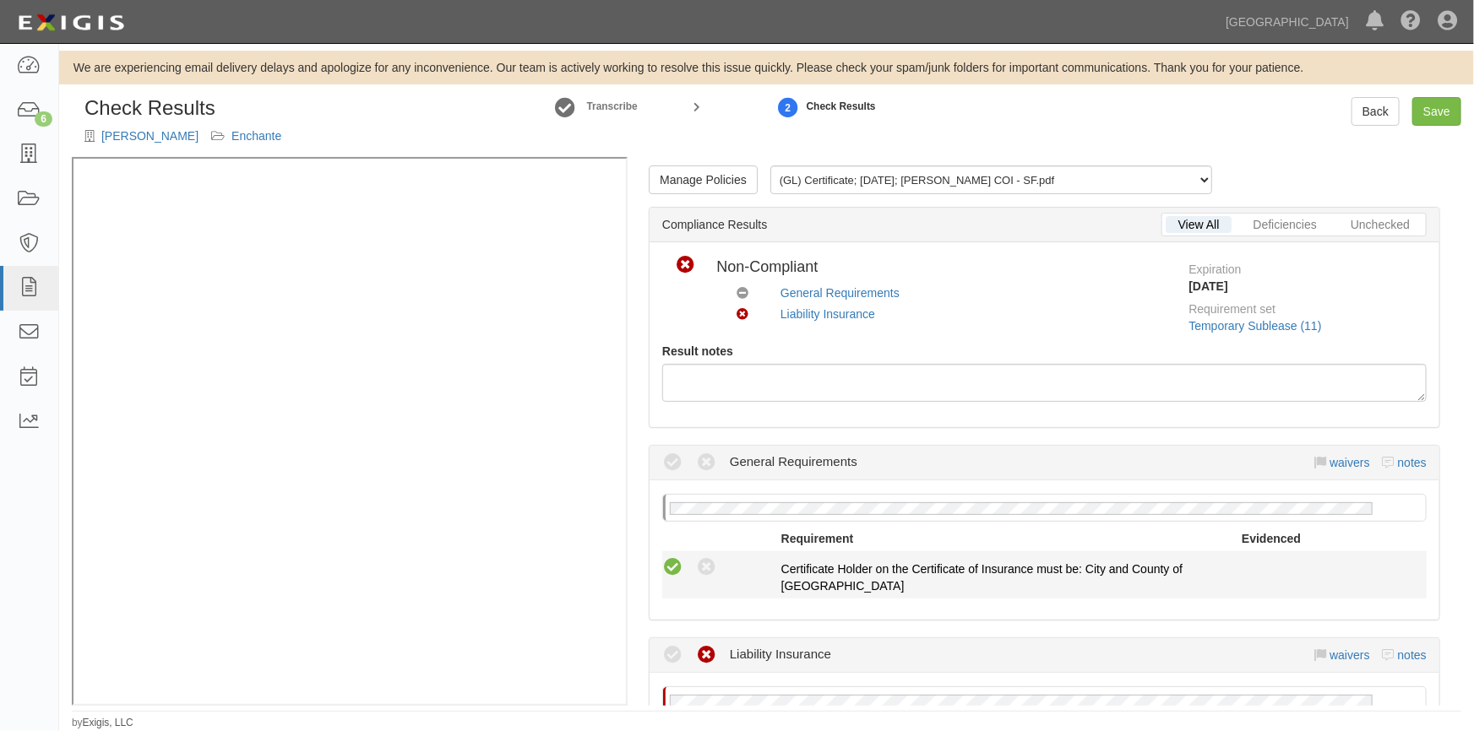
click at [670, 568] on icon at bounding box center [672, 567] width 21 height 21
radio input "true"
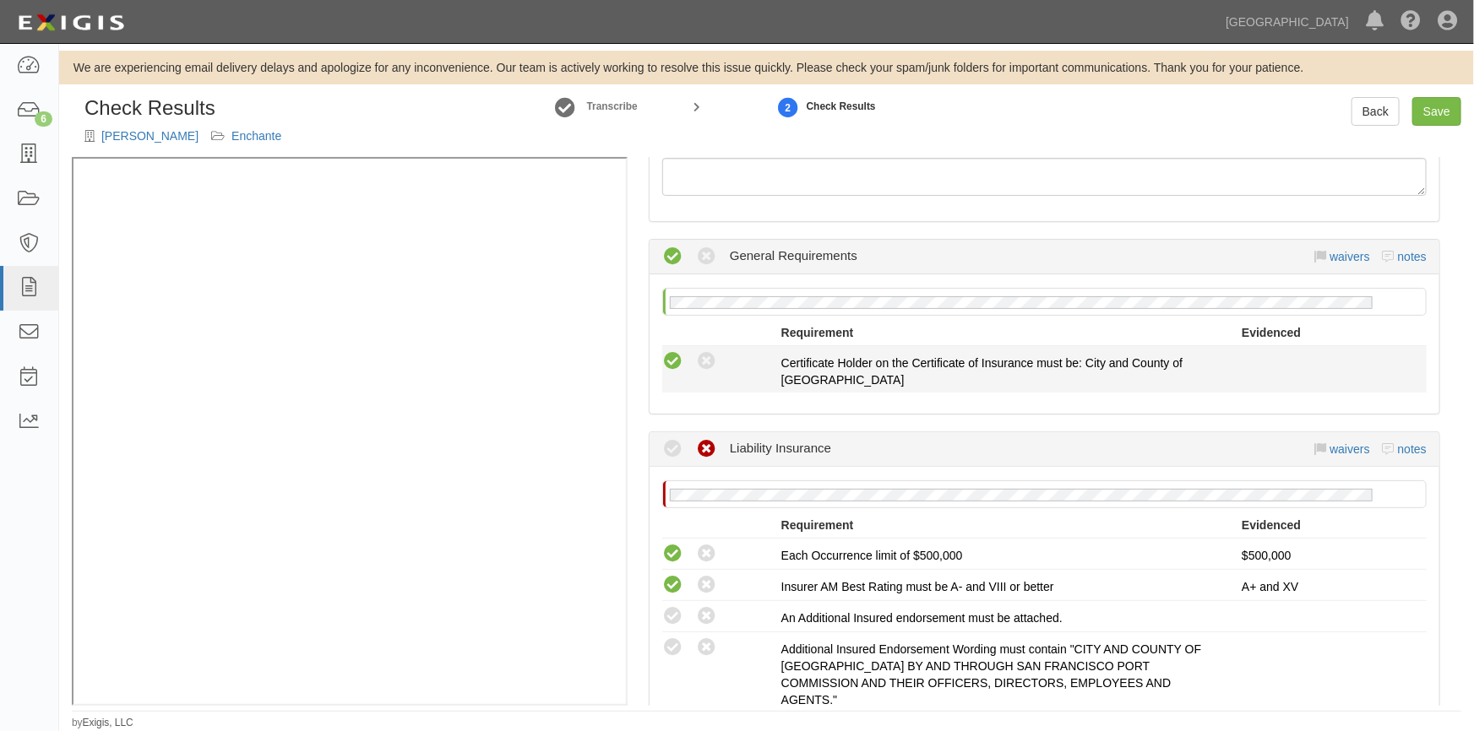
scroll to position [307, 0]
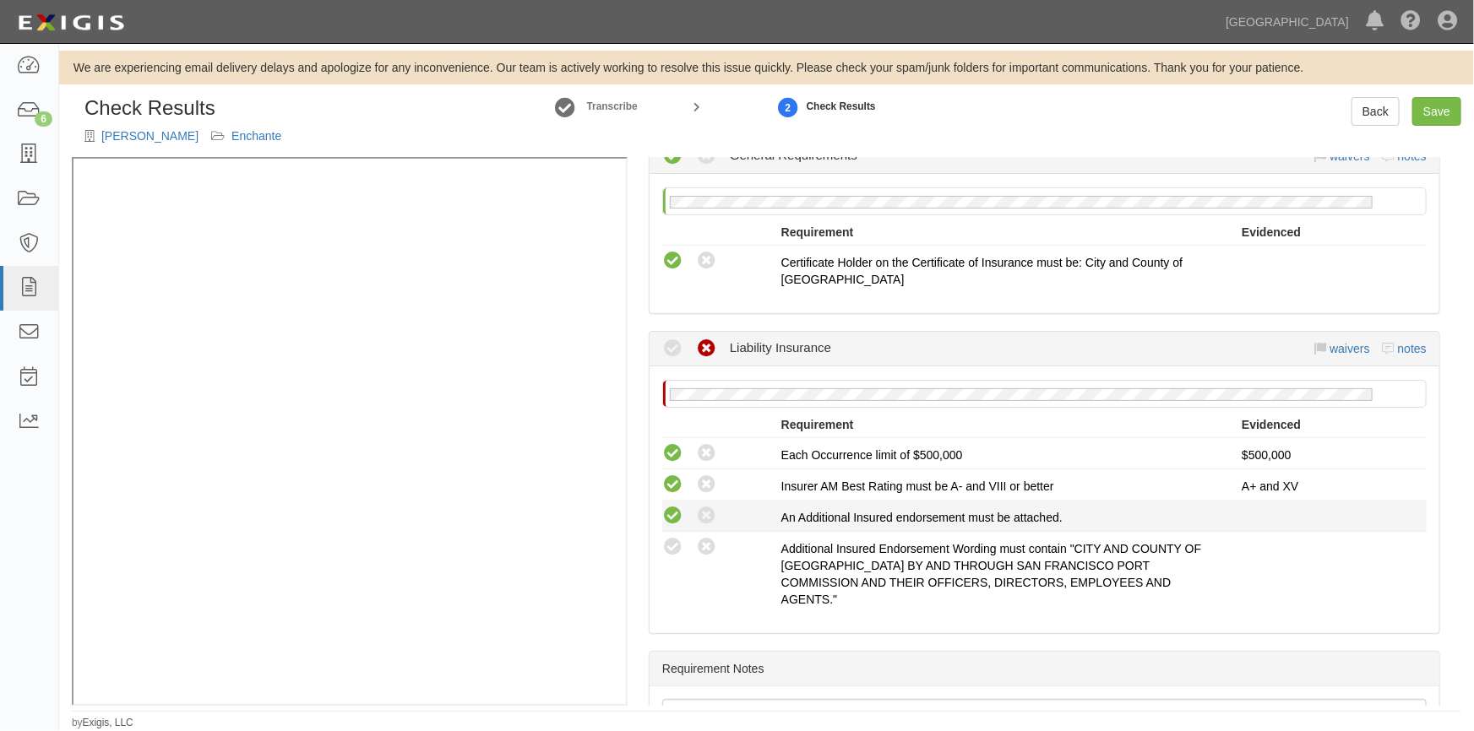
click at [676, 515] on icon at bounding box center [672, 516] width 21 height 21
radio input "true"
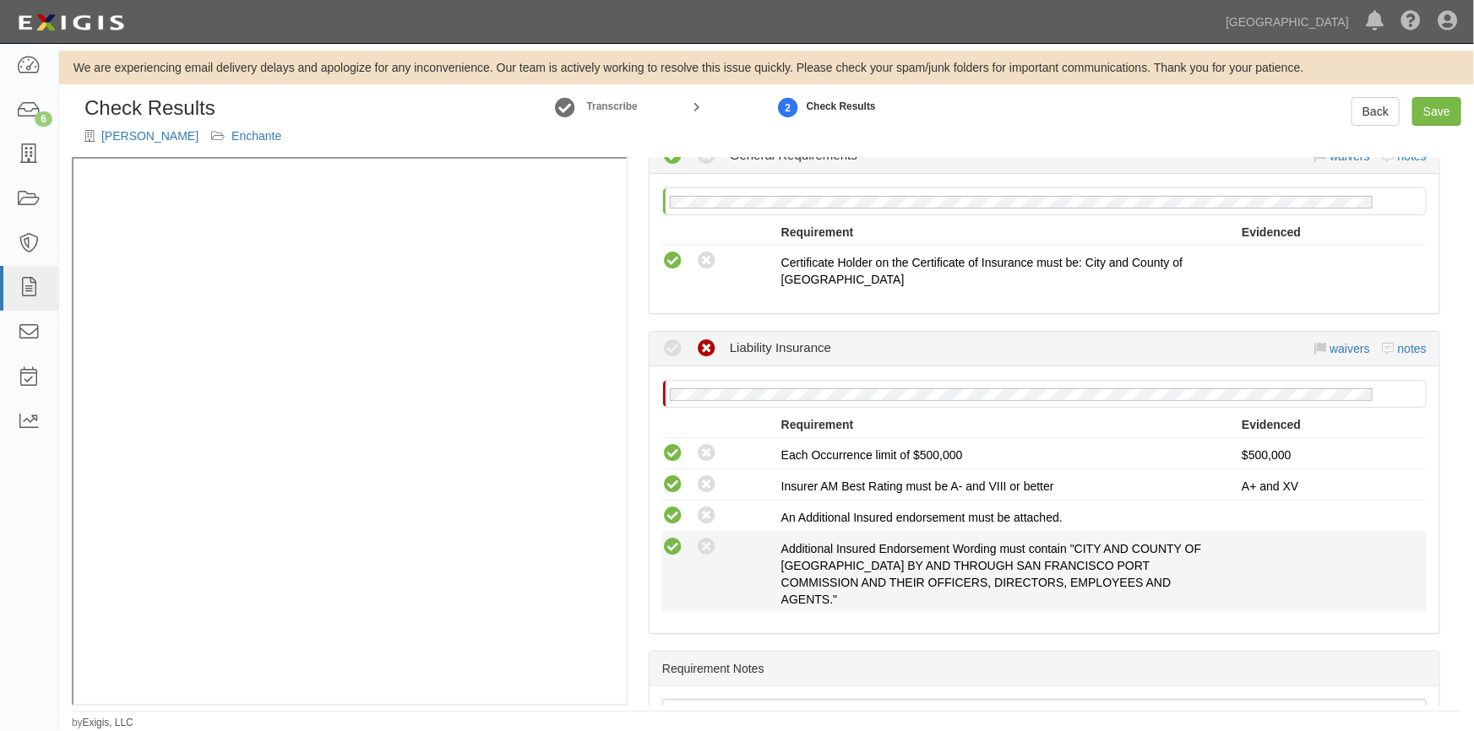
click at [677, 552] on icon at bounding box center [672, 547] width 21 height 21
radio input "true"
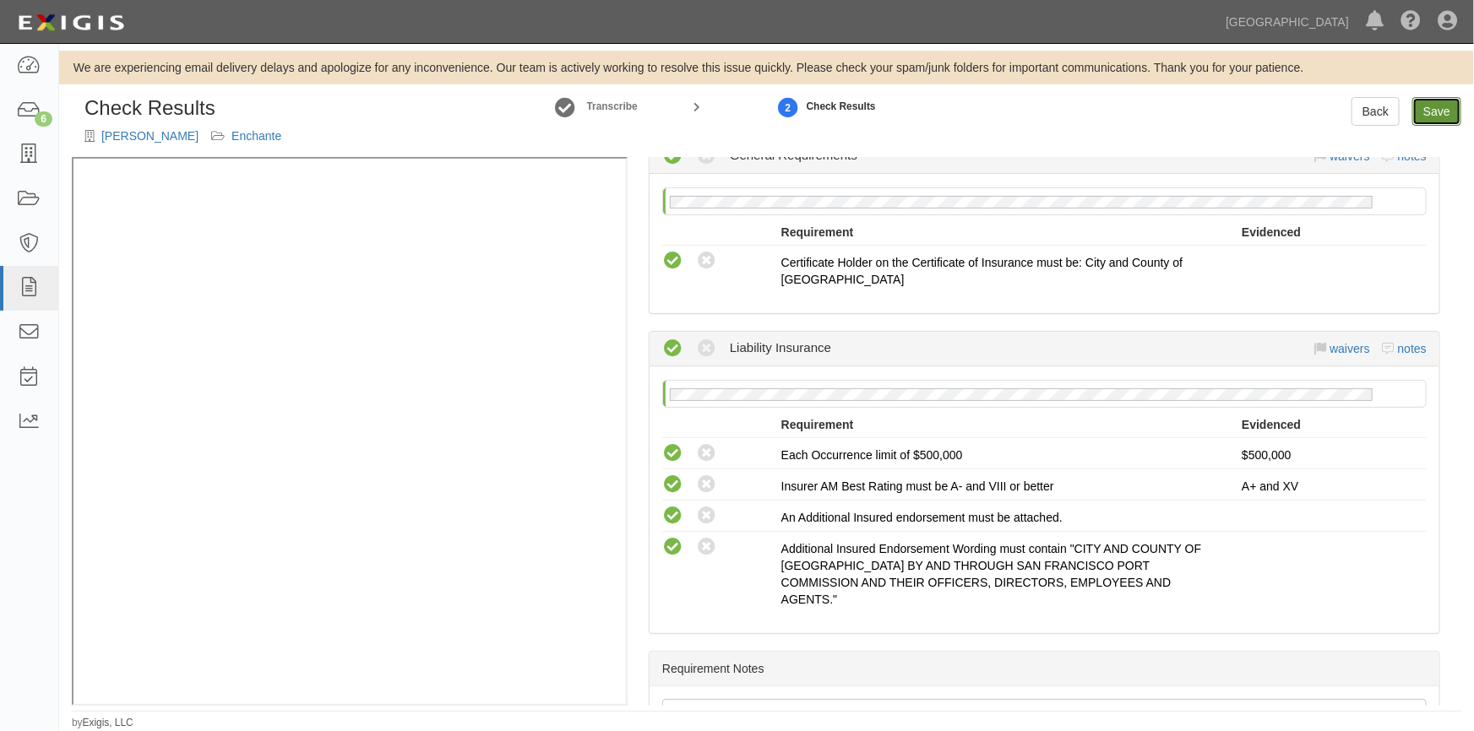
click at [1437, 117] on link "Save" at bounding box center [1436, 111] width 49 height 29
radio input "true"
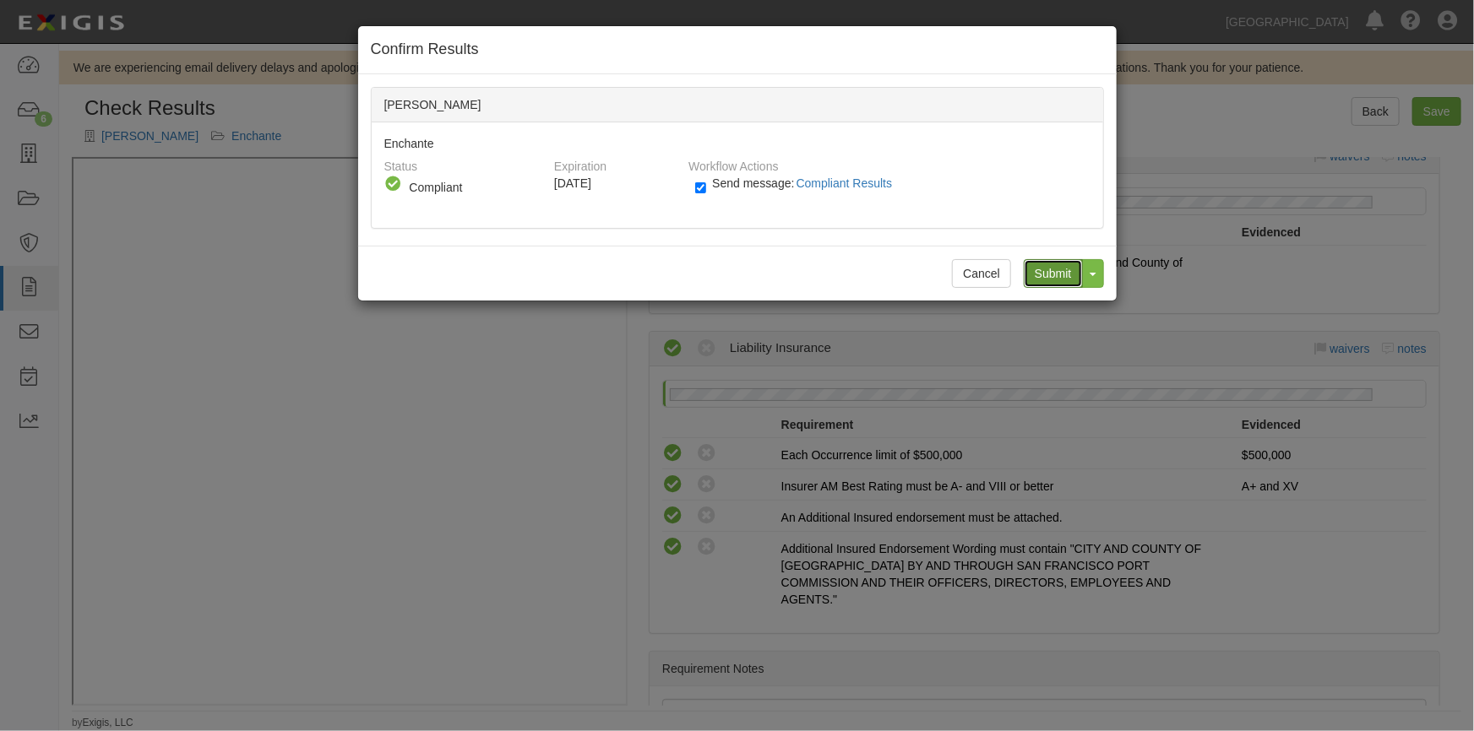
click at [1039, 273] on input "Submit" at bounding box center [1053, 273] width 59 height 29
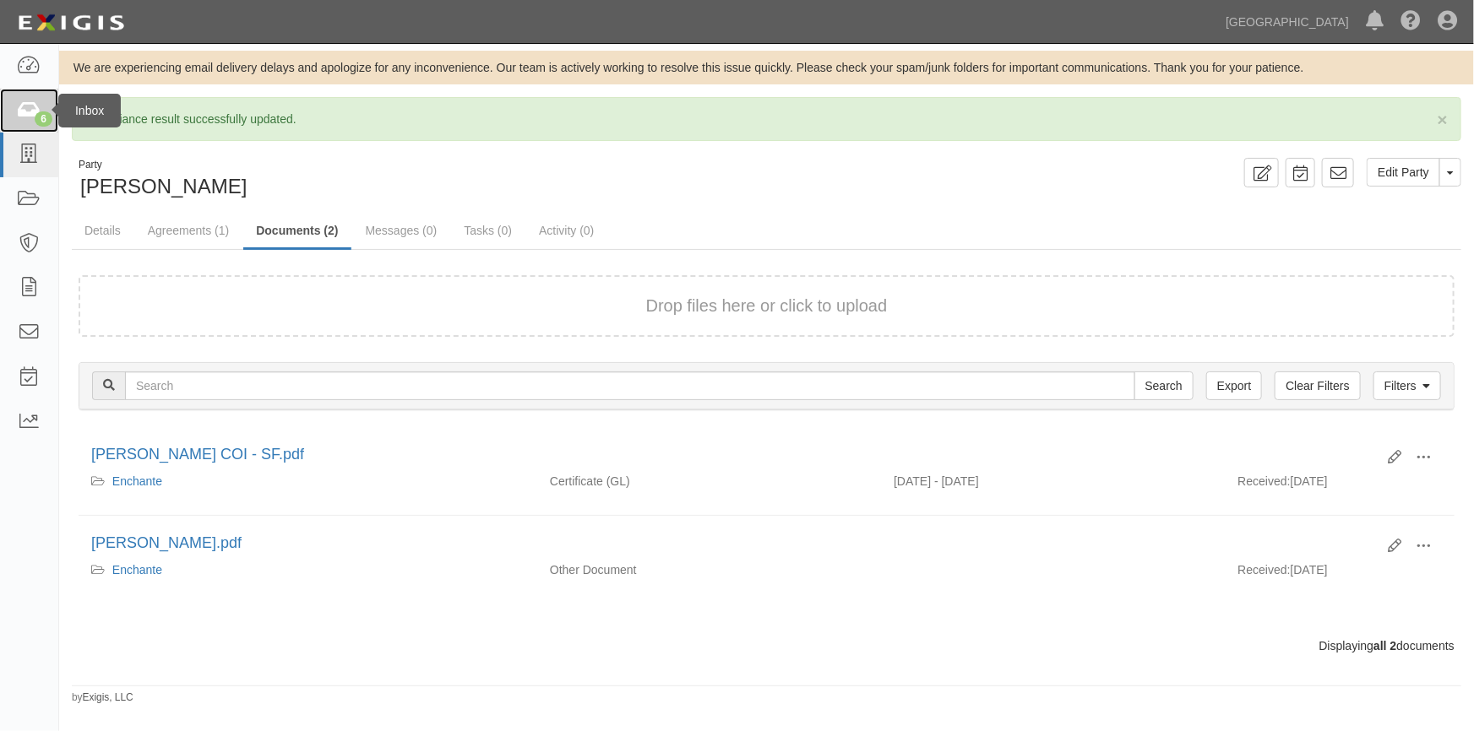
click at [35, 114] on icon at bounding box center [29, 110] width 24 height 19
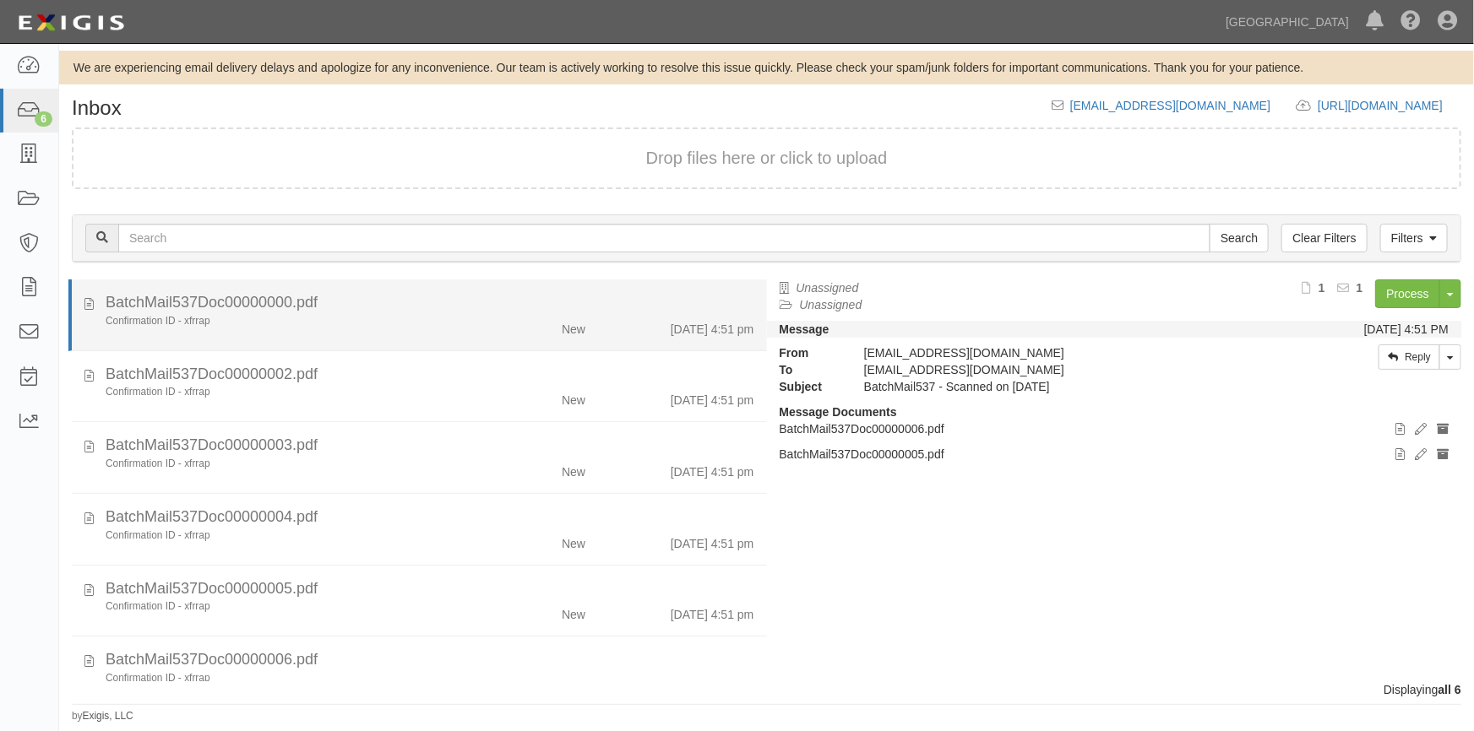
scroll to position [34, 0]
